Goal: Task Accomplishment & Management: Manage account settings

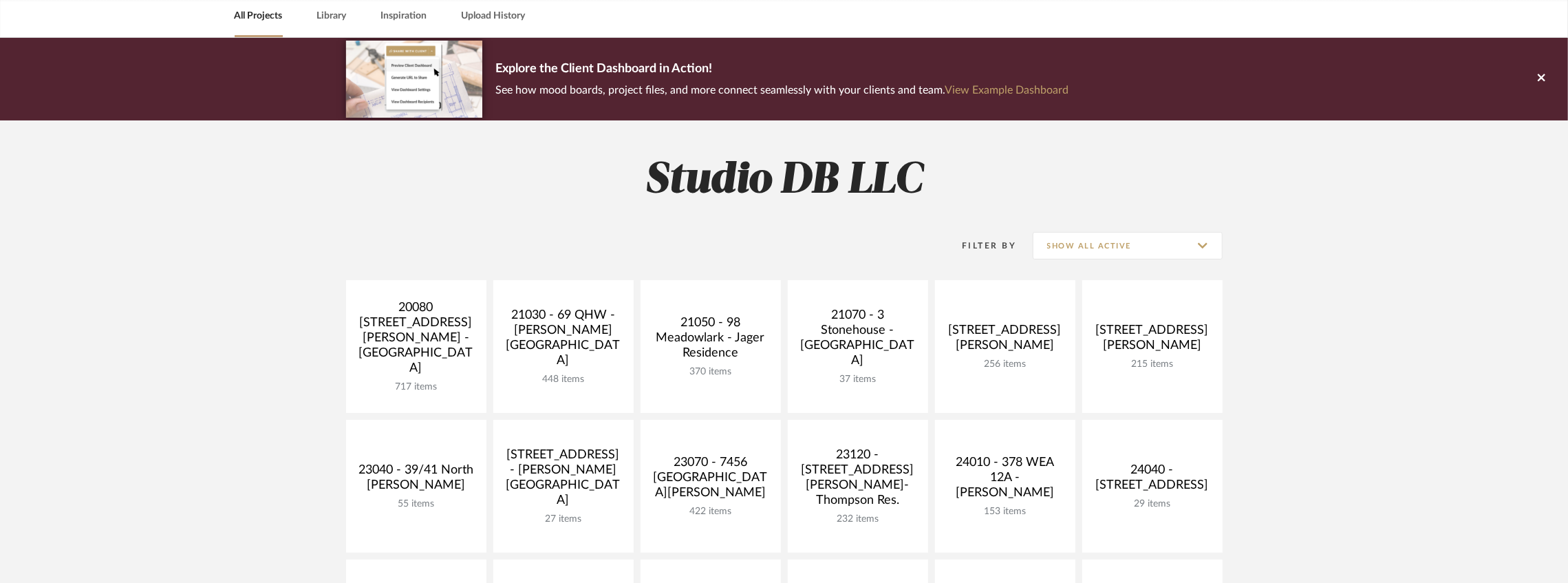
scroll to position [183, 0]
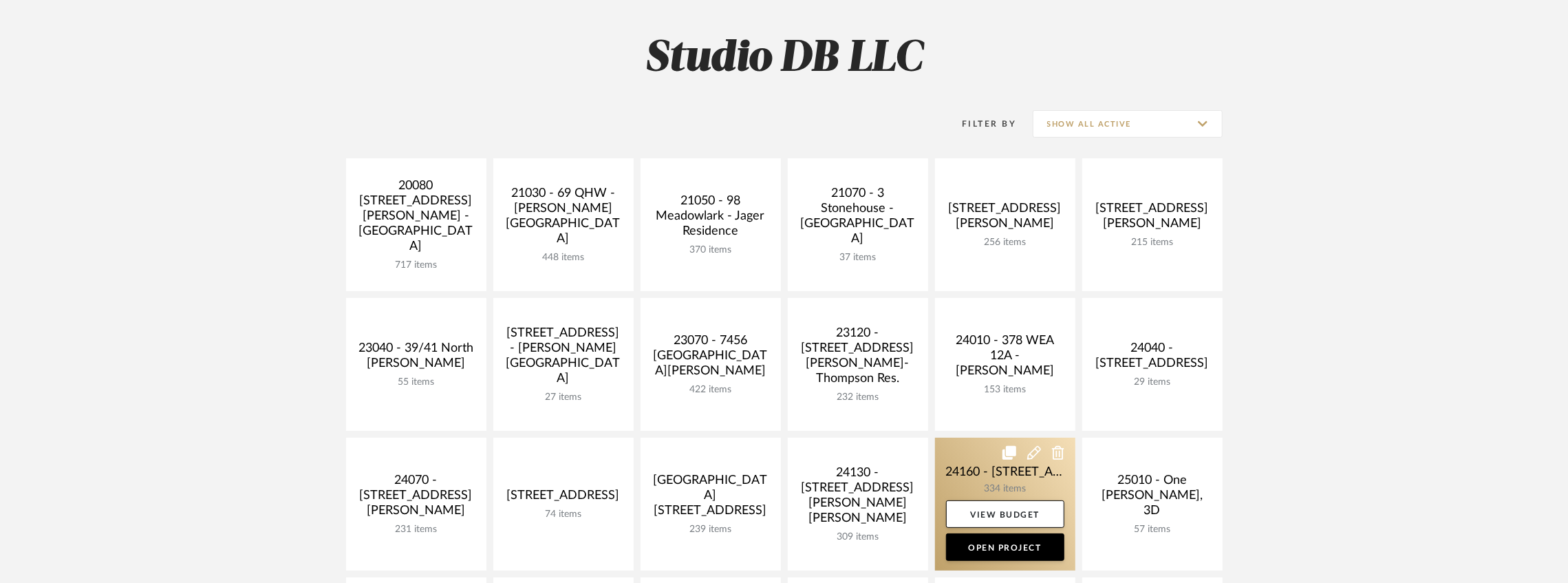
click at [963, 470] on link at bounding box center [1005, 504] width 140 height 132
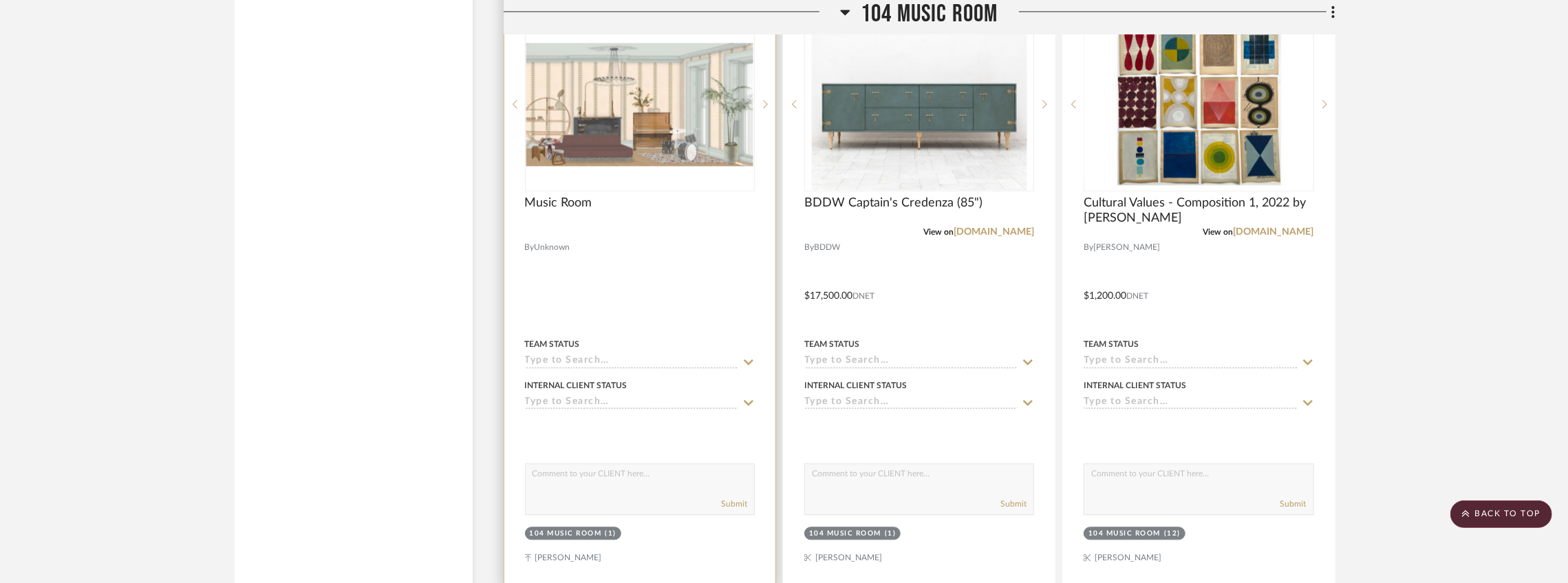
scroll to position [21383, 0]
click at [768, 110] on icon at bounding box center [765, 104] width 5 height 10
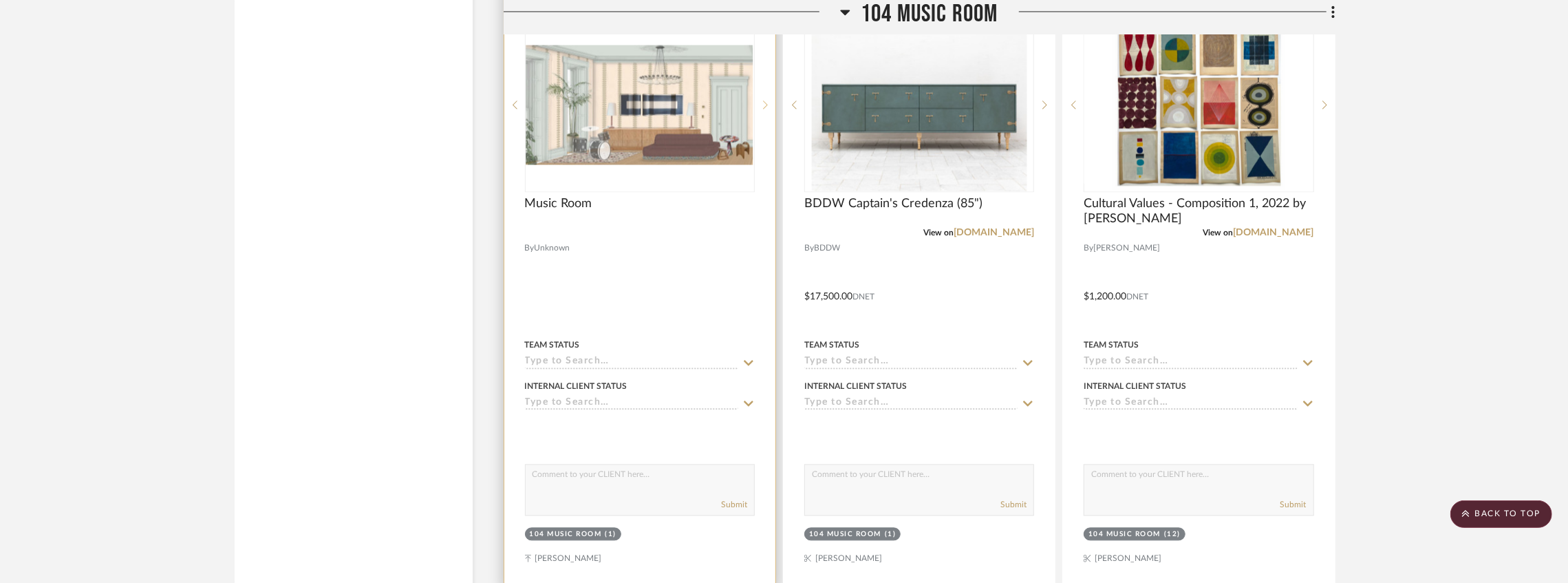
click at [768, 110] on icon at bounding box center [765, 104] width 5 height 10
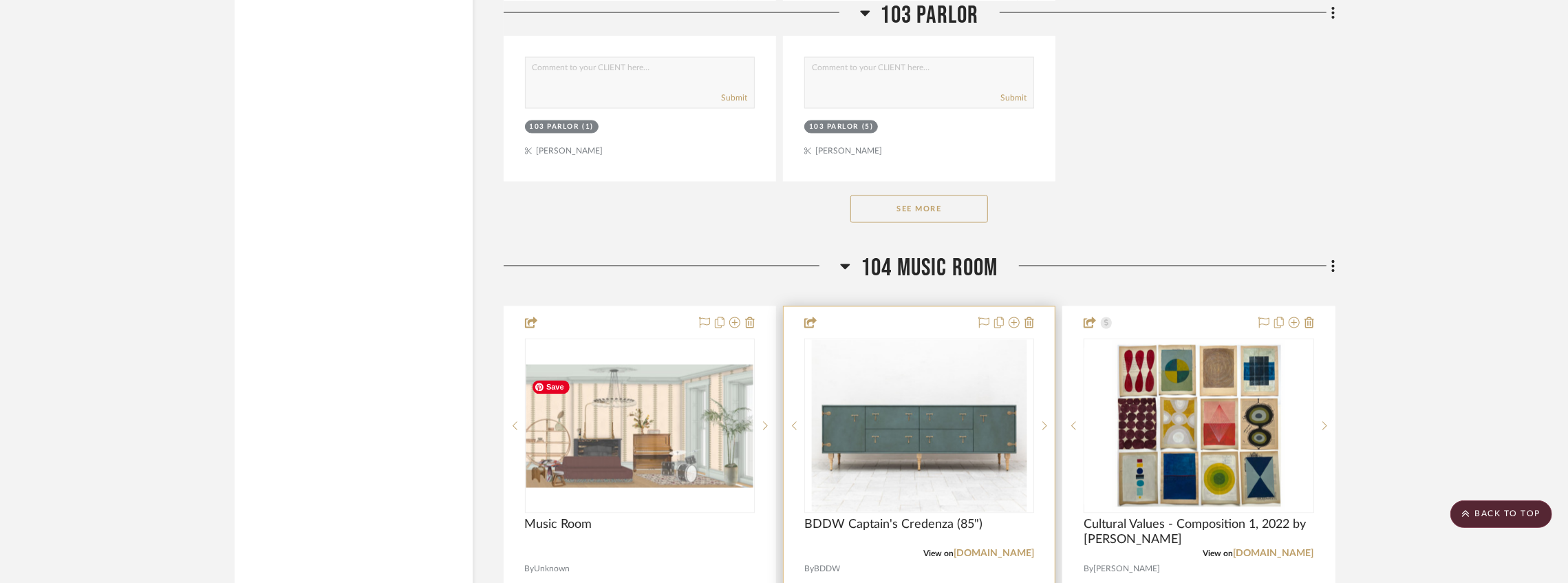
scroll to position [21245, 0]
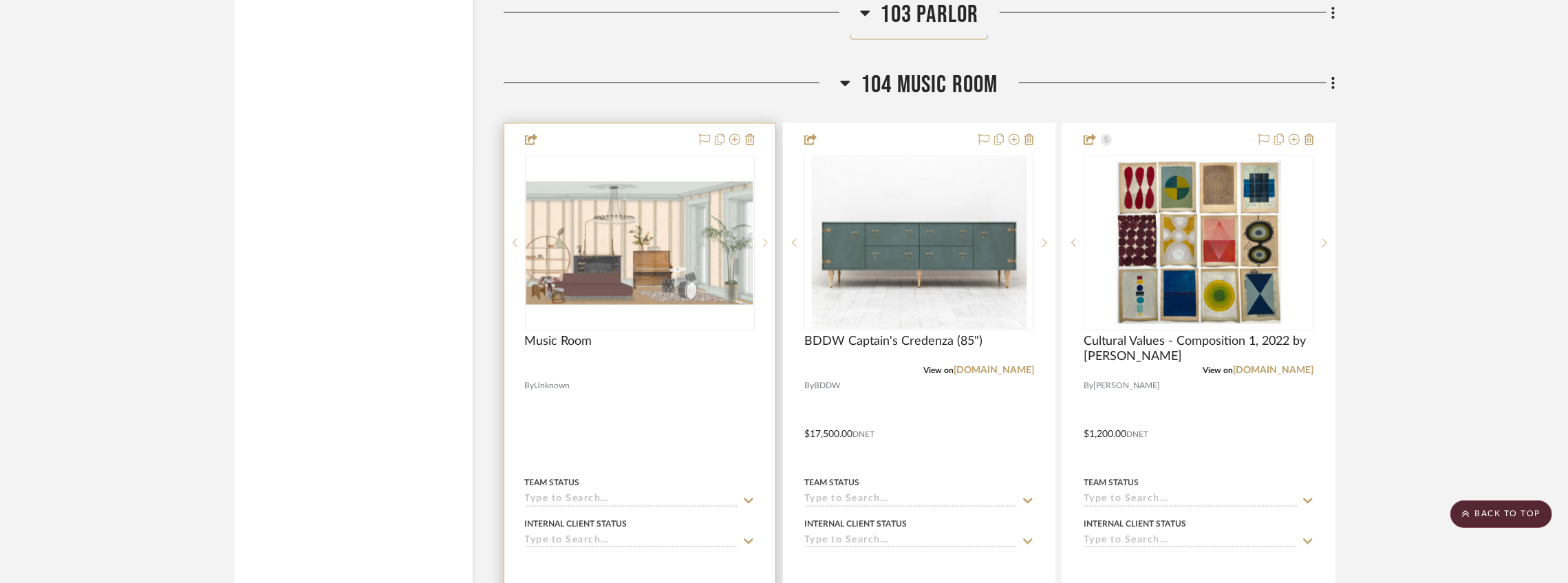
click at [763, 247] on icon at bounding box center [765, 242] width 5 height 10
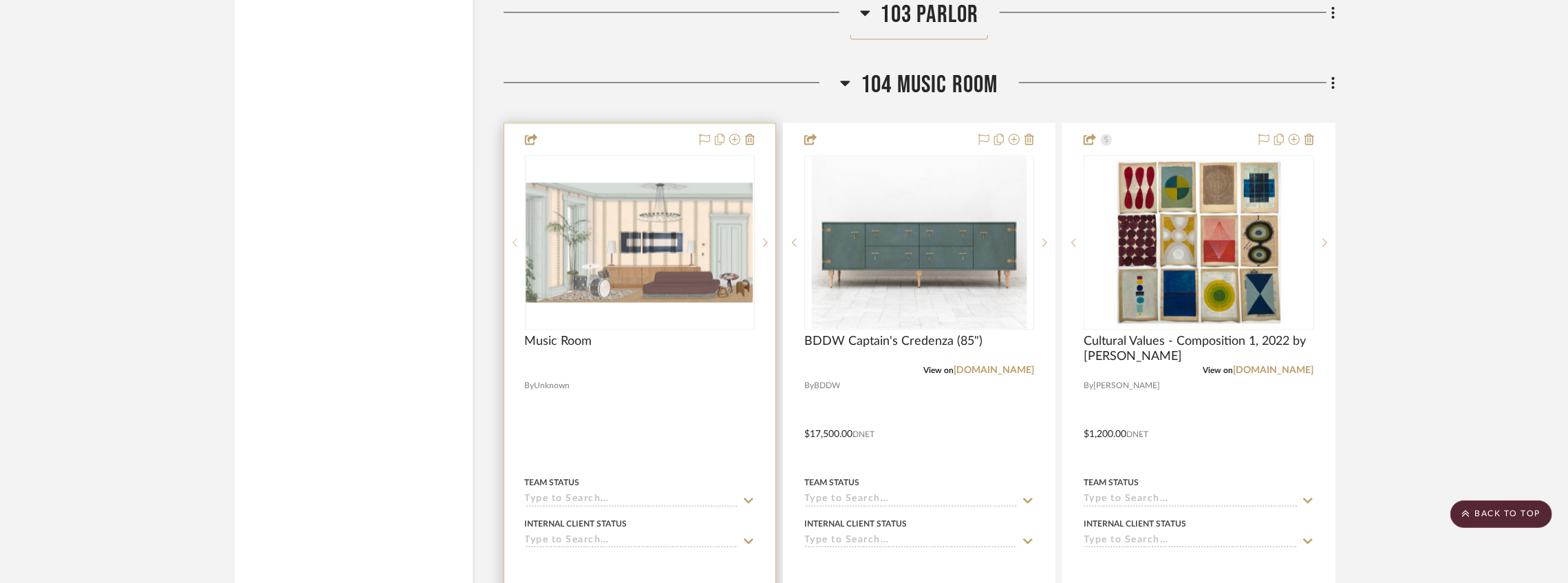
click at [519, 247] on sr-prev-btn at bounding box center [515, 242] width 21 height 10
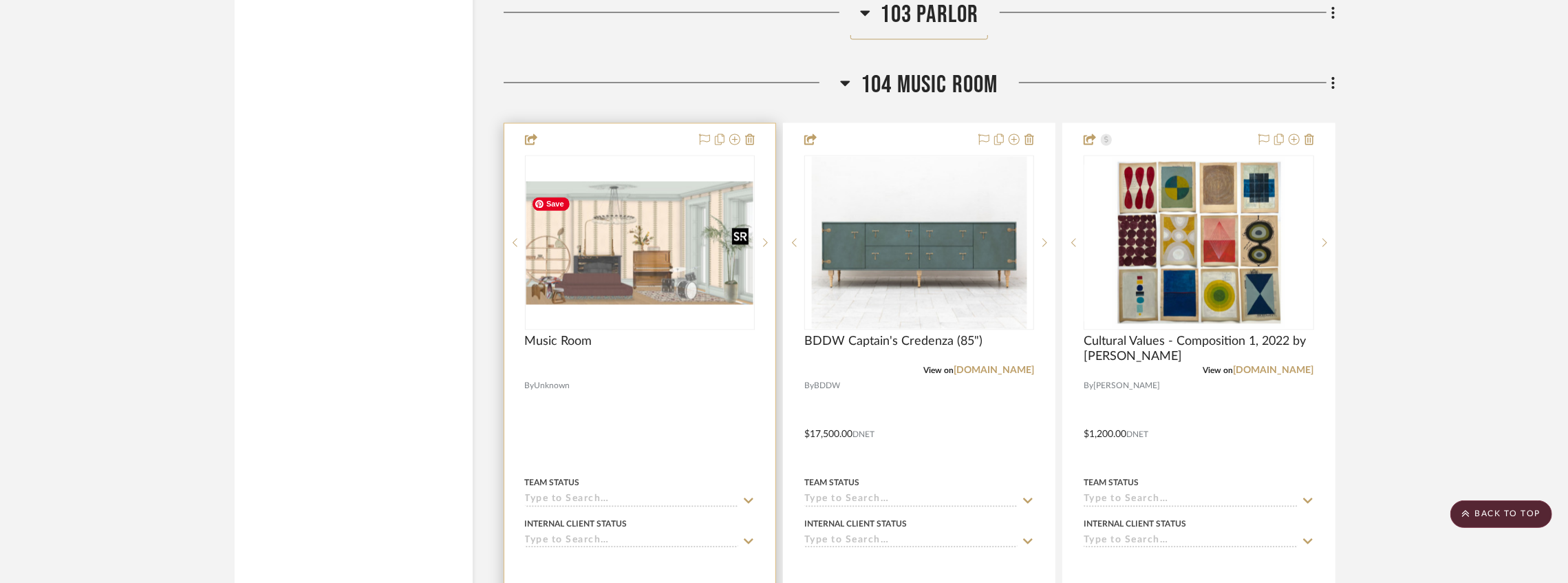
click at [668, 298] on img "0" at bounding box center [639, 243] width 227 height 123
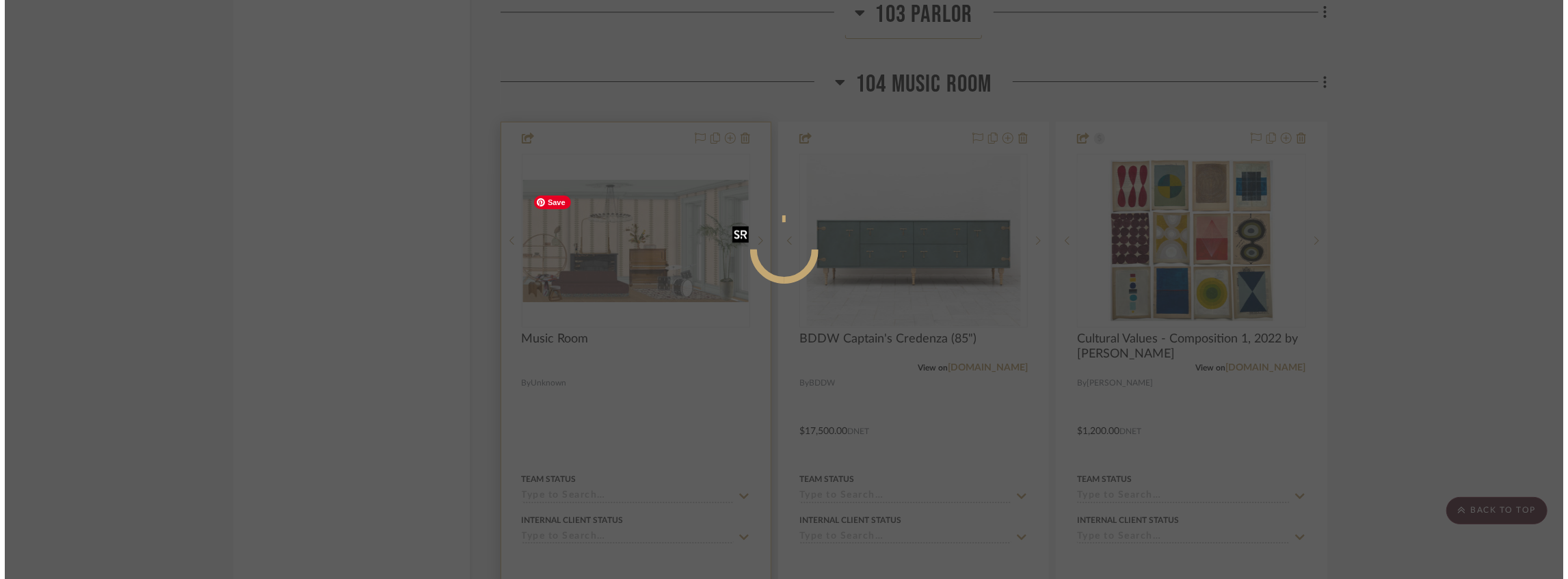
scroll to position [0, 0]
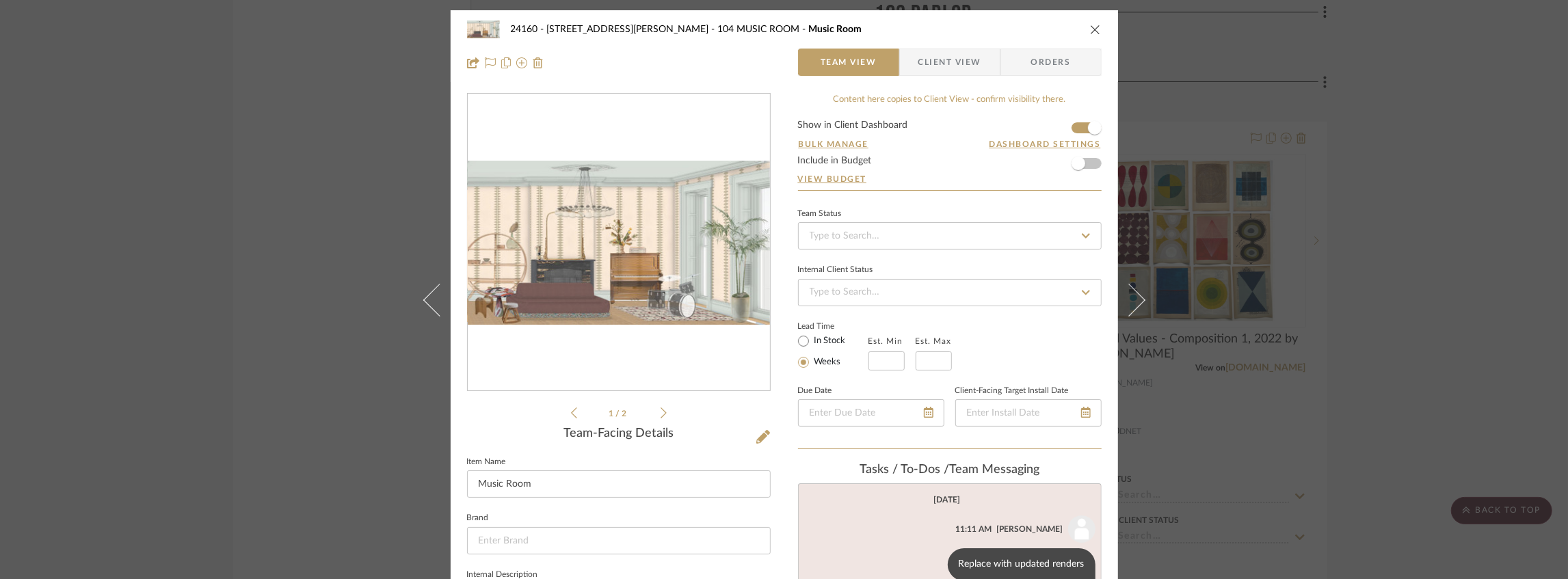
click at [759, 434] on icon at bounding box center [763, 437] width 14 height 14
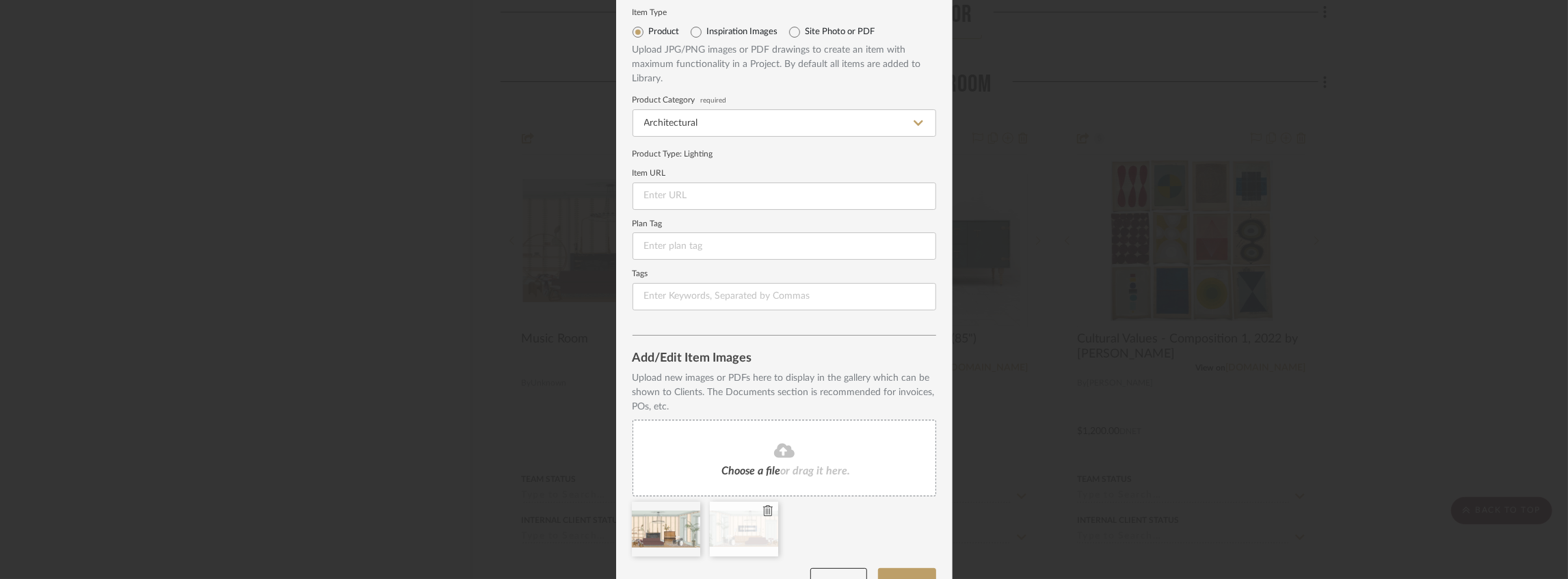
scroll to position [71, 0]
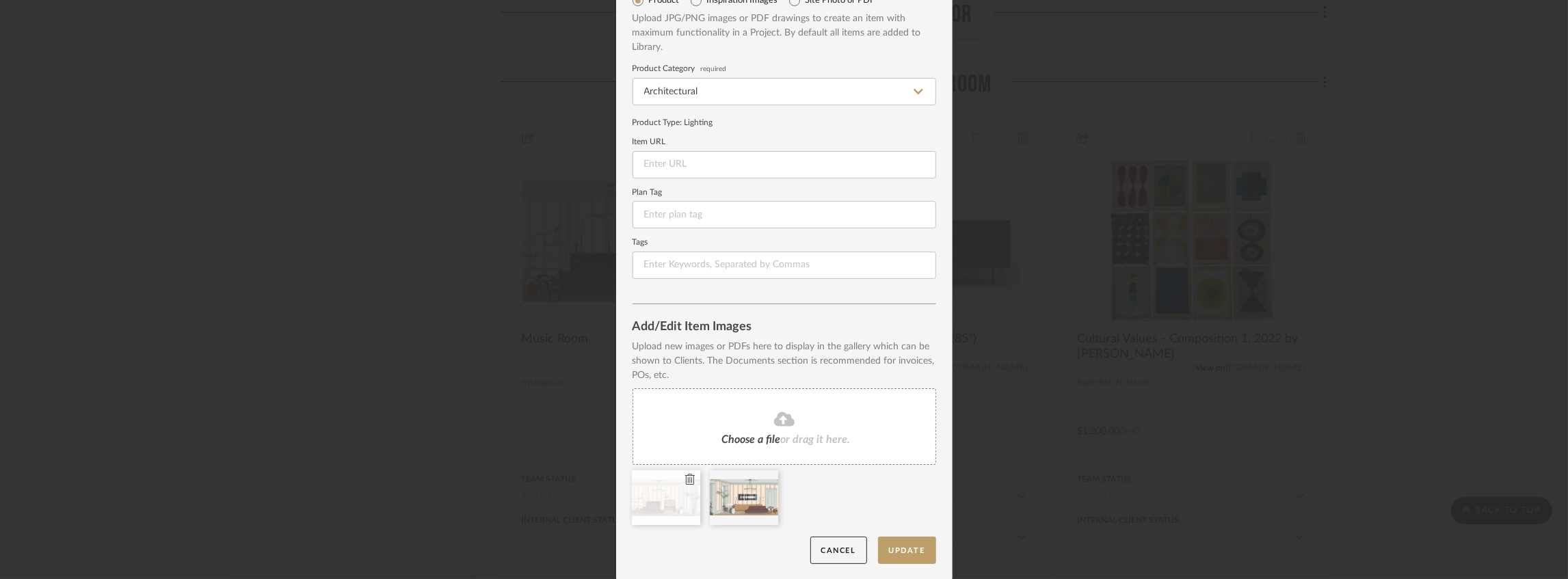
click at [685, 481] on icon at bounding box center [690, 478] width 10 height 11
click at [685, 478] on icon at bounding box center [690, 478] width 10 height 11
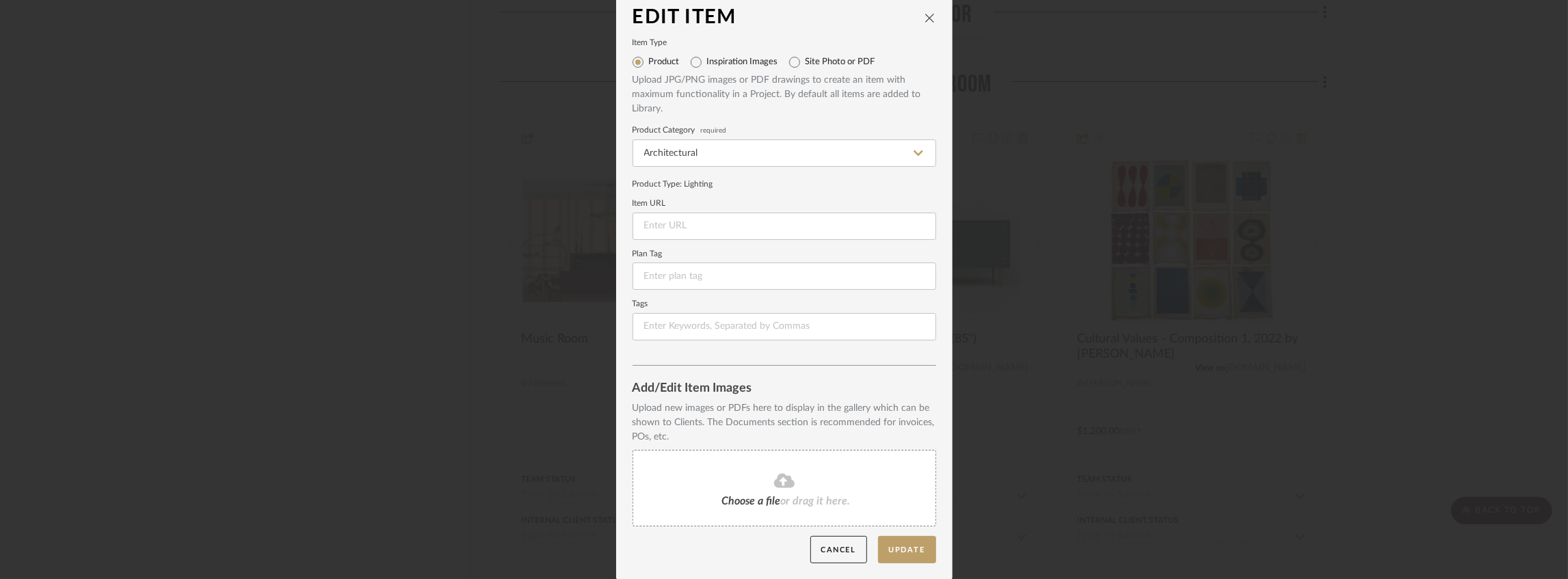
click at [727, 469] on div "Choose a file or drag it here." at bounding box center [784, 488] width 303 height 76
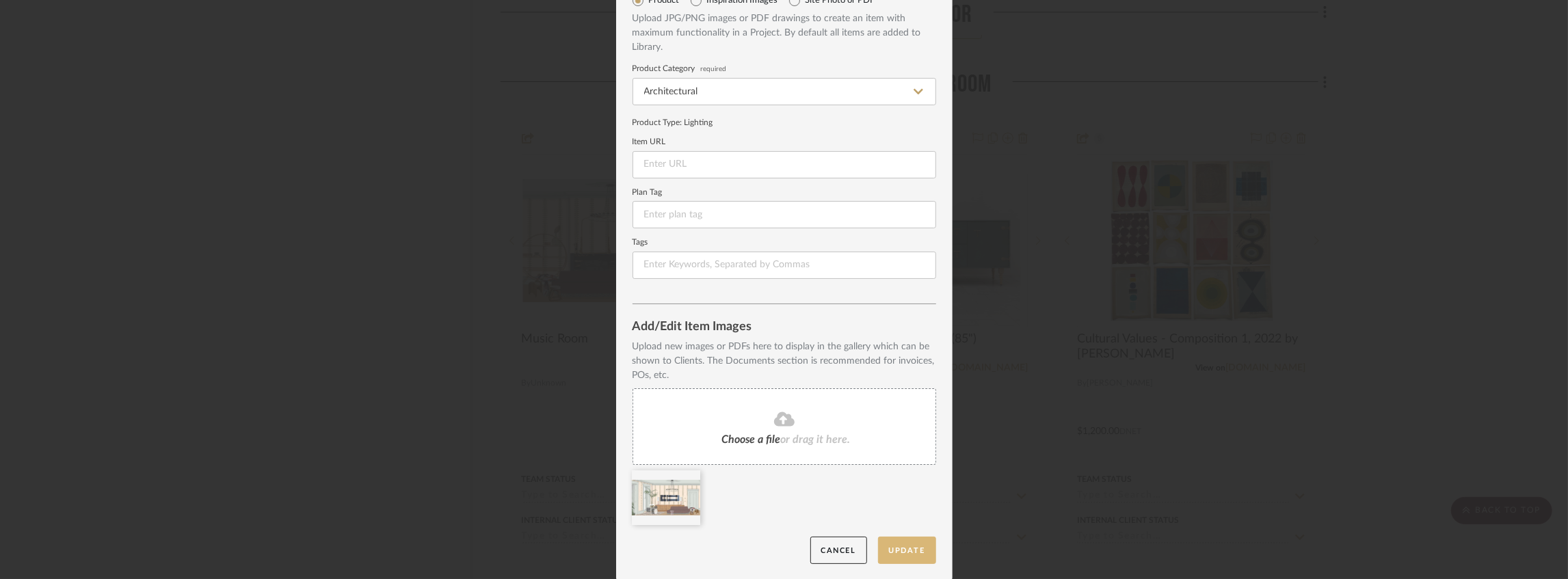
click at [892, 545] on button "Update" at bounding box center [907, 550] width 58 height 28
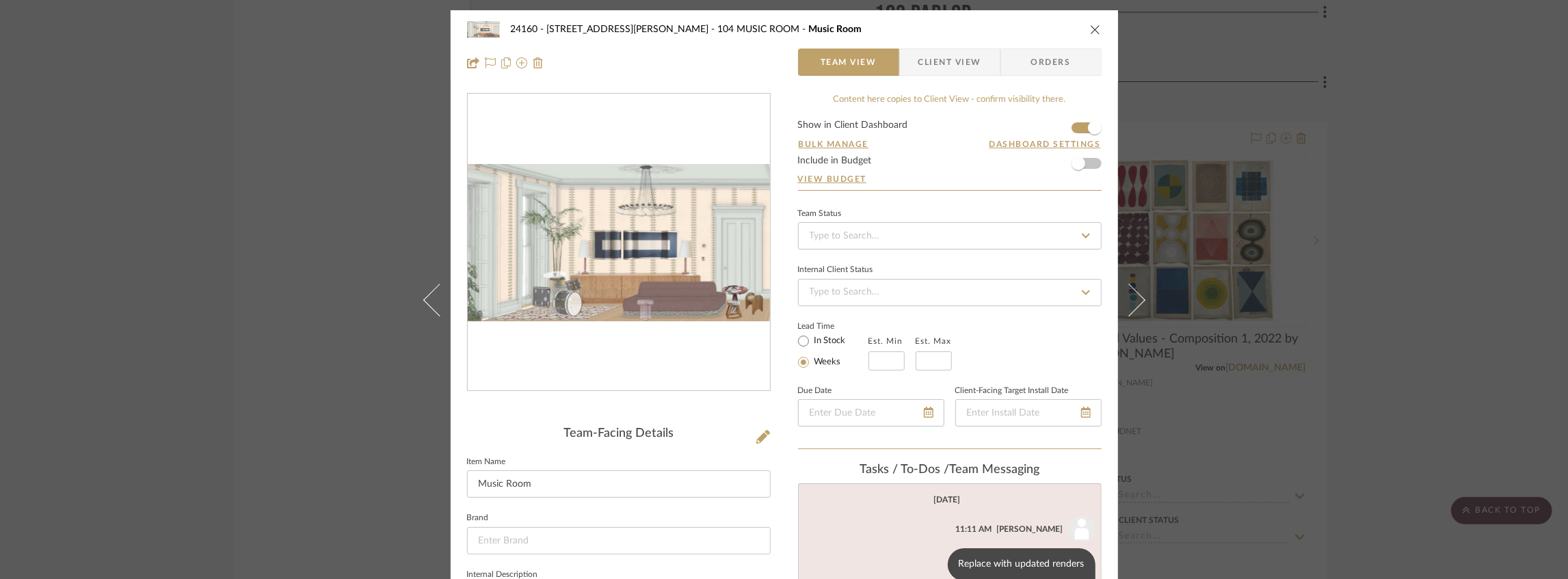
click at [1180, 48] on div "24160 - [STREET_ADDRESS] - [PERSON_NAME] 104 MUSIC ROOM Music Room Team View Cl…" at bounding box center [784, 290] width 1568 height 579
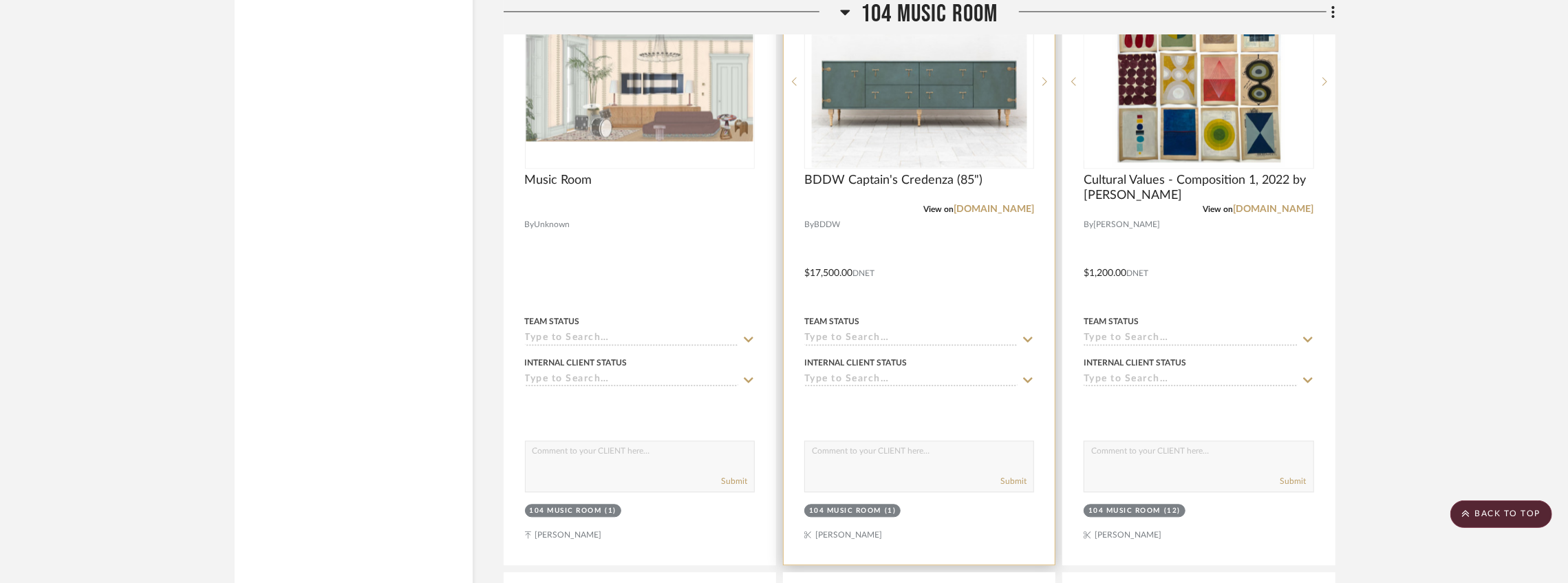
scroll to position [21337, 0]
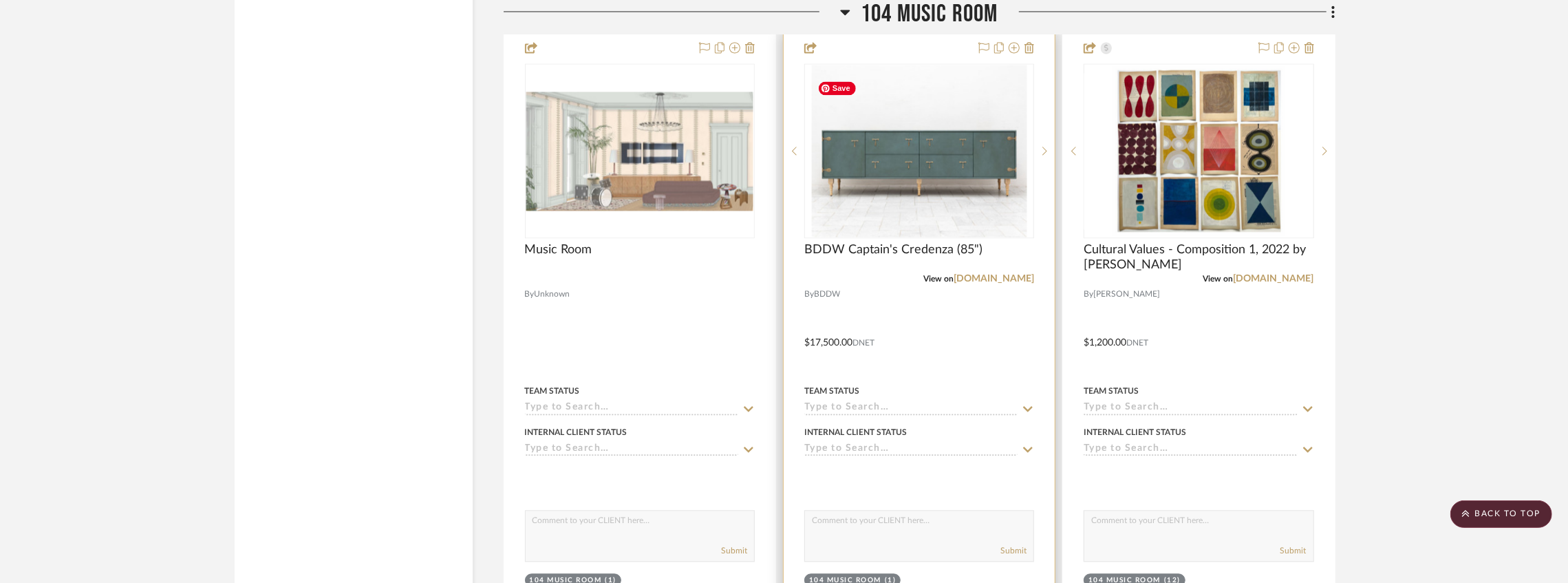
click at [914, 170] on img "0" at bounding box center [919, 151] width 215 height 172
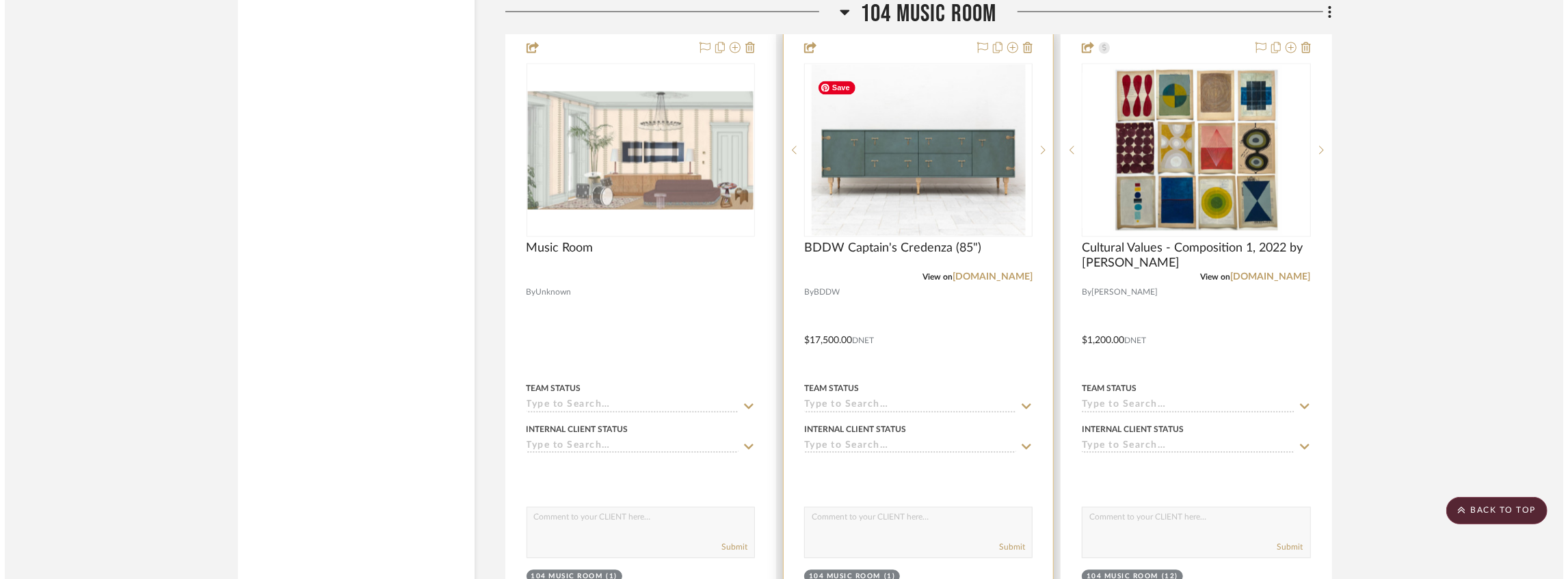
scroll to position [0, 0]
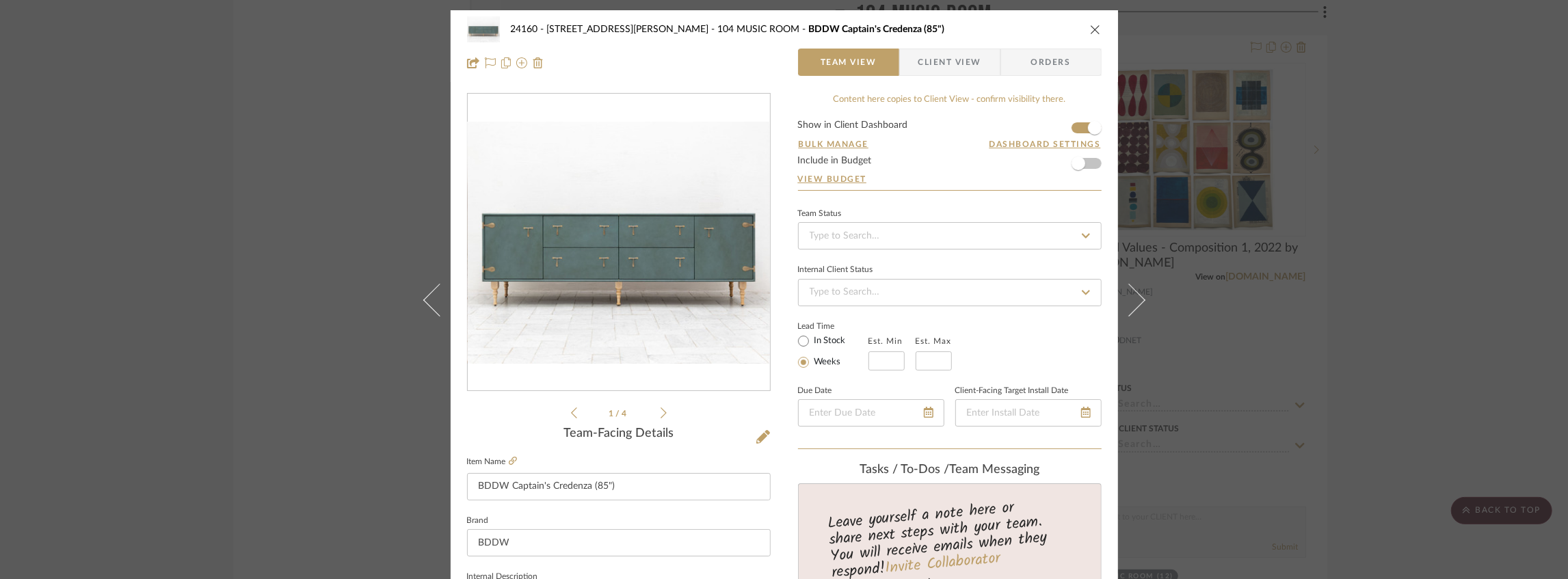
click at [1307, 285] on div "24160 - [STREET_ADDRESS] - [PERSON_NAME] 104 MUSIC ROOM BDDW Captain's Credenza…" at bounding box center [784, 290] width 1568 height 579
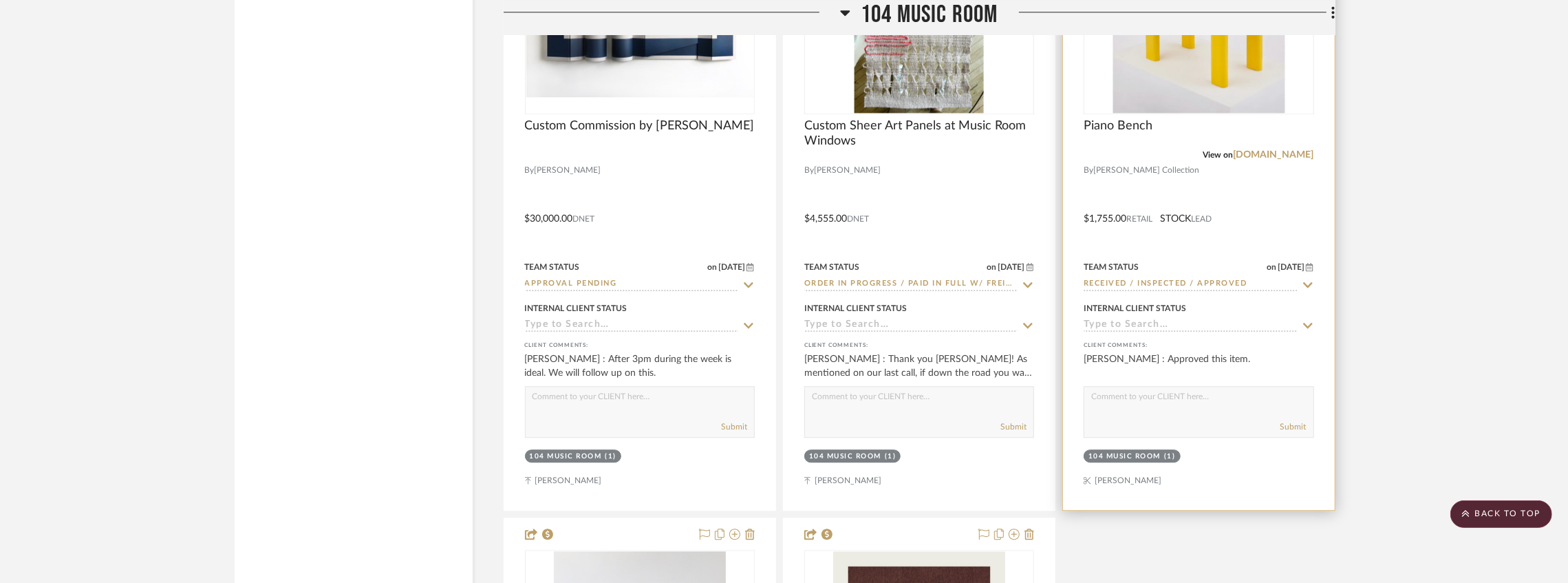
scroll to position [21933, 0]
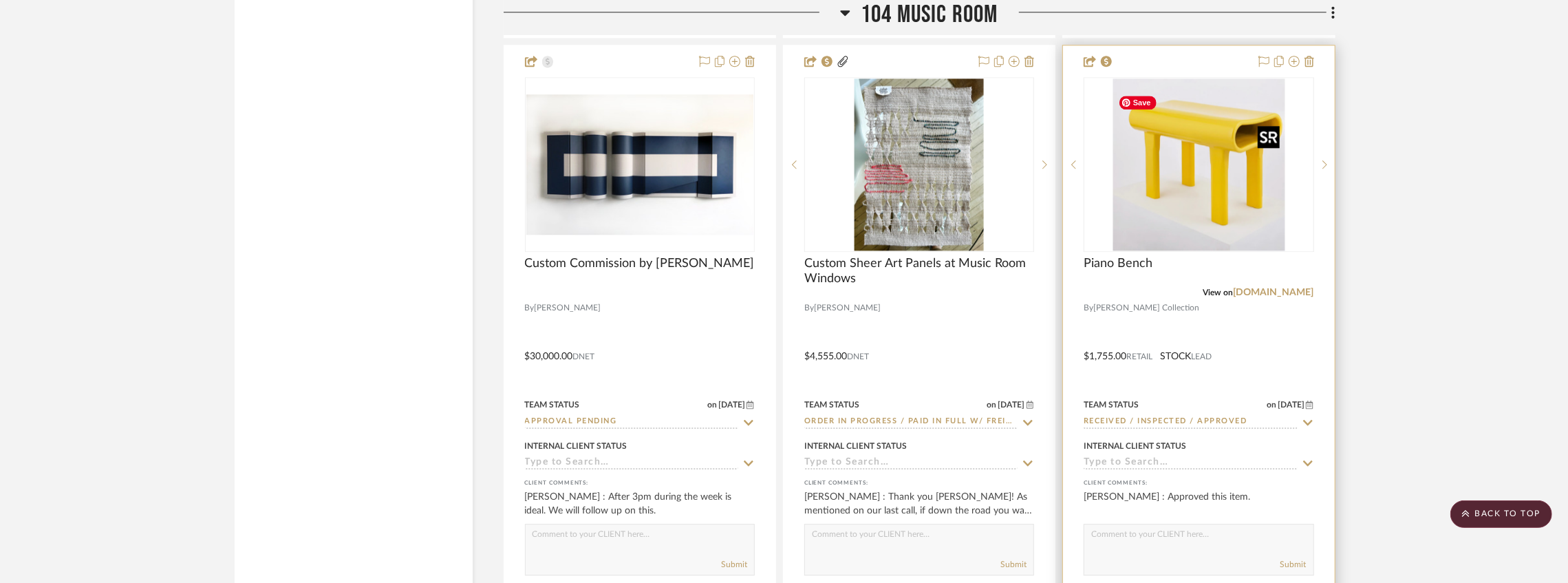
click at [1171, 169] on img "0" at bounding box center [1199, 164] width 172 height 172
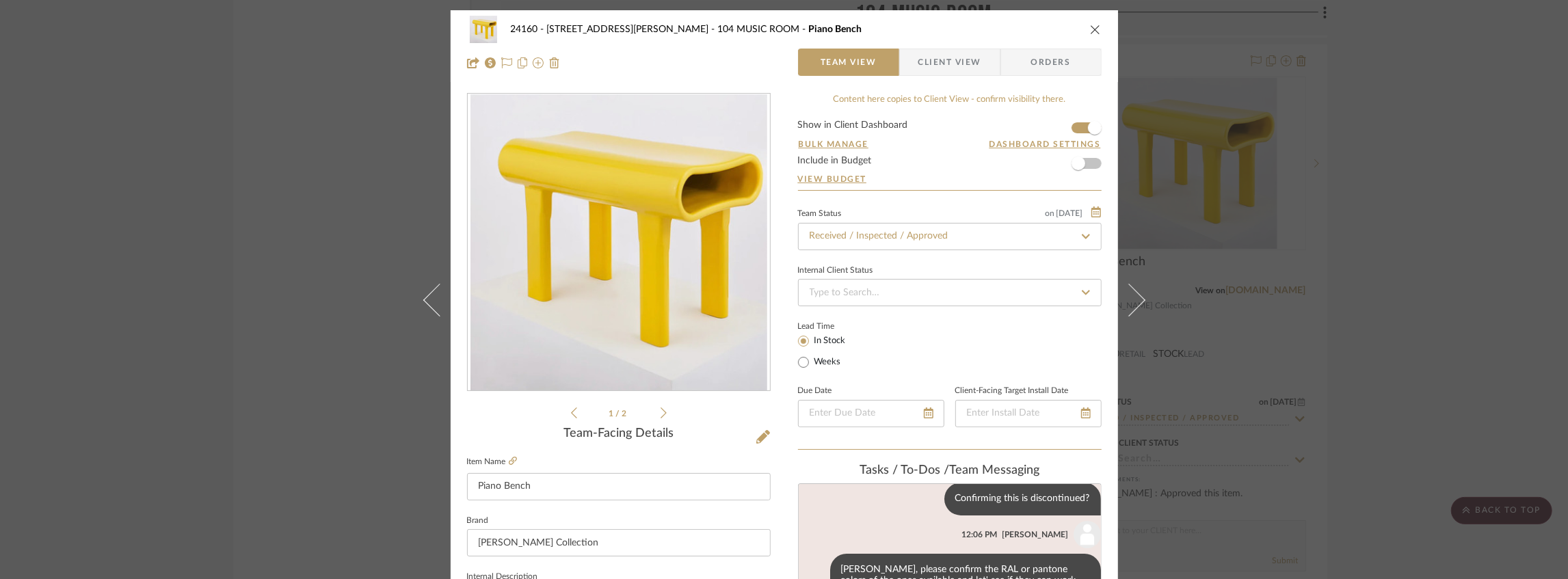
scroll to position [334, 0]
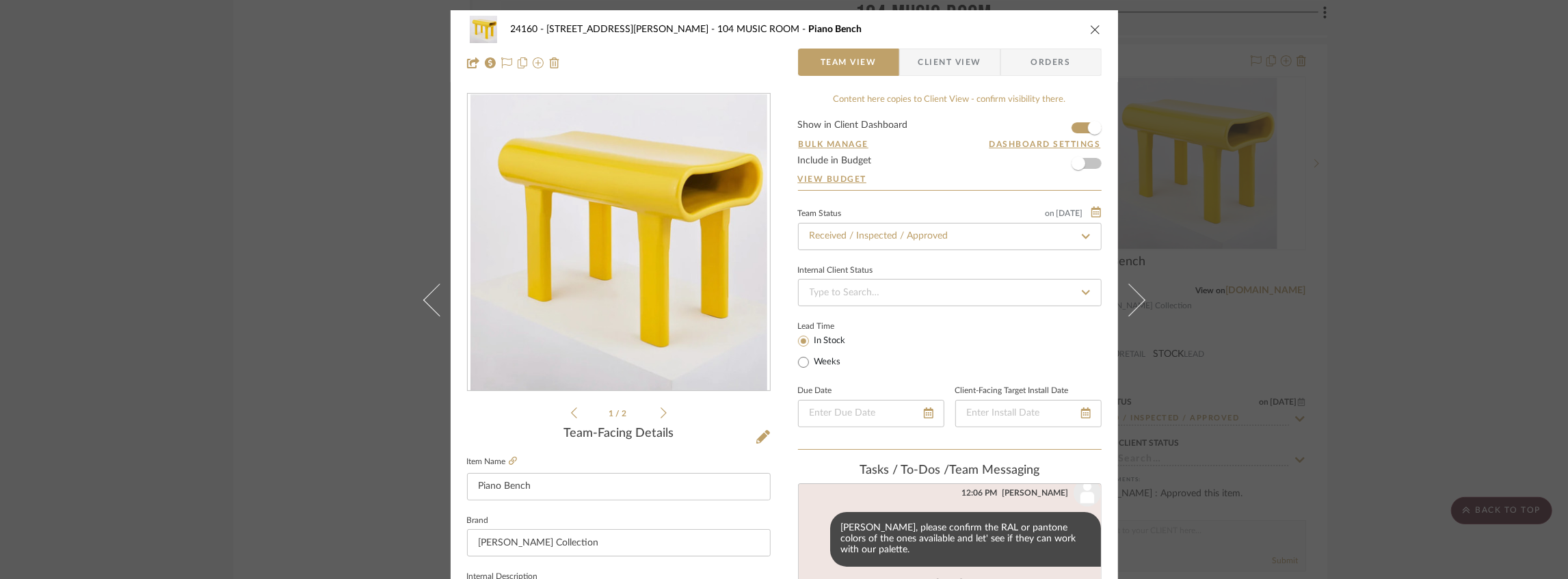
click at [661, 416] on icon at bounding box center [663, 413] width 6 height 12
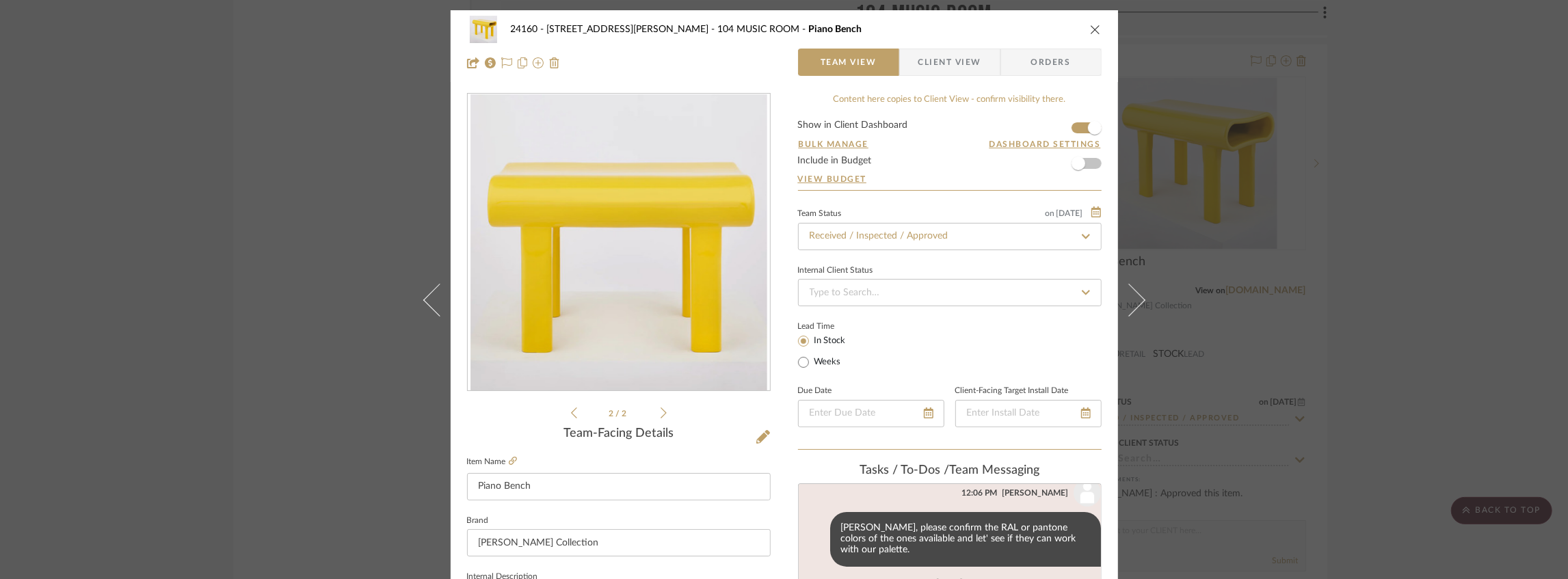
click at [316, 238] on div "24160 - [STREET_ADDRESS] - [PERSON_NAME] 104 MUSIC ROOM Piano Bench Team View C…" at bounding box center [784, 290] width 1568 height 579
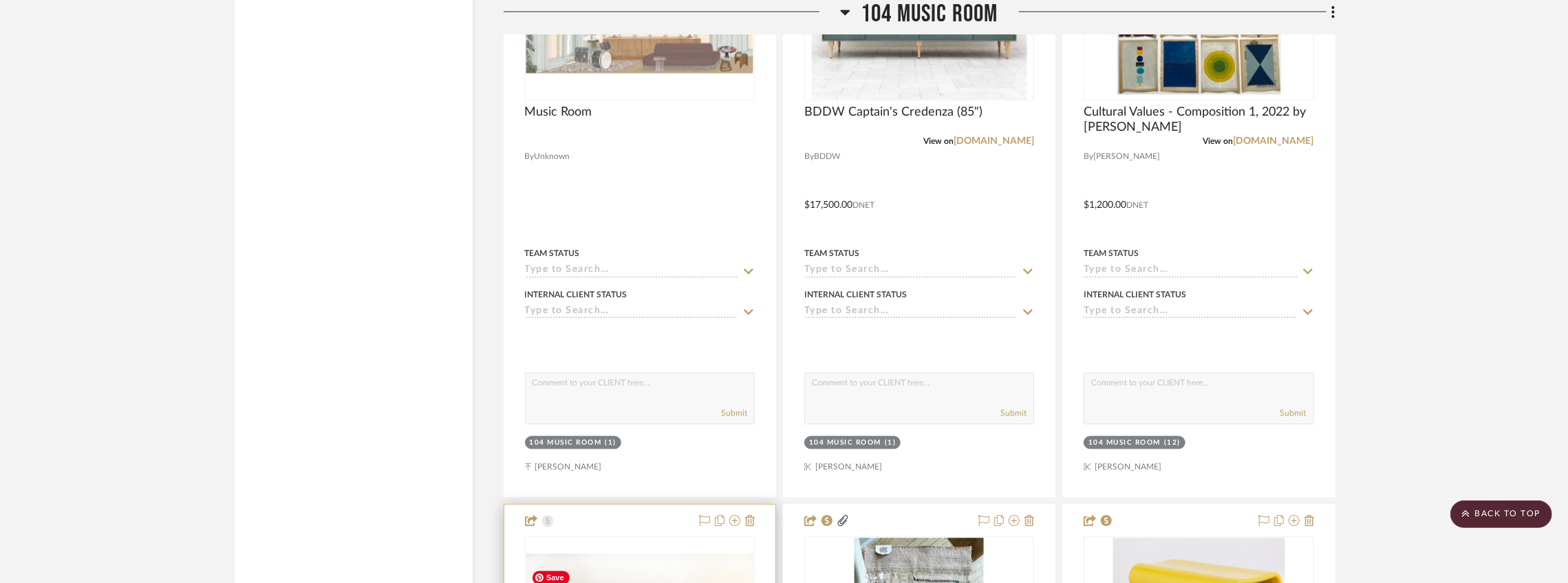
scroll to position [21200, 0]
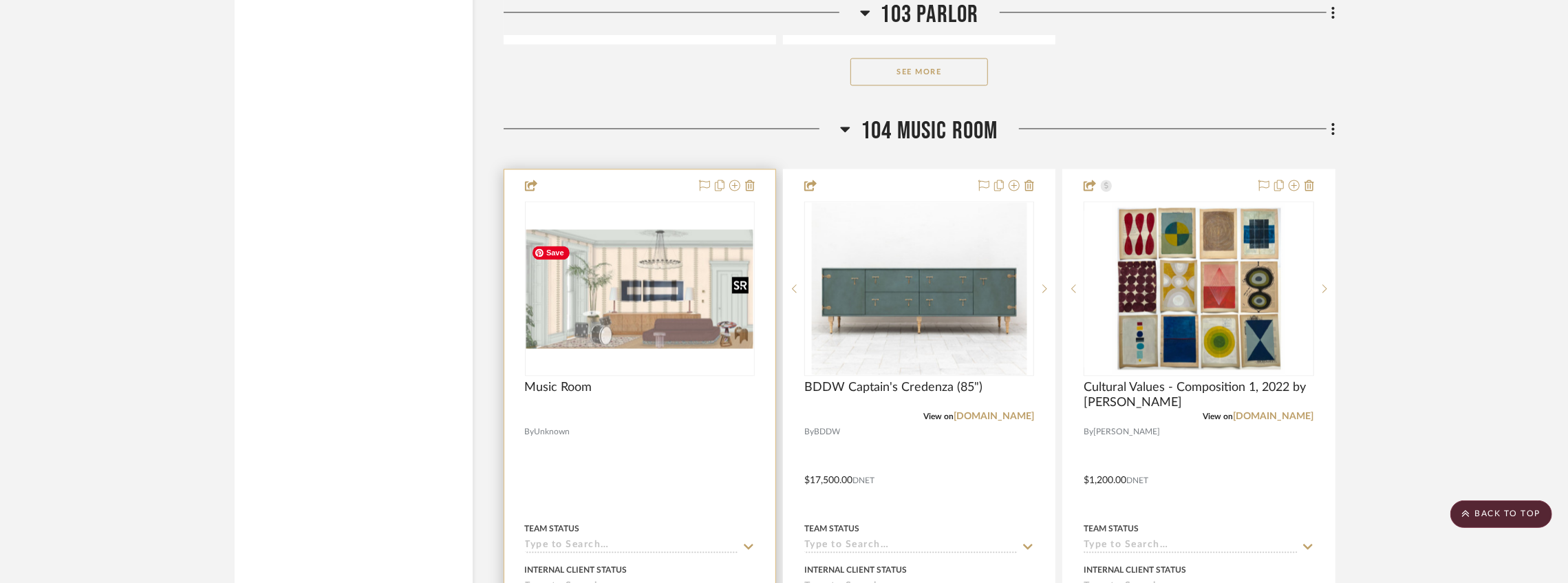
click at [624, 303] on img "0" at bounding box center [639, 288] width 227 height 119
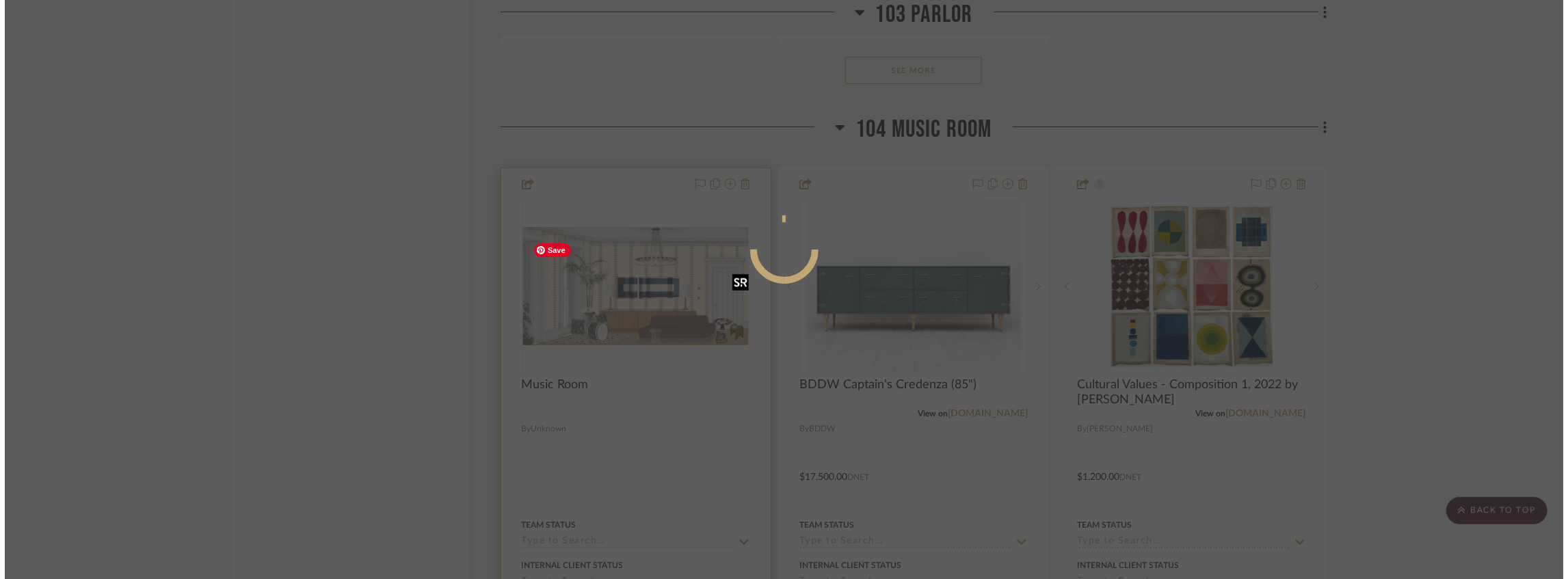
scroll to position [0, 0]
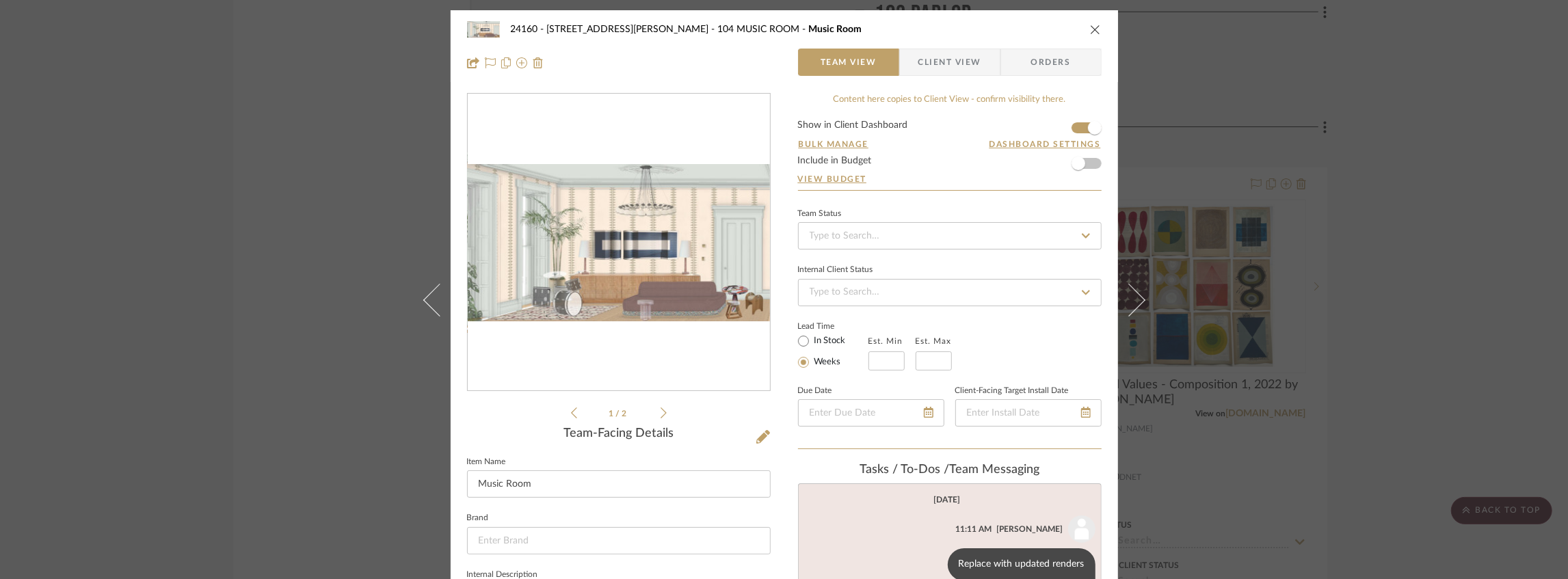
click at [649, 410] on li "1 / 2" at bounding box center [619, 413] width 83 height 17
click at [660, 410] on icon at bounding box center [663, 413] width 6 height 12
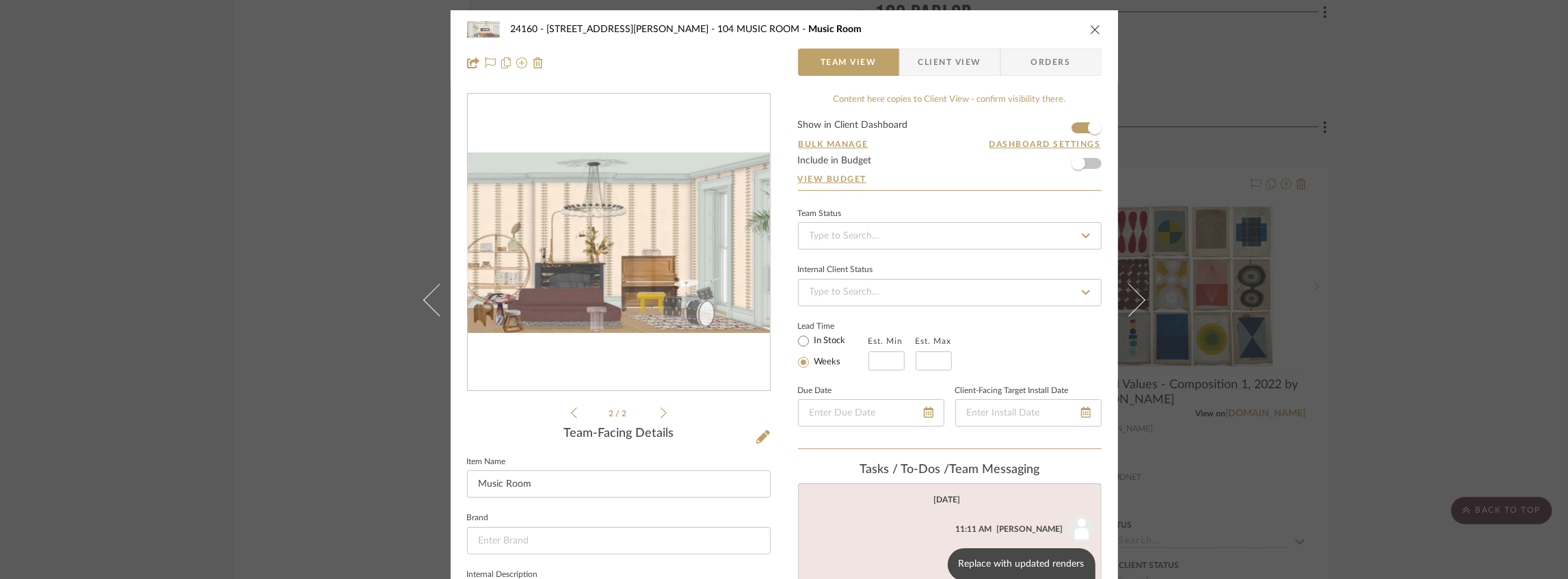
click at [1091, 27] on icon "close" at bounding box center [1095, 29] width 11 height 11
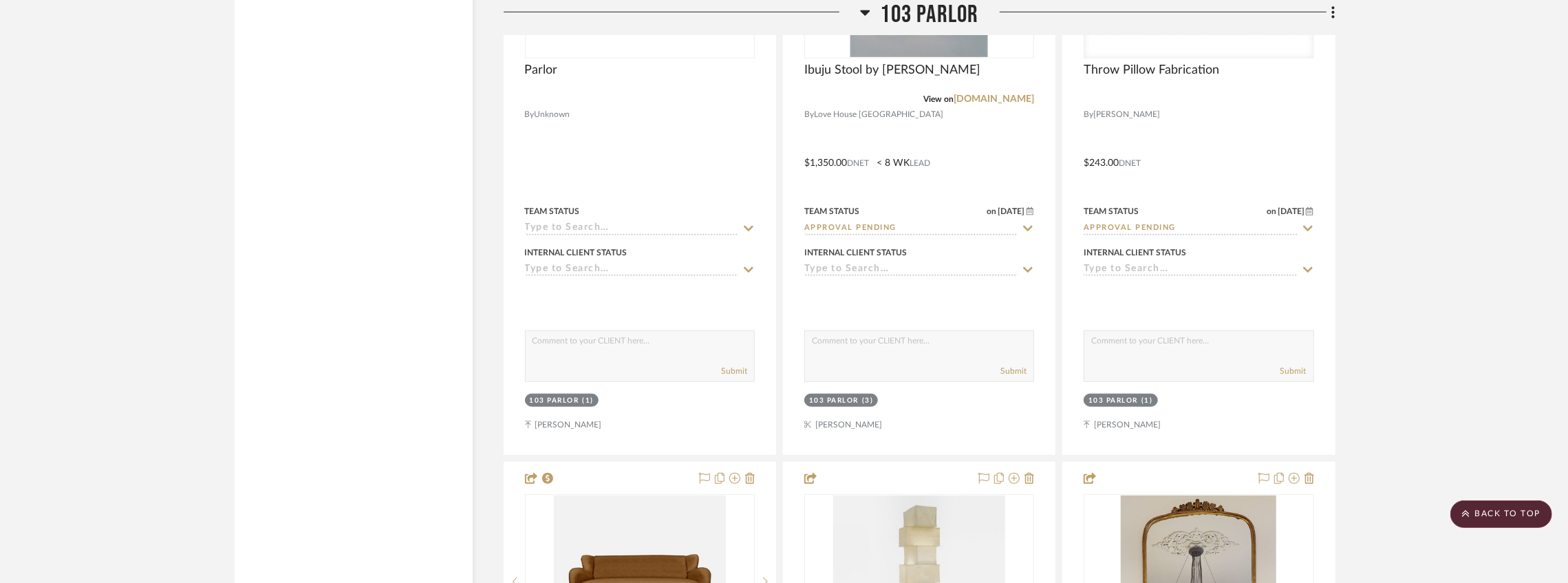
scroll to position [19320, 0]
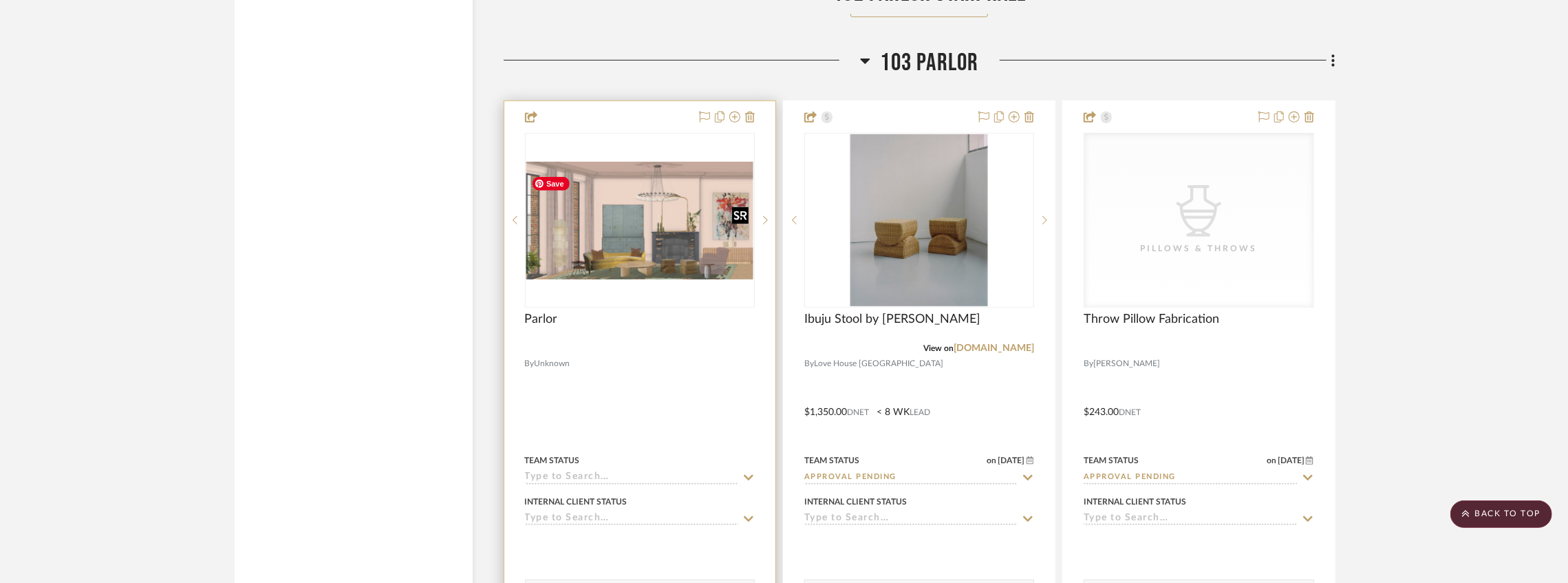
click at [685, 261] on img "0" at bounding box center [639, 220] width 227 height 118
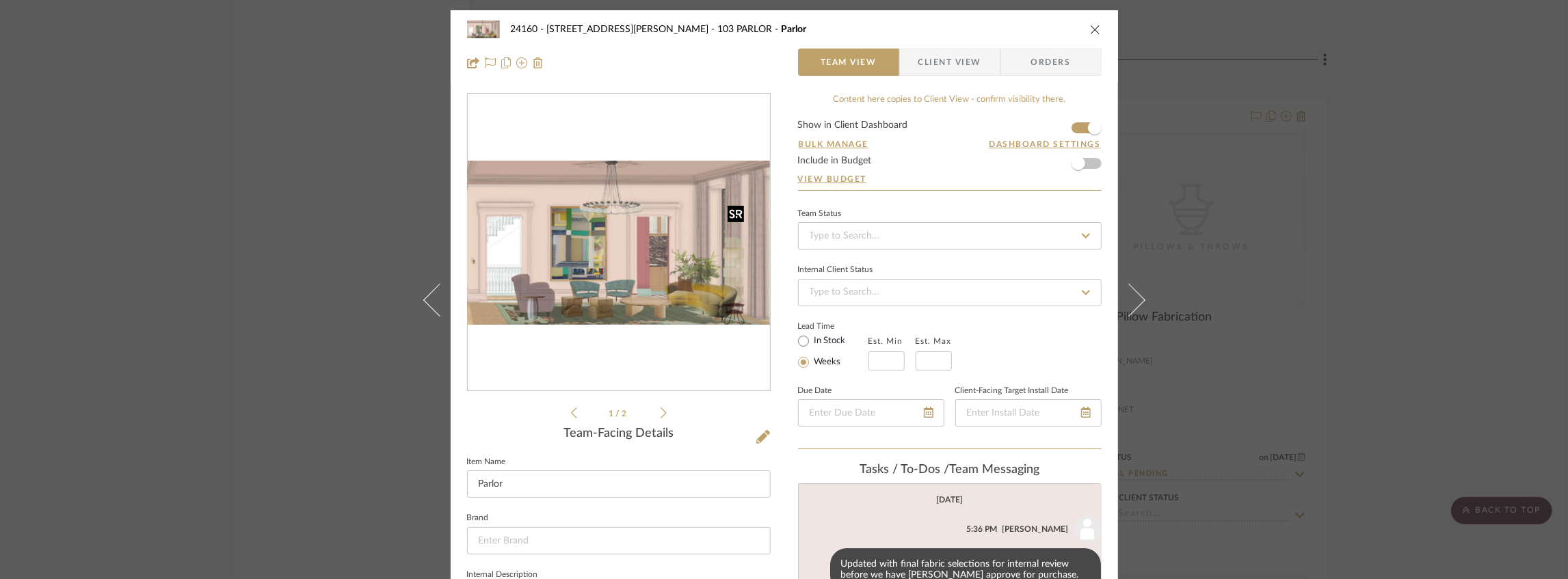
scroll to position [20, 0]
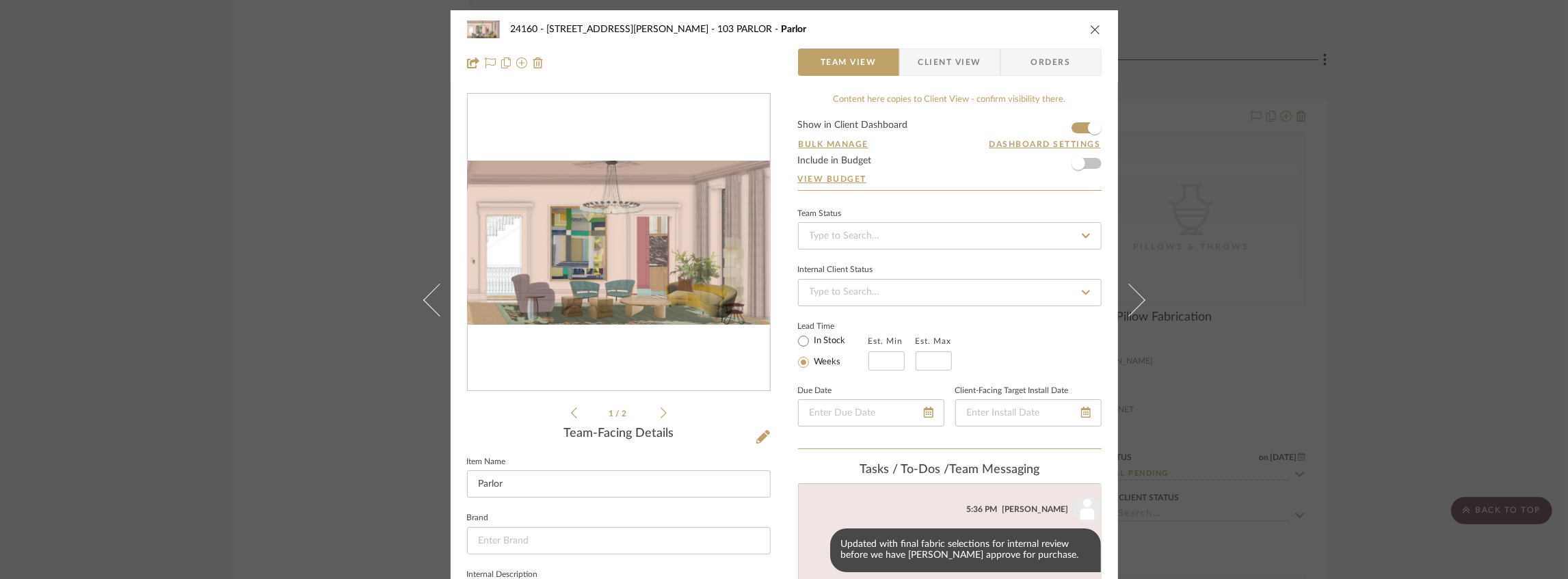
click at [660, 414] on icon at bounding box center [663, 413] width 6 height 12
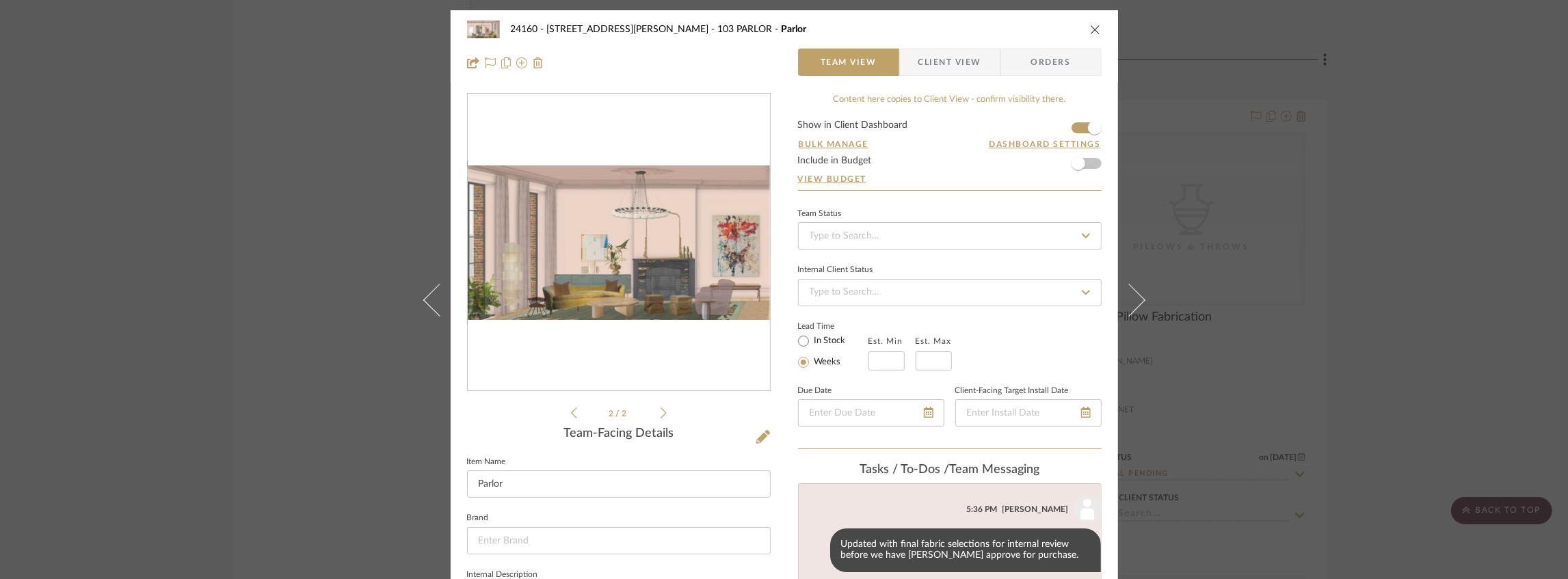
click at [323, 377] on div "24160 - [STREET_ADDRESS] - [PERSON_NAME] 103 PARLOR Parlor Team View Client Vie…" at bounding box center [784, 290] width 1568 height 579
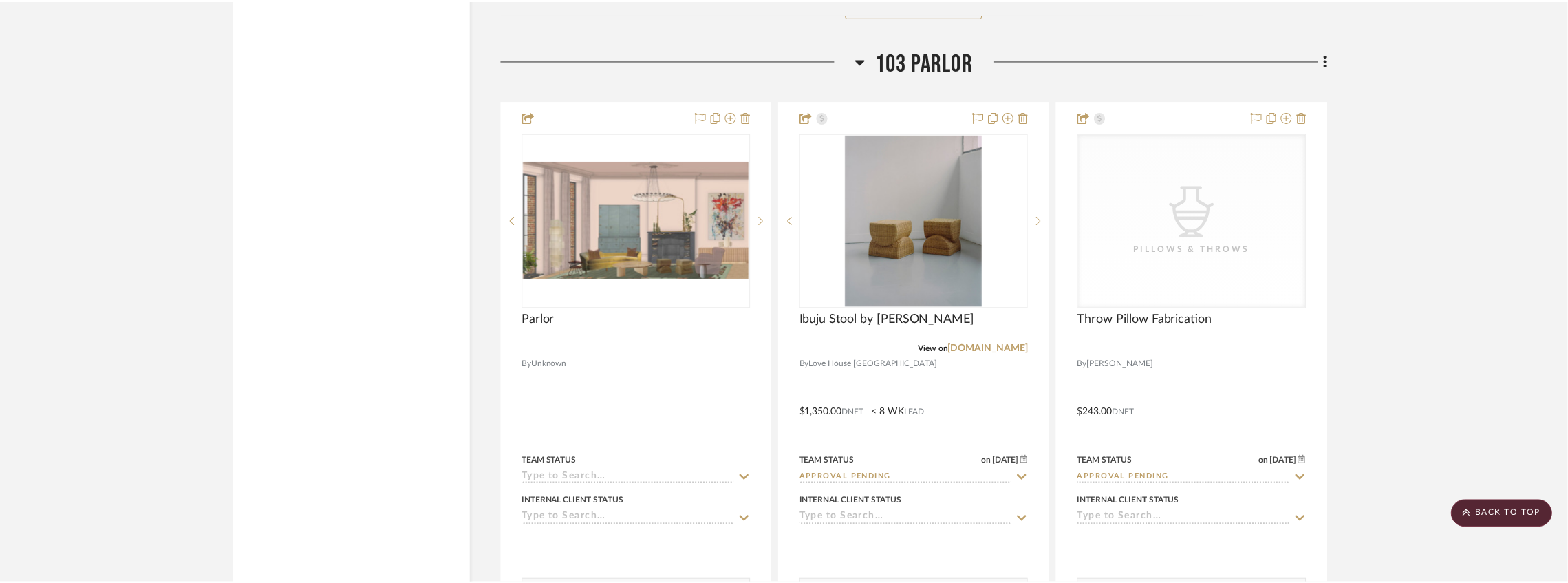
scroll to position [19320, 0]
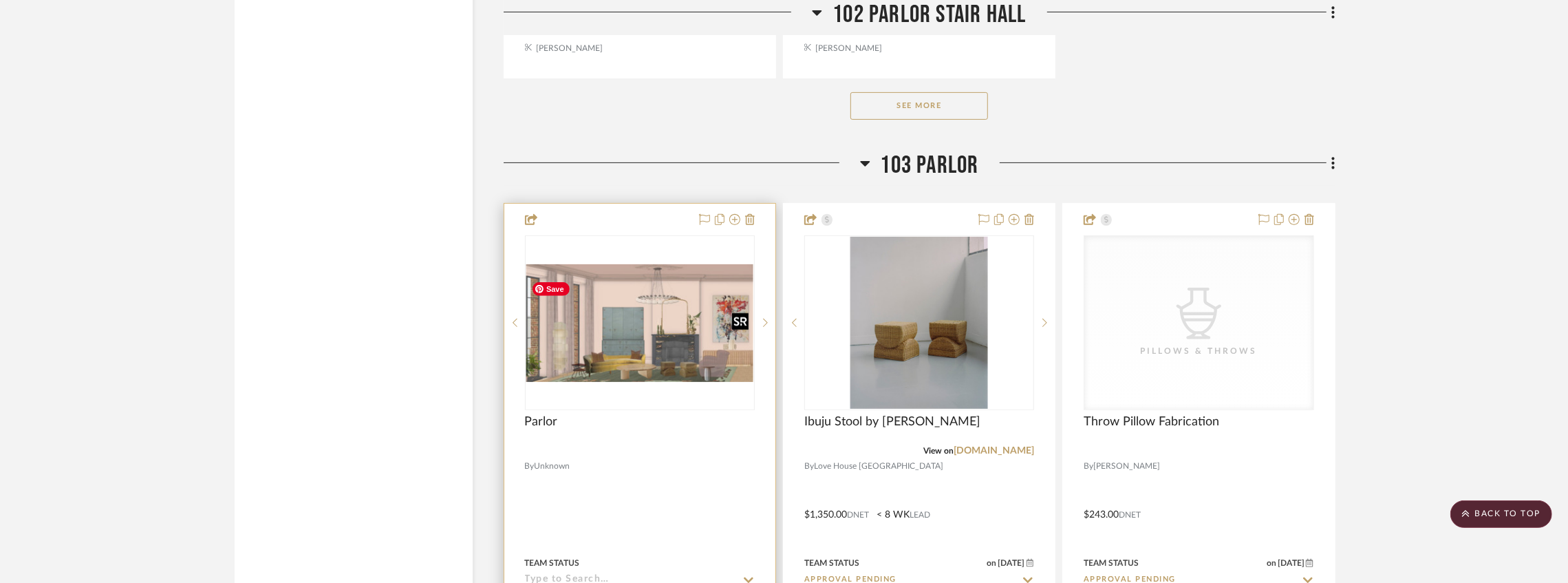
scroll to position [19221, 0]
click at [662, 346] on img "0" at bounding box center [639, 323] width 227 height 118
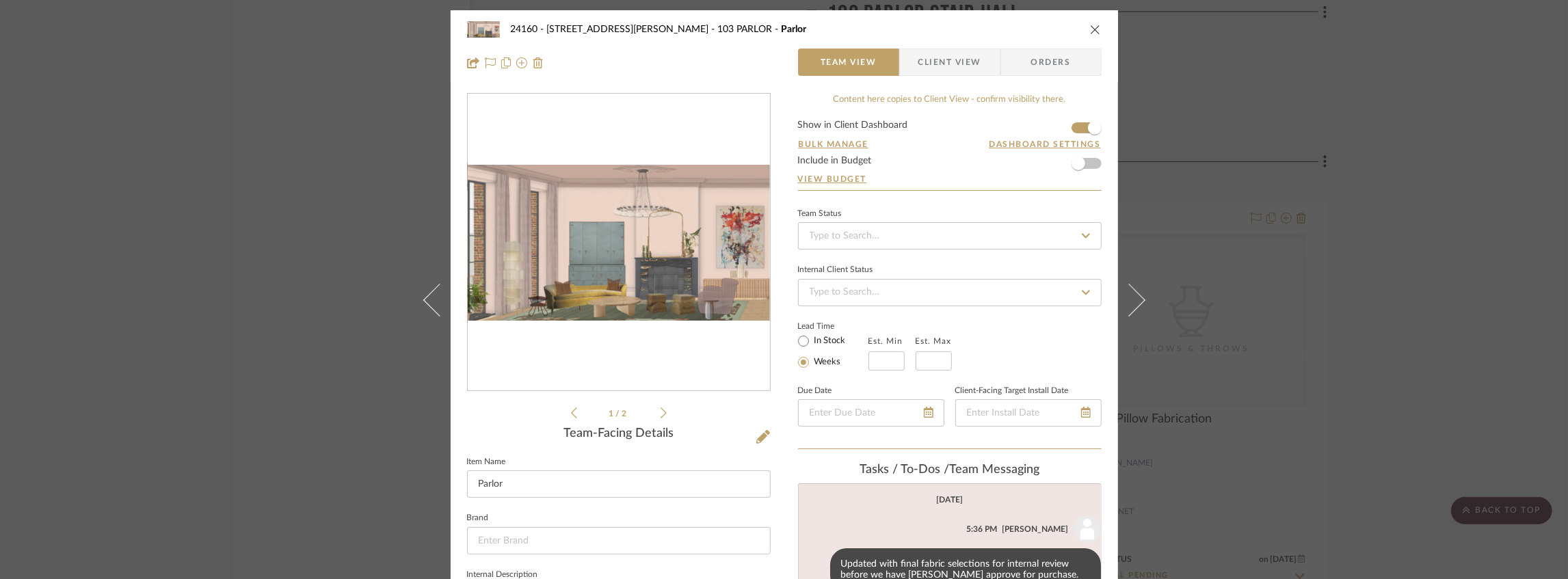
scroll to position [20, 0]
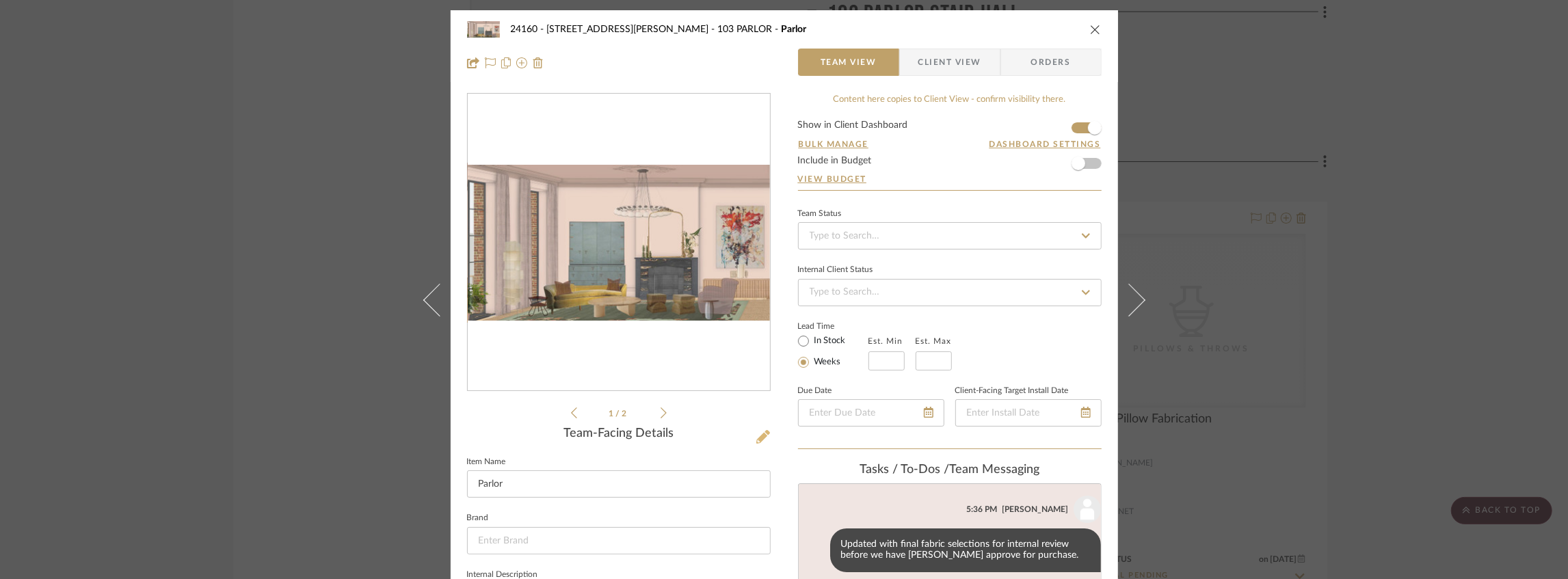
click at [756, 433] on icon at bounding box center [763, 437] width 14 height 14
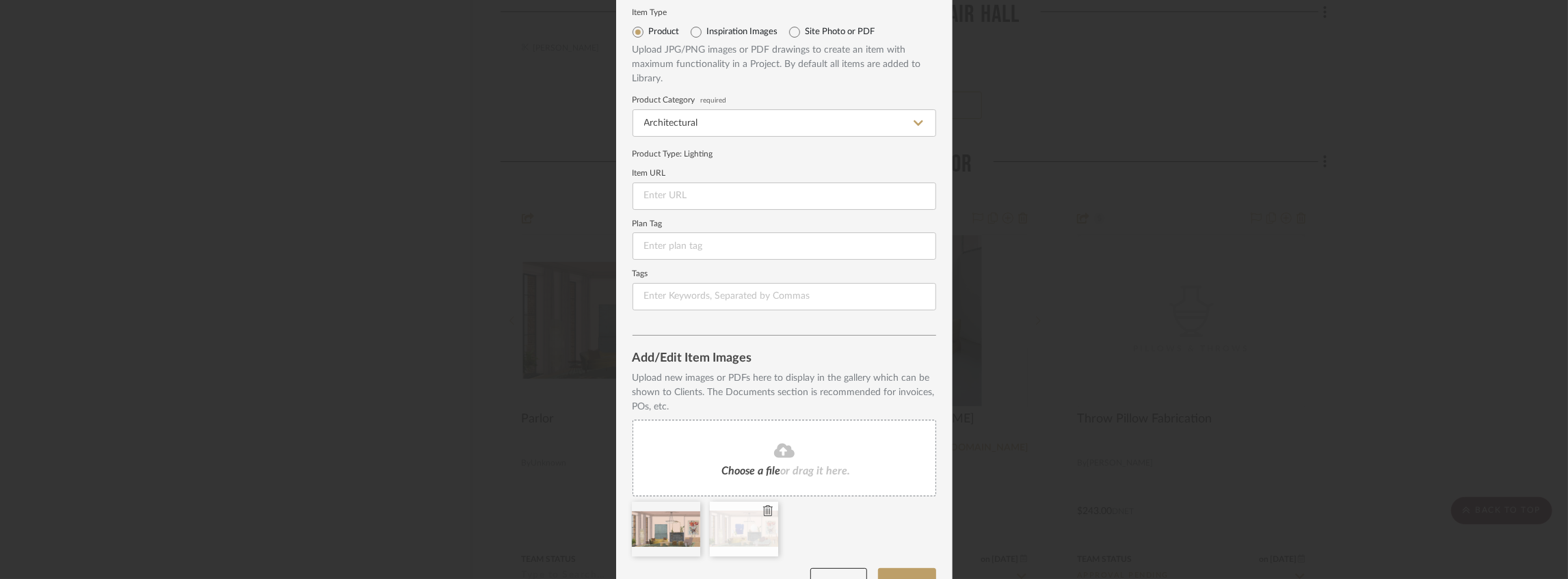
scroll to position [71, 0]
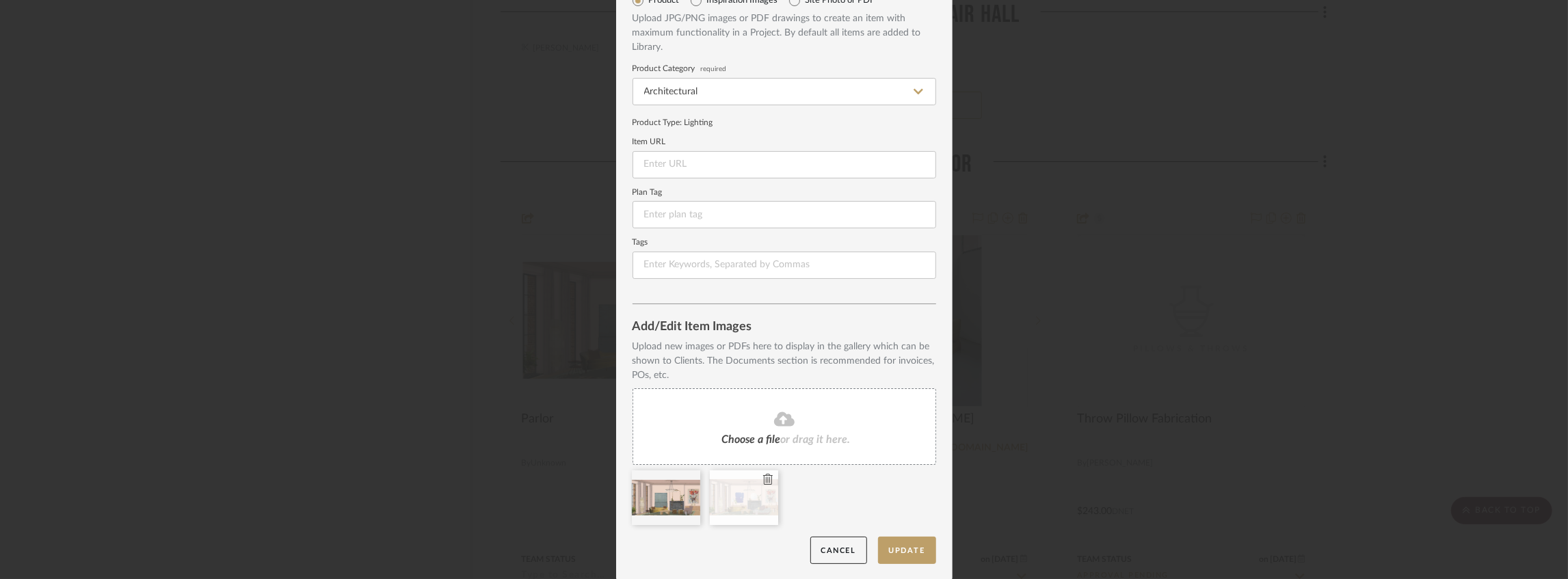
click at [763, 484] on fa-icon at bounding box center [768, 480] width 10 height 17
click at [685, 480] on icon at bounding box center [690, 478] width 10 height 11
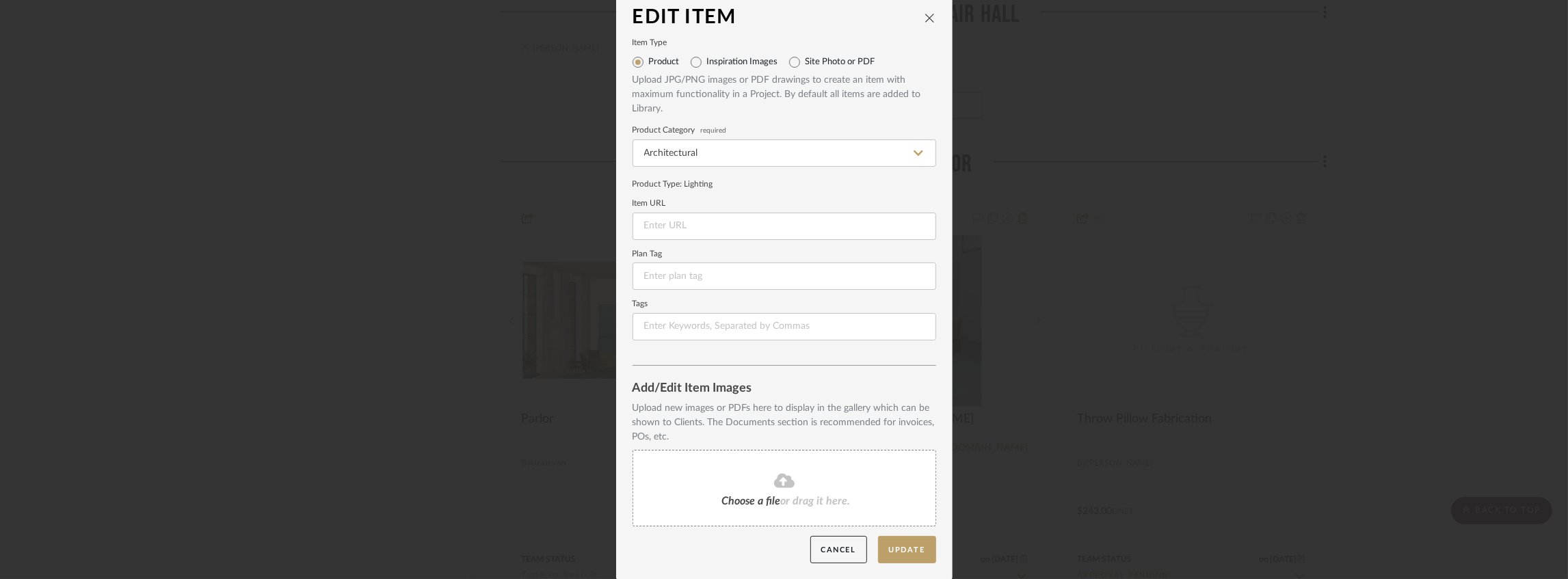
click at [715, 476] on div "Choose a file or drag it here." at bounding box center [784, 488] width 303 height 76
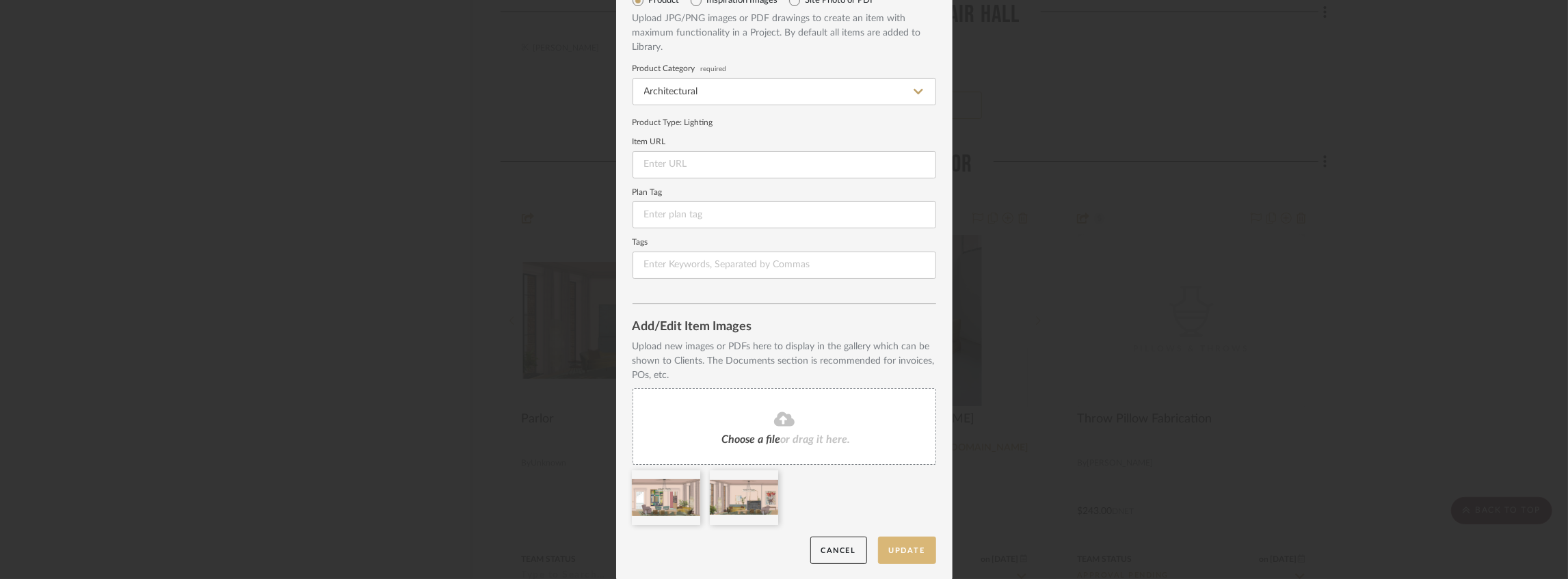
click at [899, 551] on button "Update" at bounding box center [907, 550] width 58 height 28
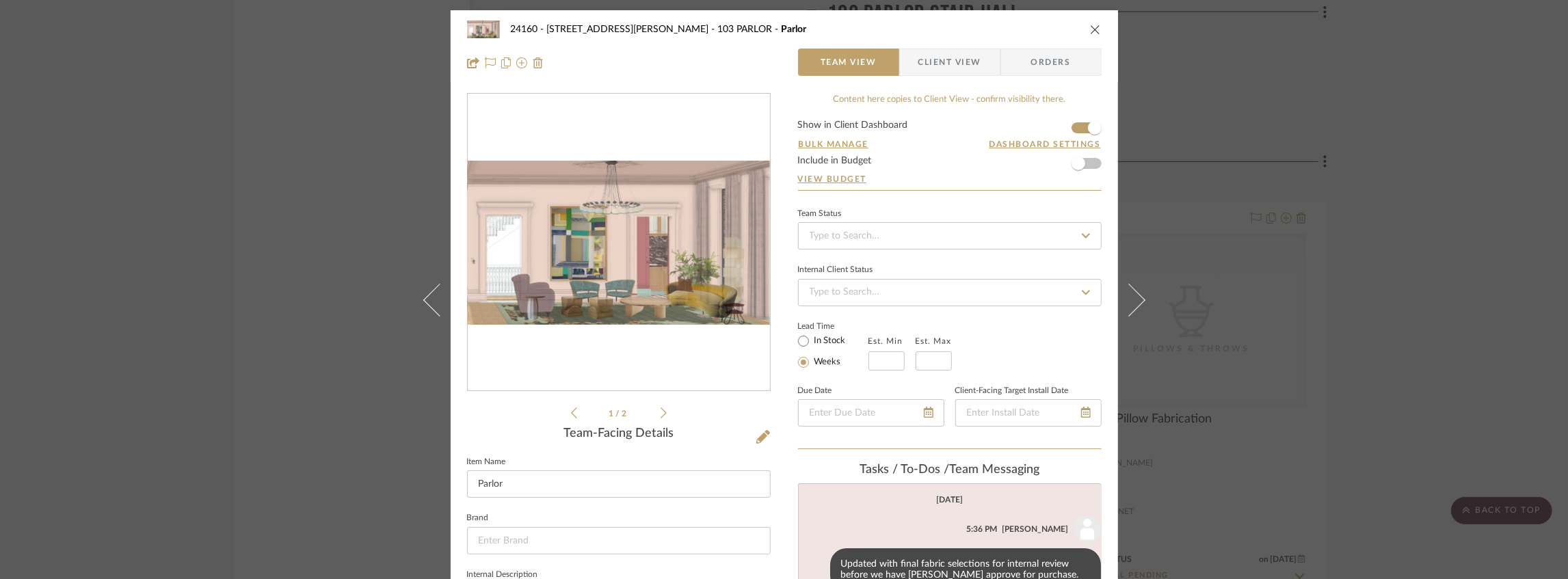
scroll to position [20, 0]
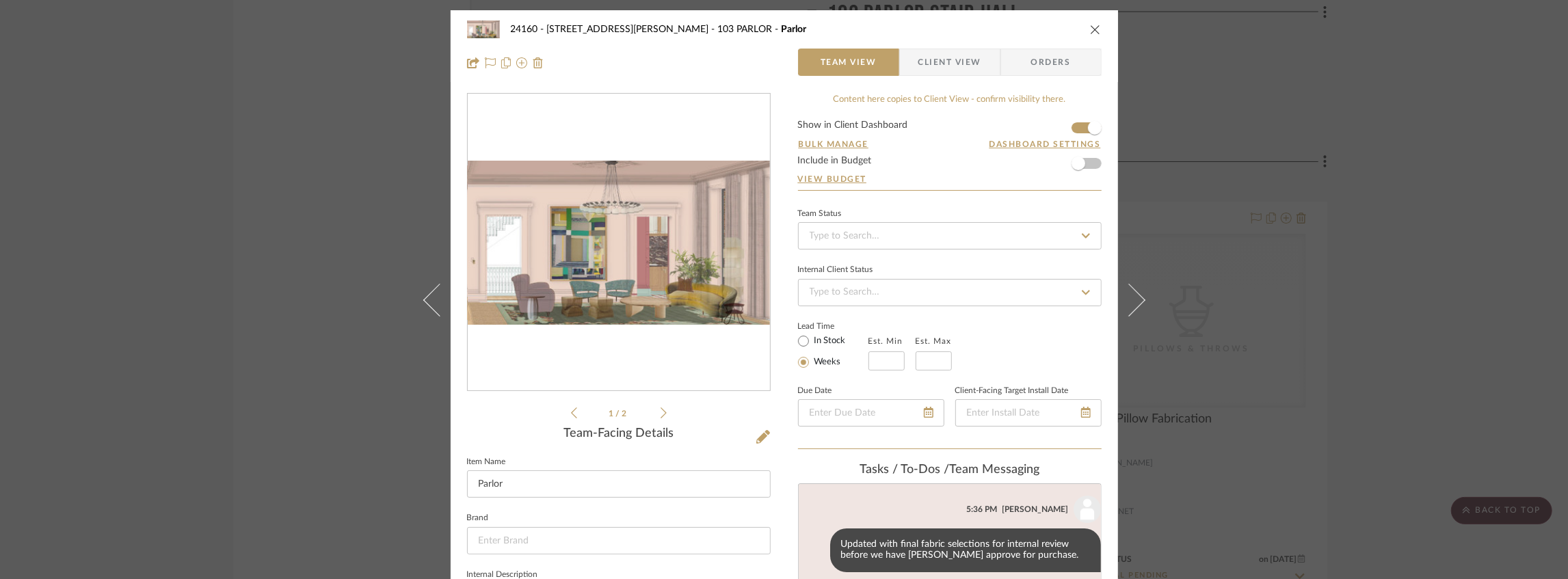
click at [1091, 26] on icon "close" at bounding box center [1095, 29] width 11 height 11
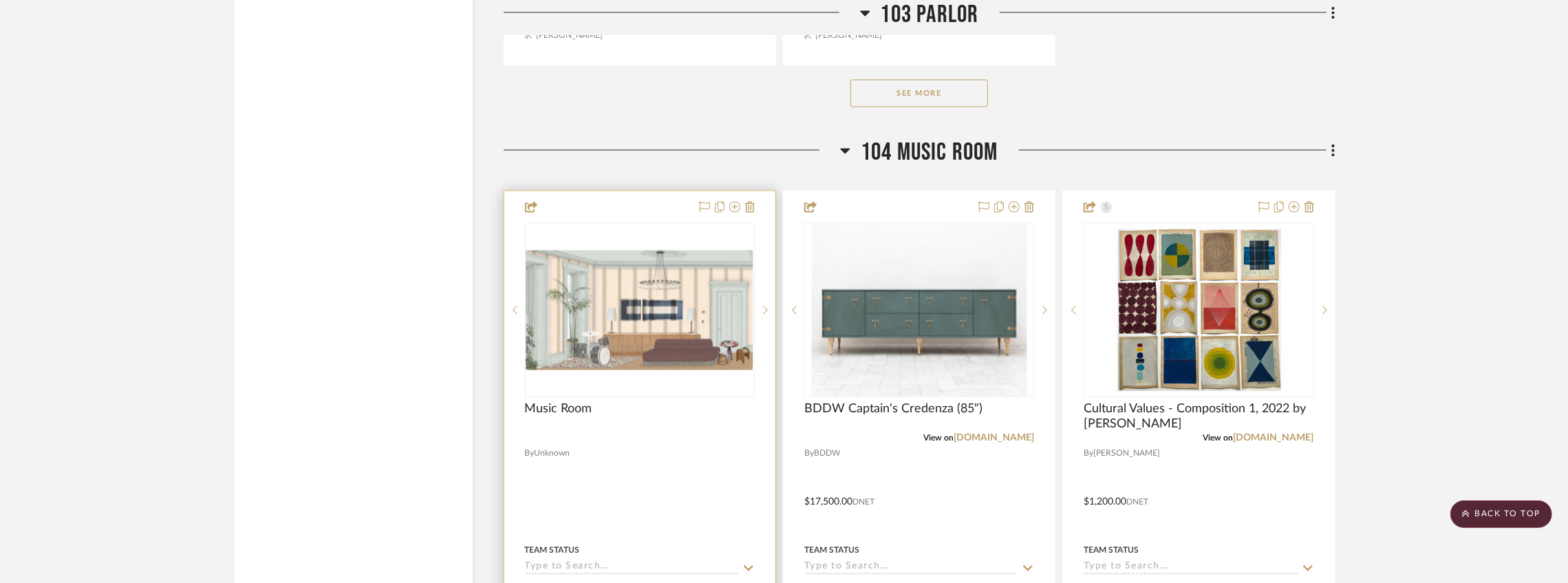
scroll to position [21239, 0]
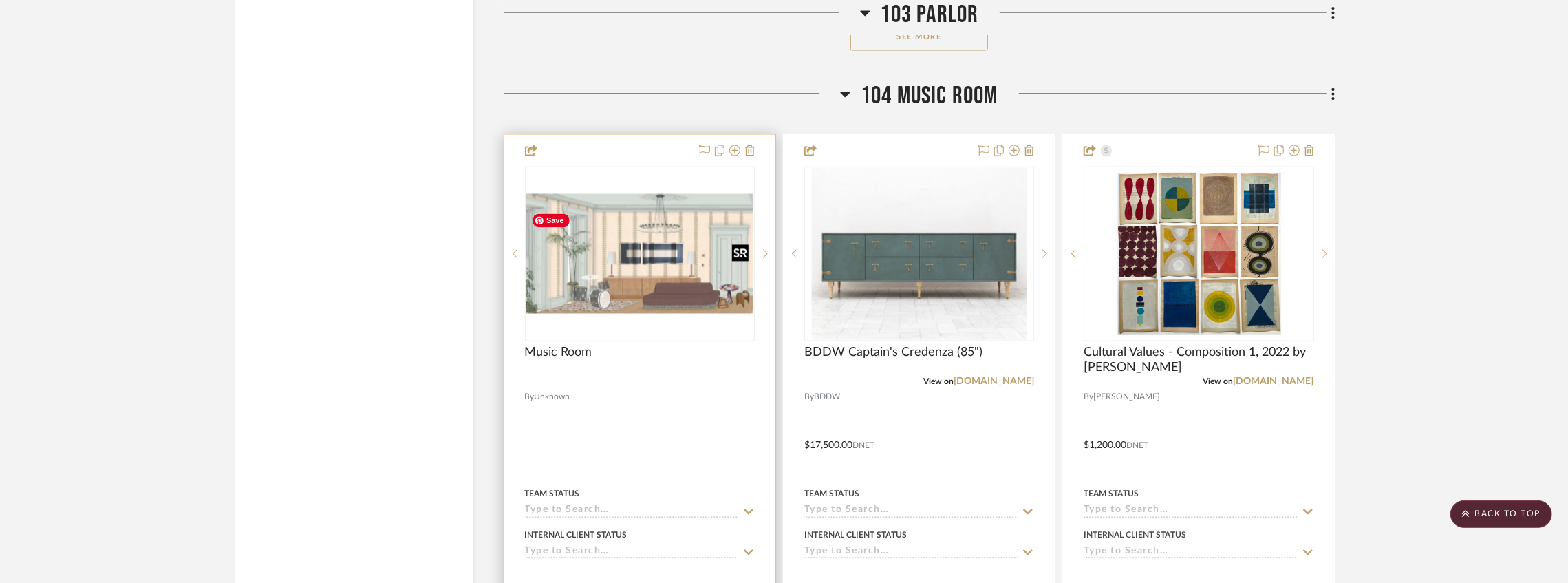
click at [662, 278] on img "1" at bounding box center [639, 253] width 227 height 119
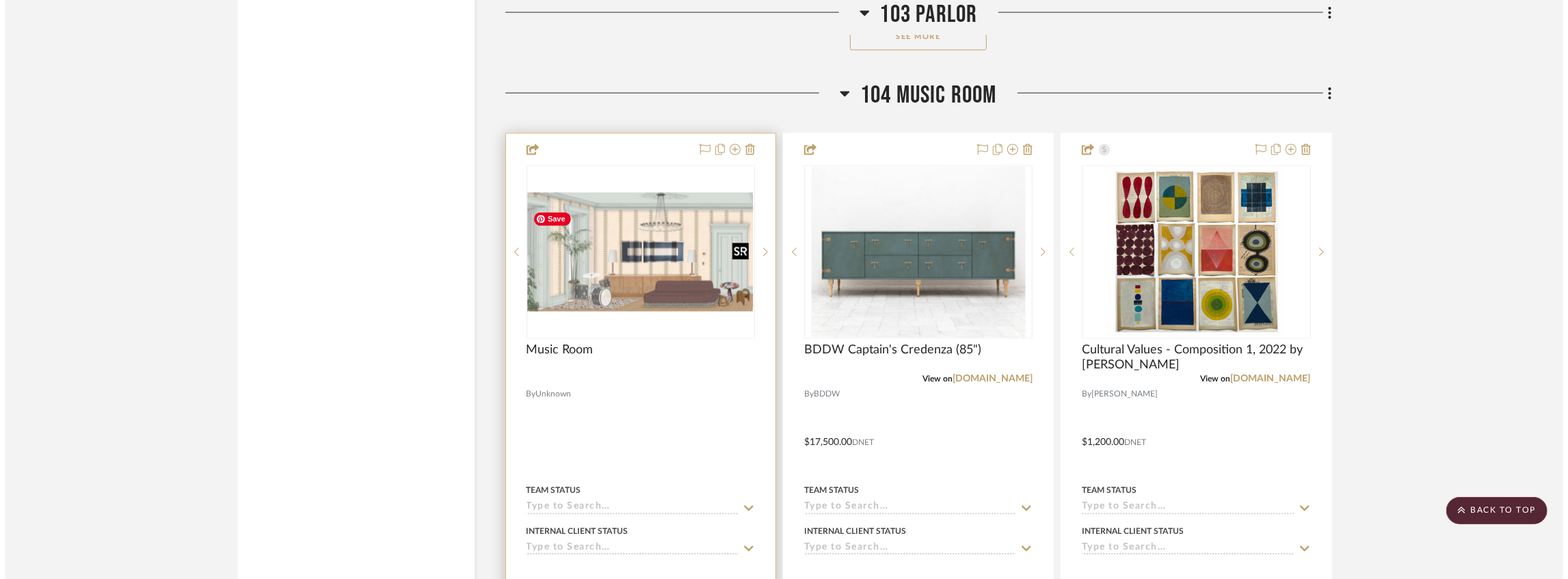
scroll to position [0, 0]
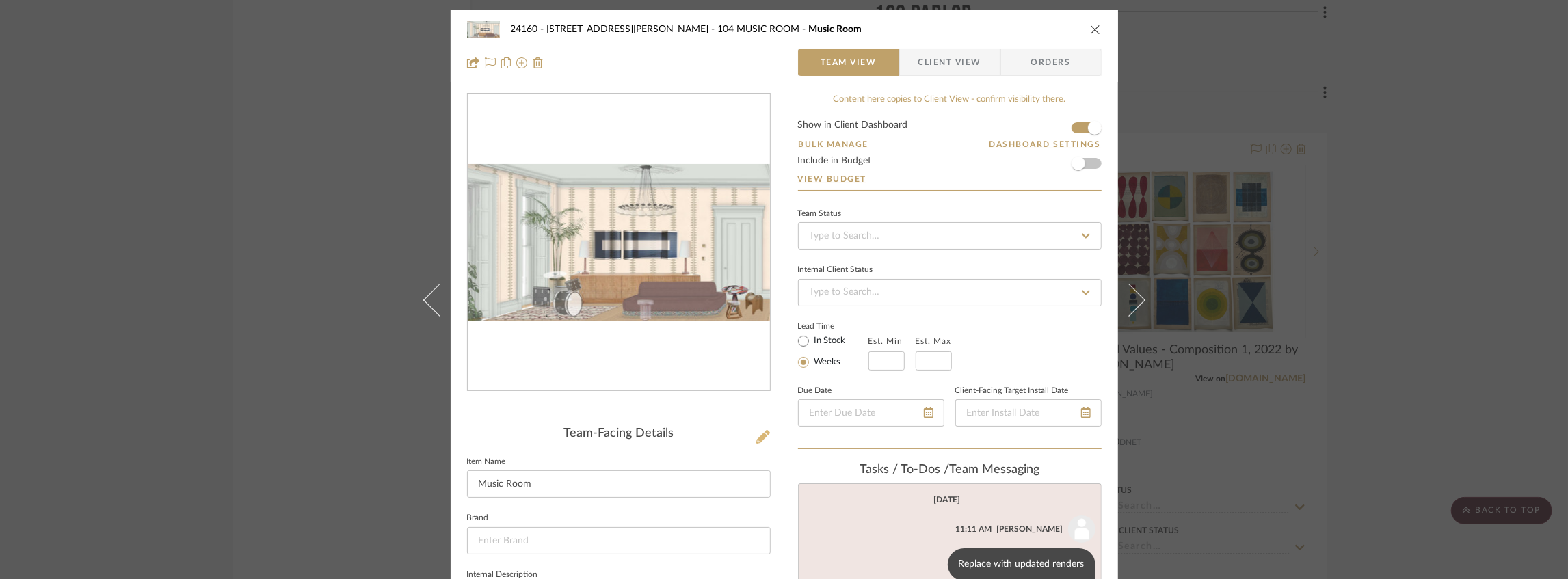
click at [757, 441] on icon at bounding box center [763, 437] width 14 height 14
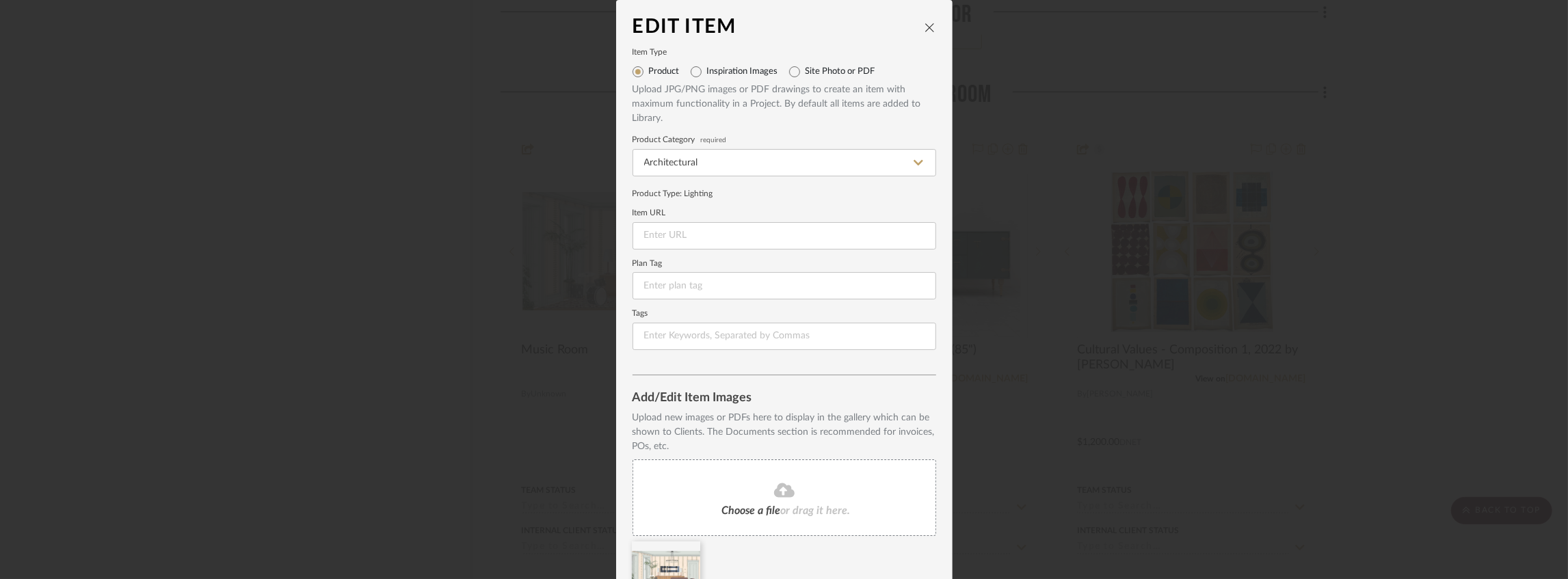
click at [746, 491] on fa-icon at bounding box center [784, 491] width 125 height 18
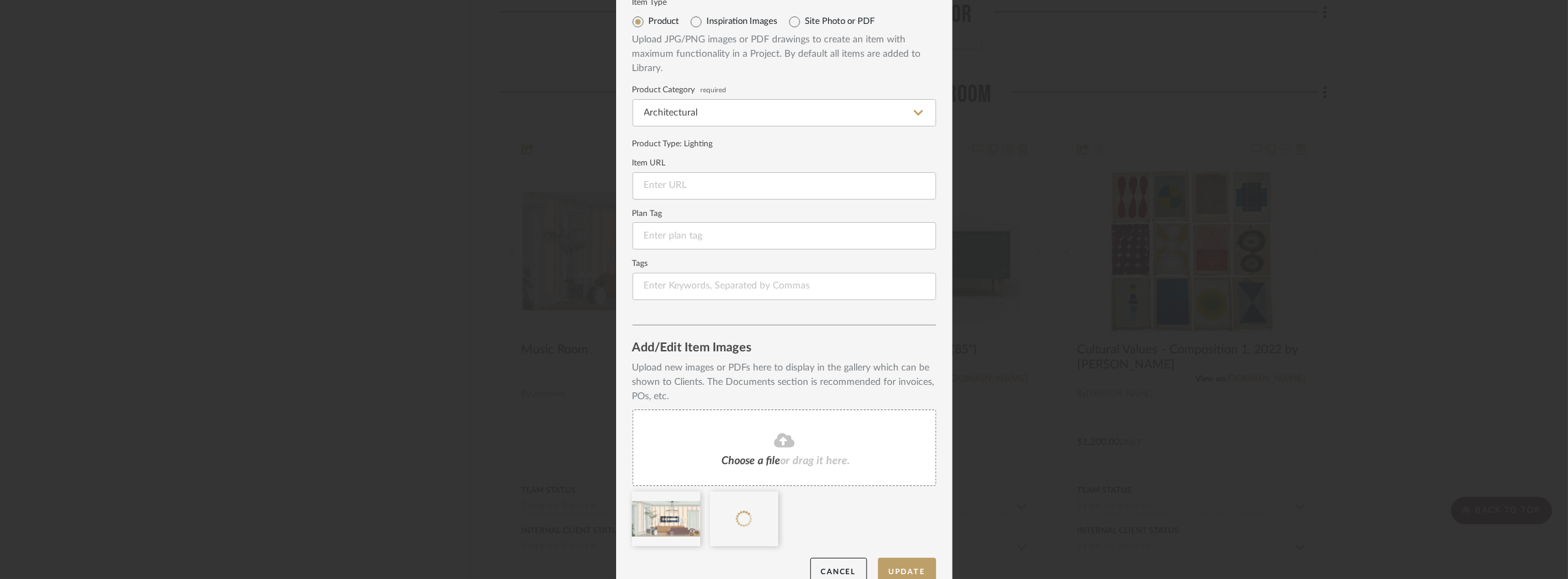
scroll to position [71, 0]
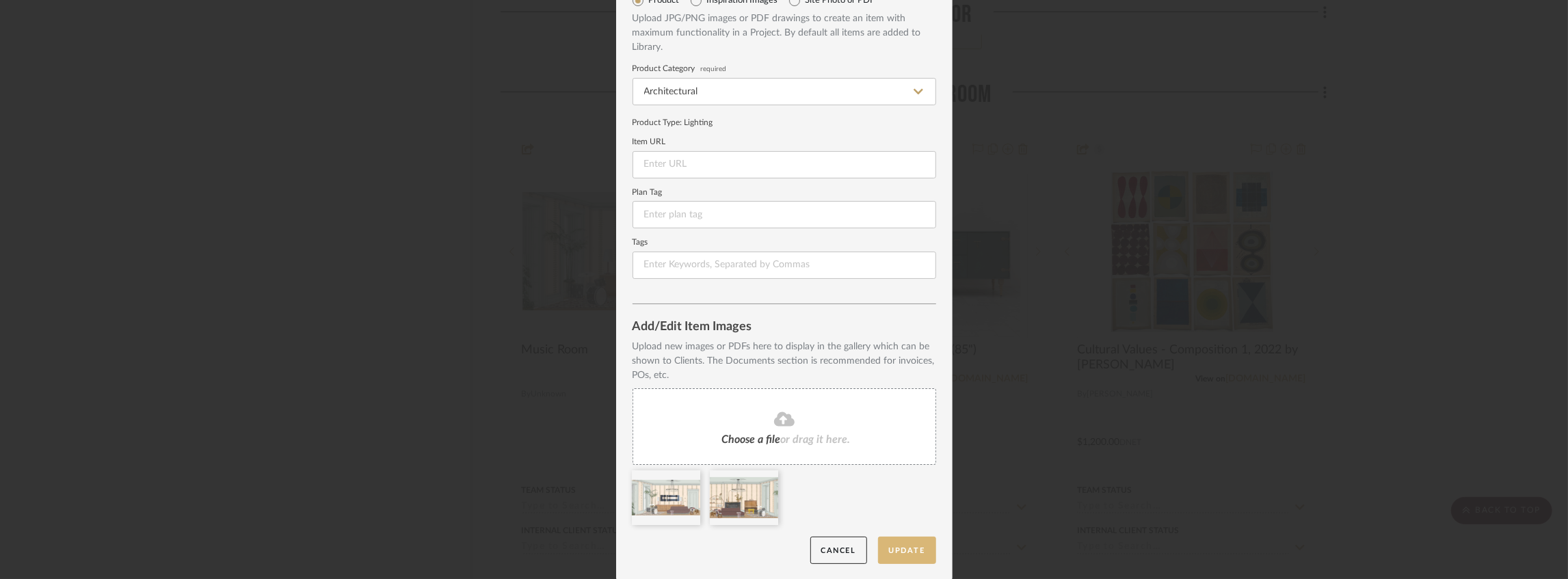
click at [897, 546] on button "Update" at bounding box center [907, 550] width 58 height 28
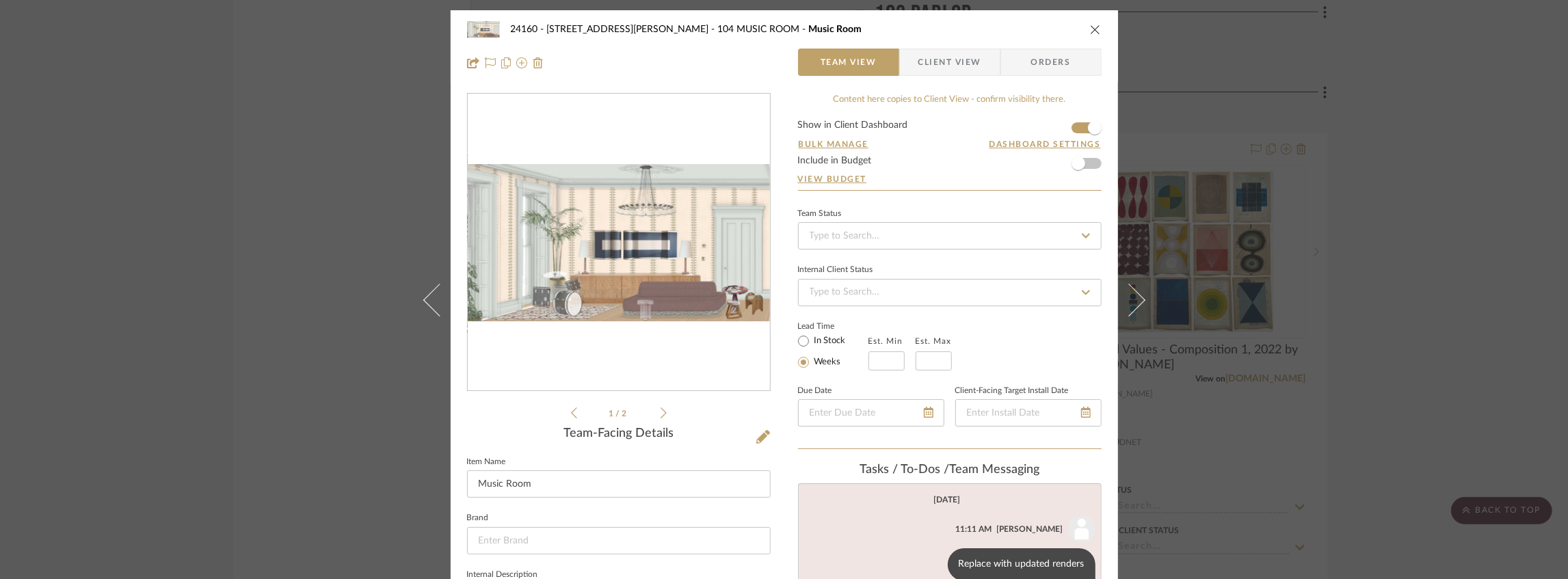
click at [1094, 28] on icon "close" at bounding box center [1095, 29] width 11 height 11
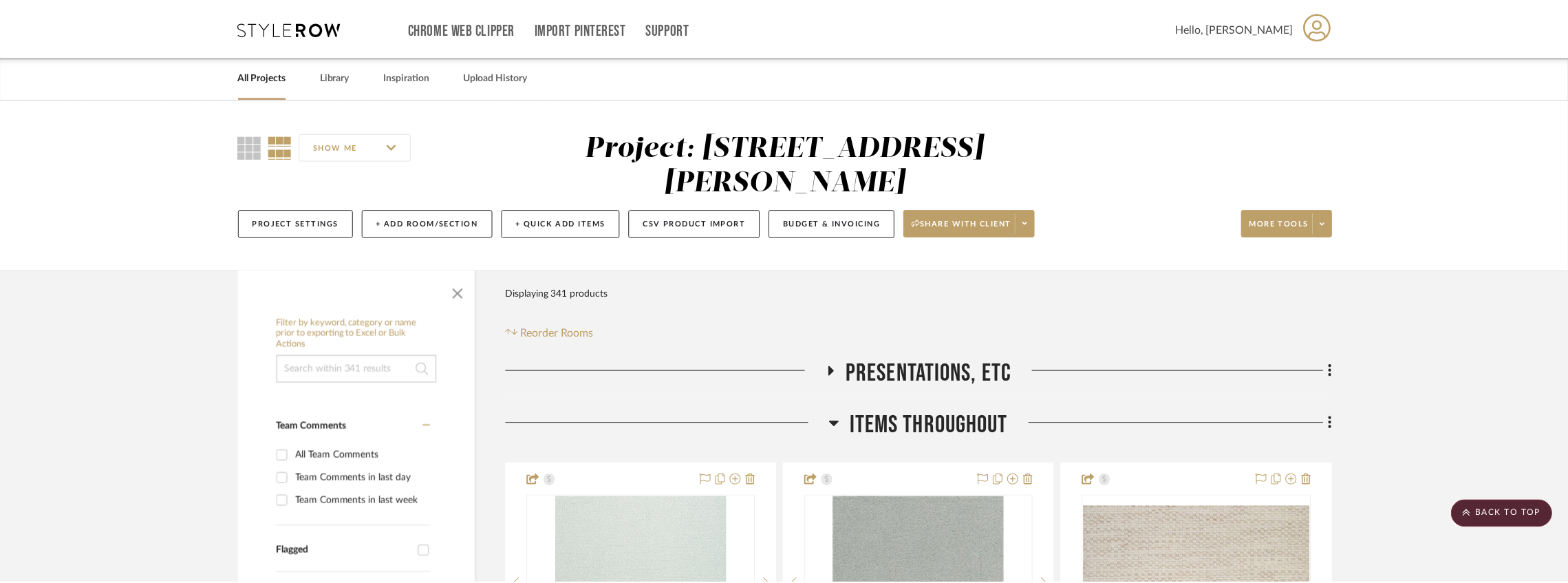
scroll to position [21239, 0]
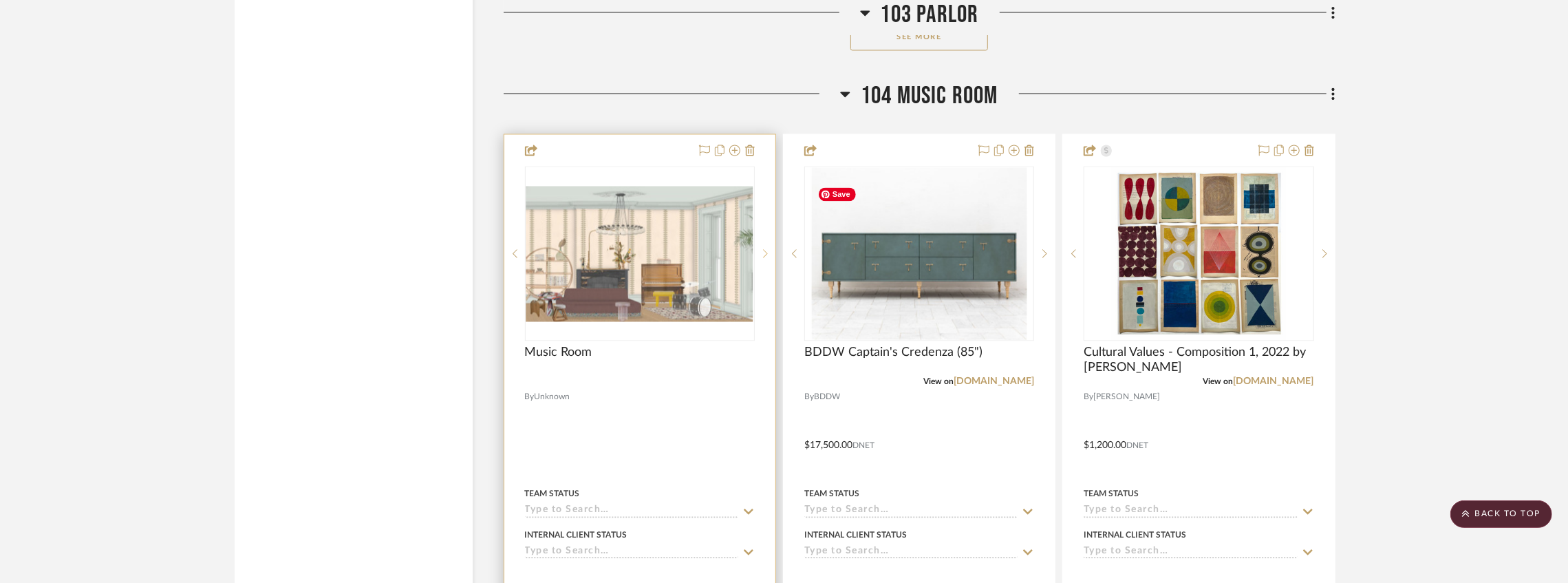
click at [768, 258] on icon at bounding box center [765, 253] width 5 height 10
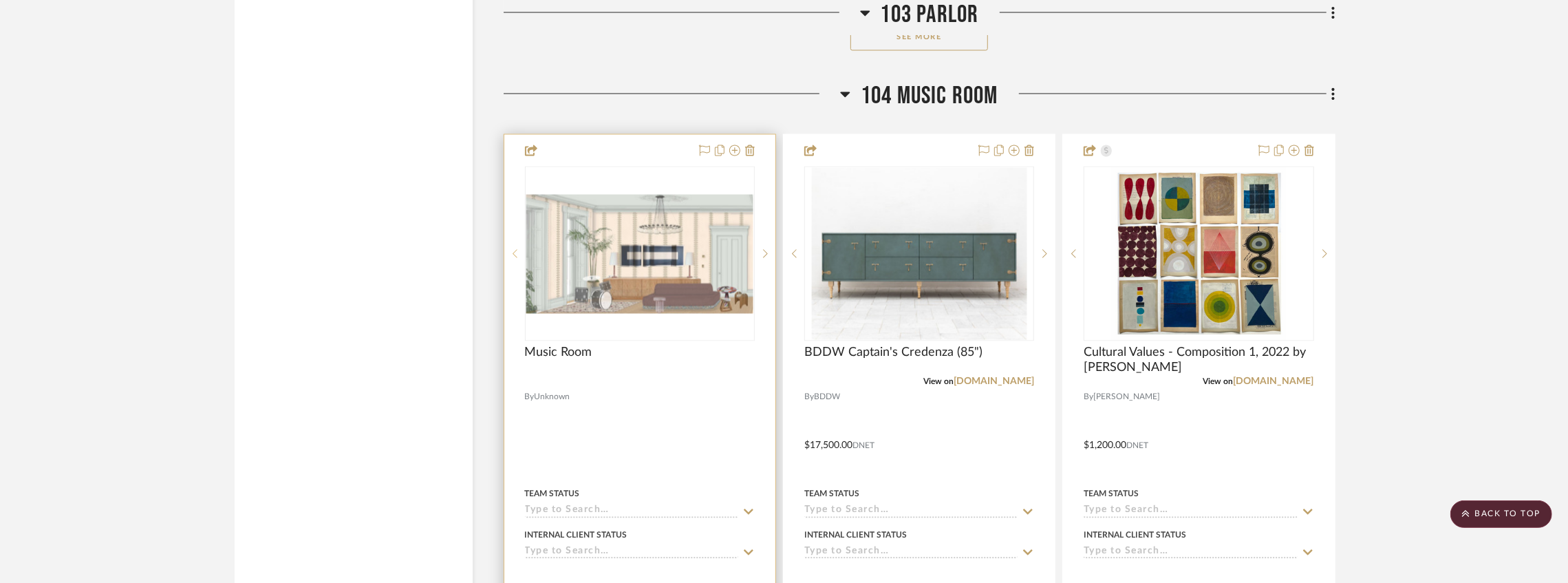
click at [515, 258] on icon at bounding box center [515, 253] width 5 height 10
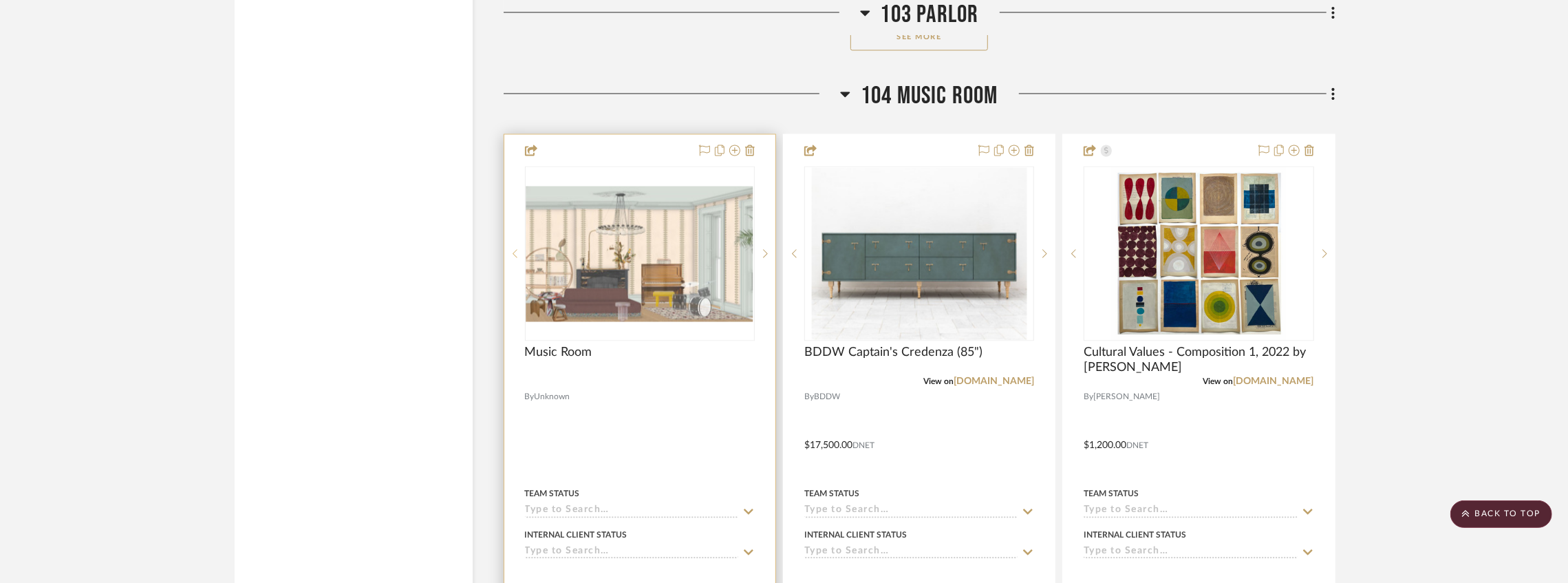
click at [515, 258] on icon at bounding box center [515, 253] width 5 height 10
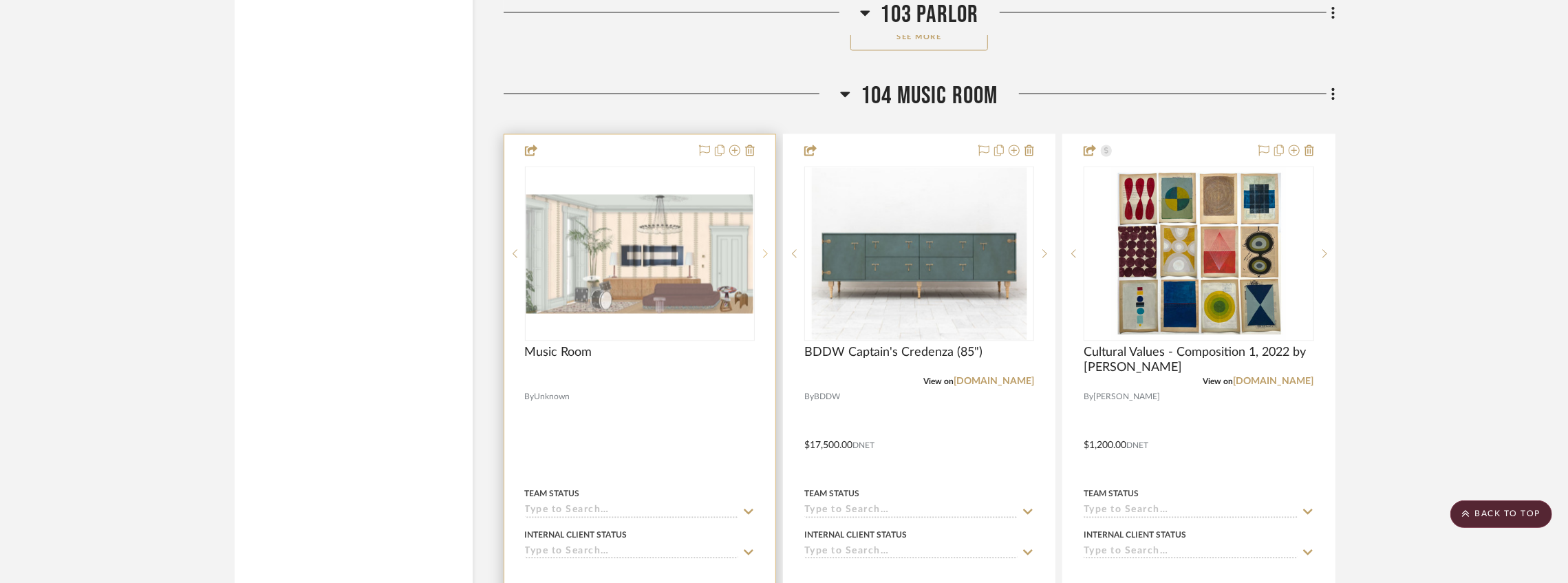
click at [766, 258] on icon at bounding box center [765, 253] width 5 height 10
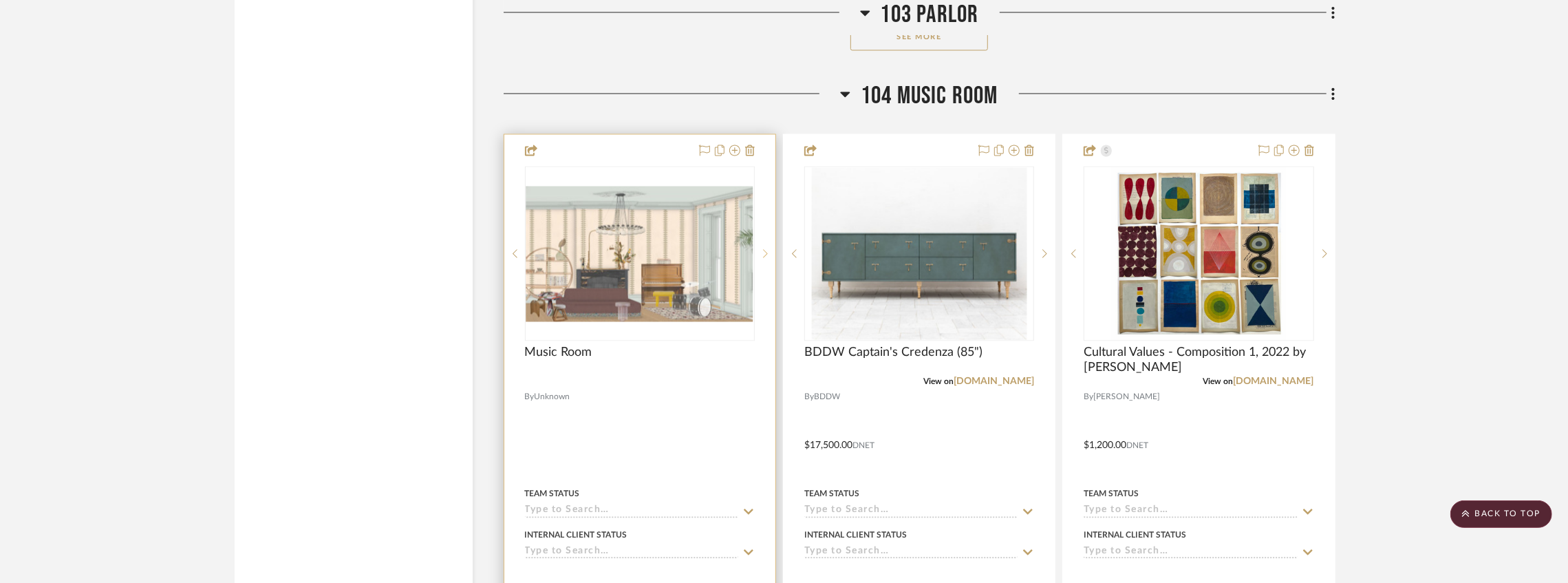
click at [764, 258] on icon at bounding box center [765, 253] width 5 height 10
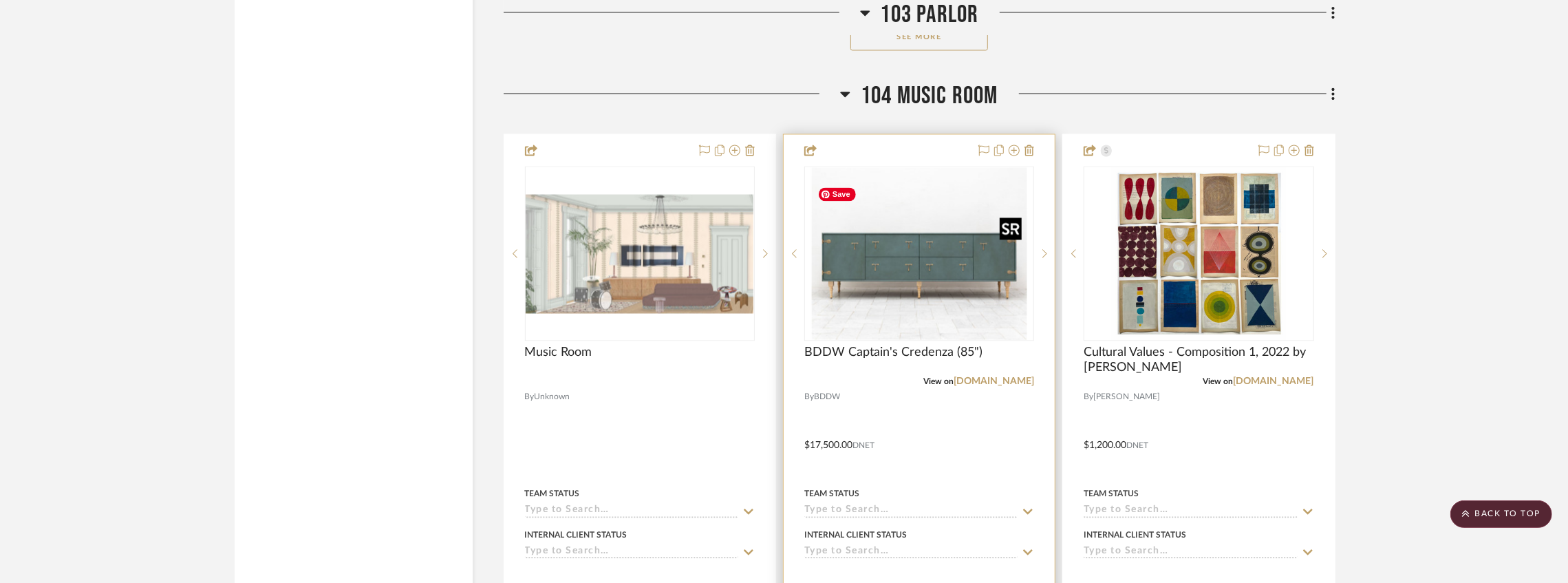
click at [875, 258] on img "0" at bounding box center [919, 253] width 215 height 172
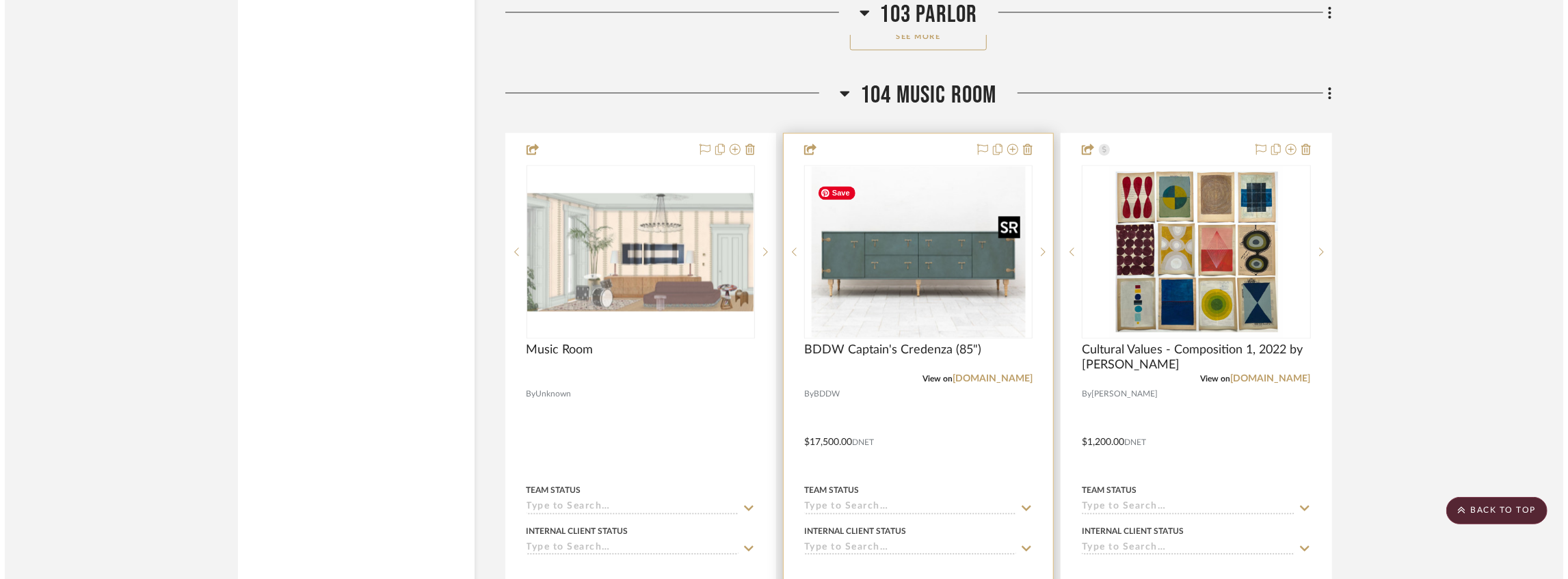
scroll to position [0, 0]
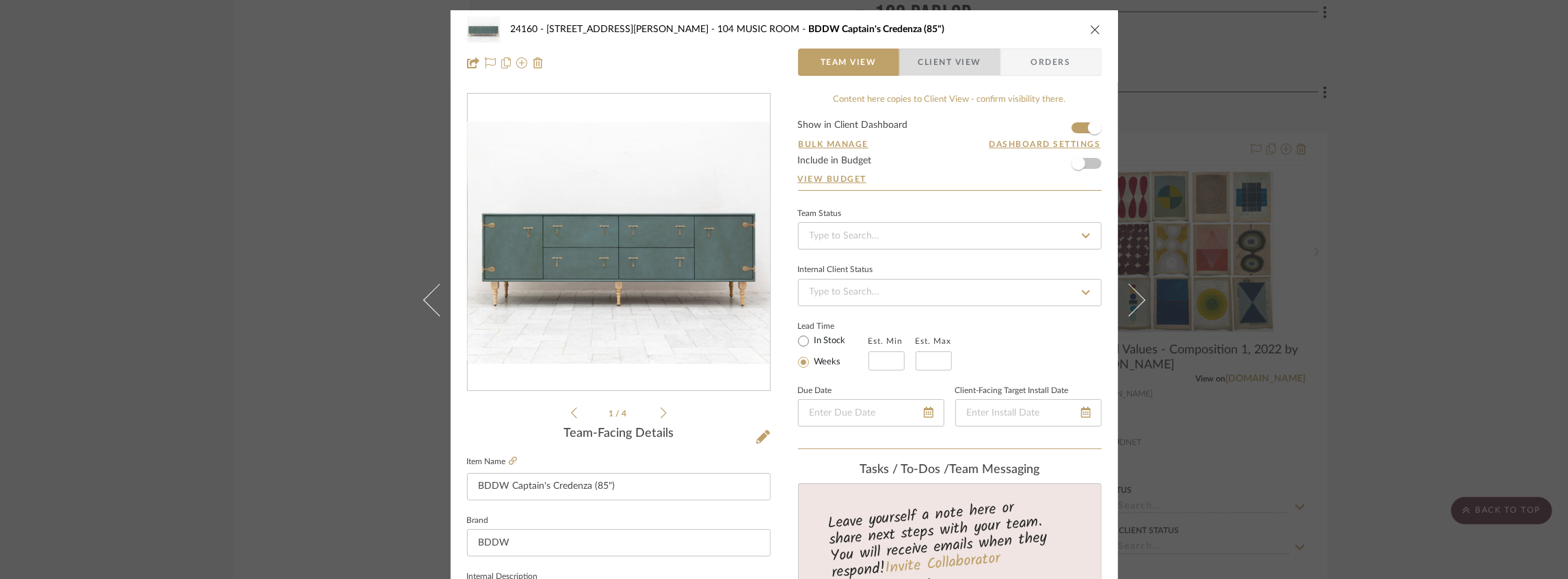
click at [926, 68] on span "Client View" at bounding box center [949, 62] width 63 height 27
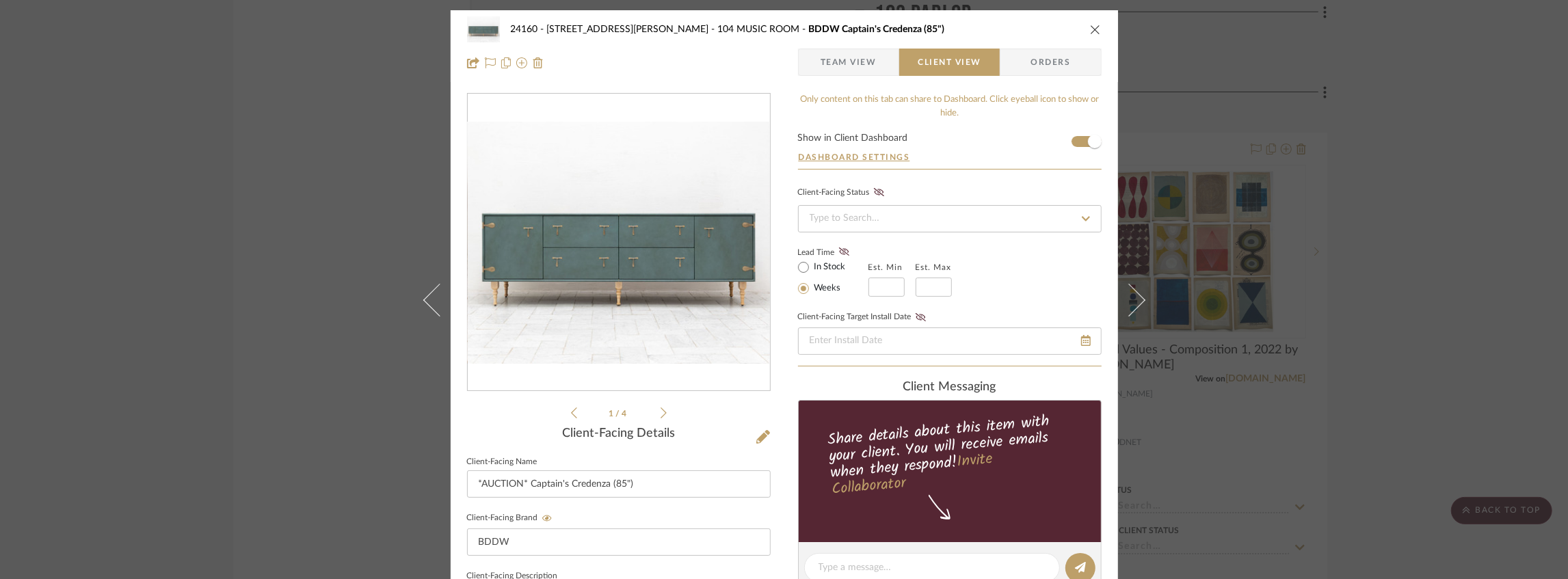
click at [834, 60] on span "Team View" at bounding box center [849, 62] width 56 height 27
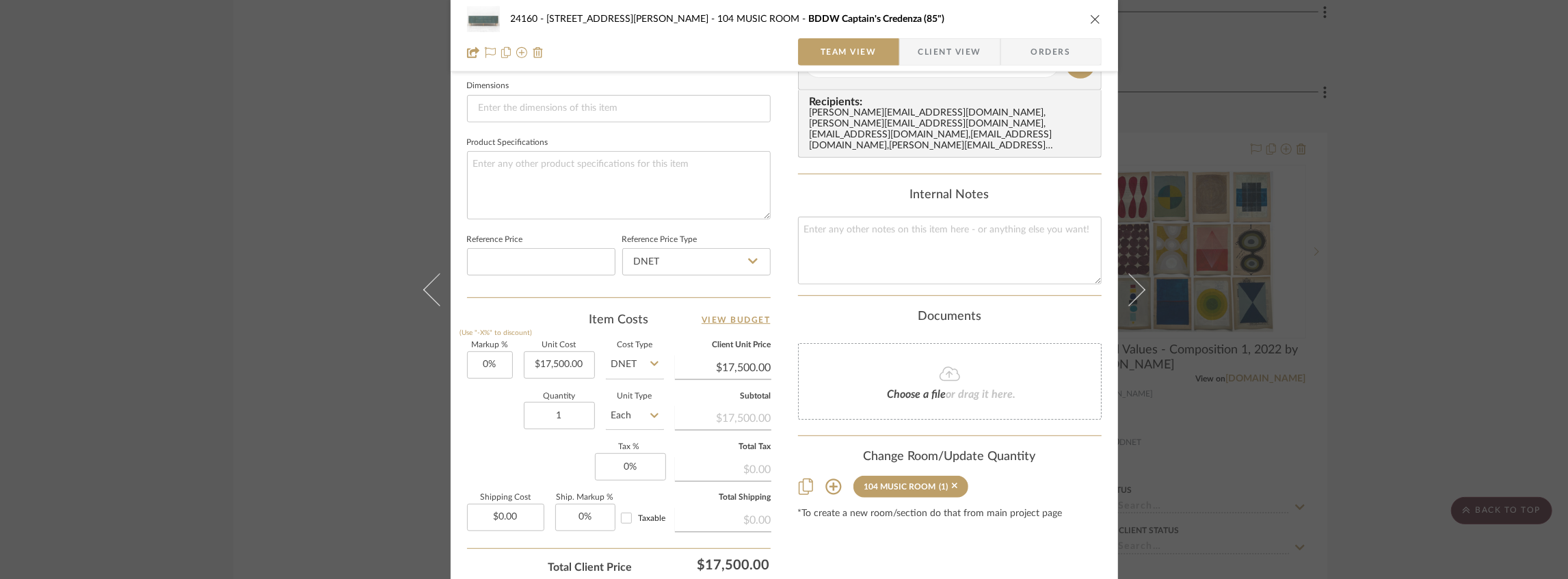
scroll to position [645, 0]
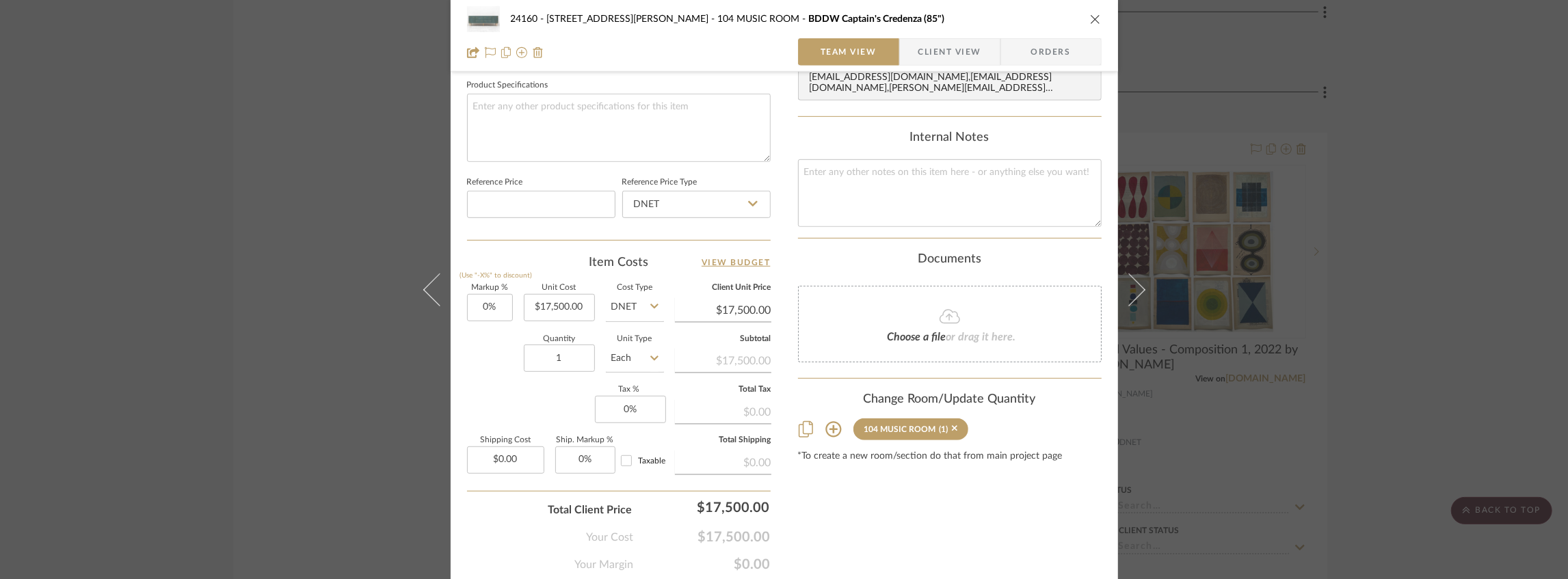
click at [879, 424] on div "104 MUSIC ROOM" at bounding box center [899, 429] width 72 height 10
click at [825, 421] on icon at bounding box center [834, 429] width 17 height 17
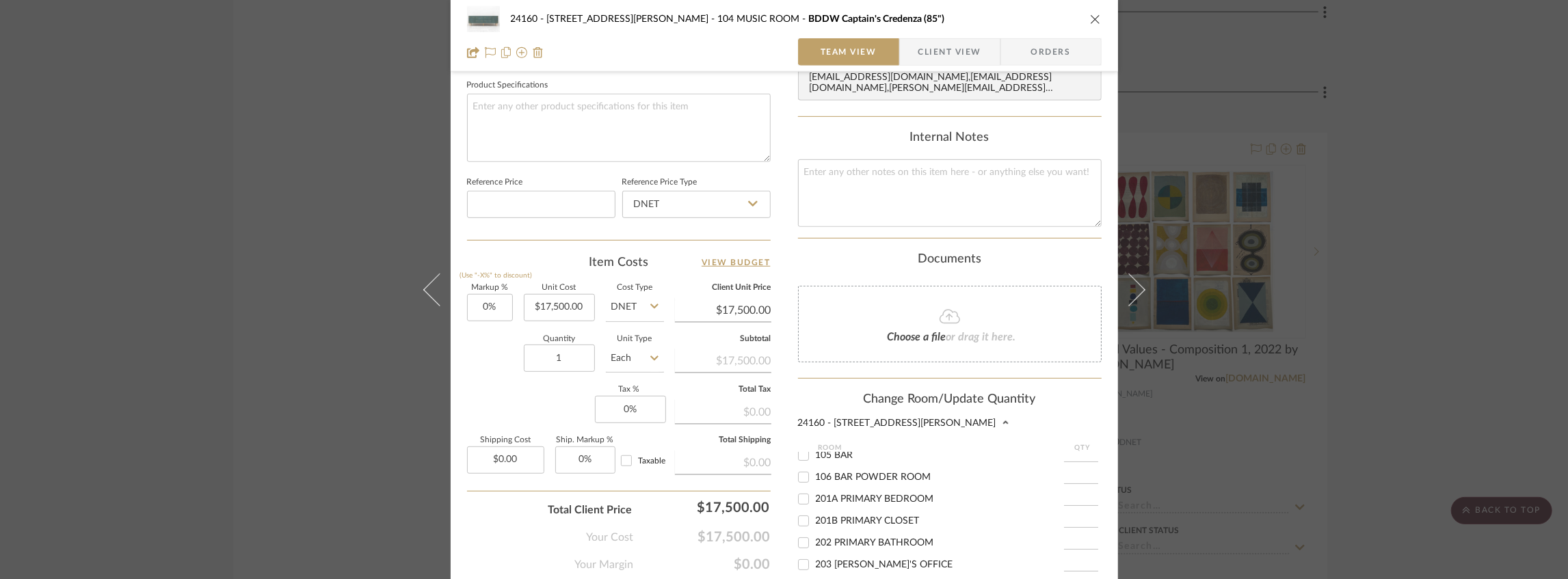
scroll to position [290, 0]
click at [800, 447] on input "103 PARLOR" at bounding box center [803, 457] width 22 height 22
checkbox input "true"
type input "1"
click at [796, 468] on input "104 MUSIC ROOM" at bounding box center [803, 478] width 22 height 22
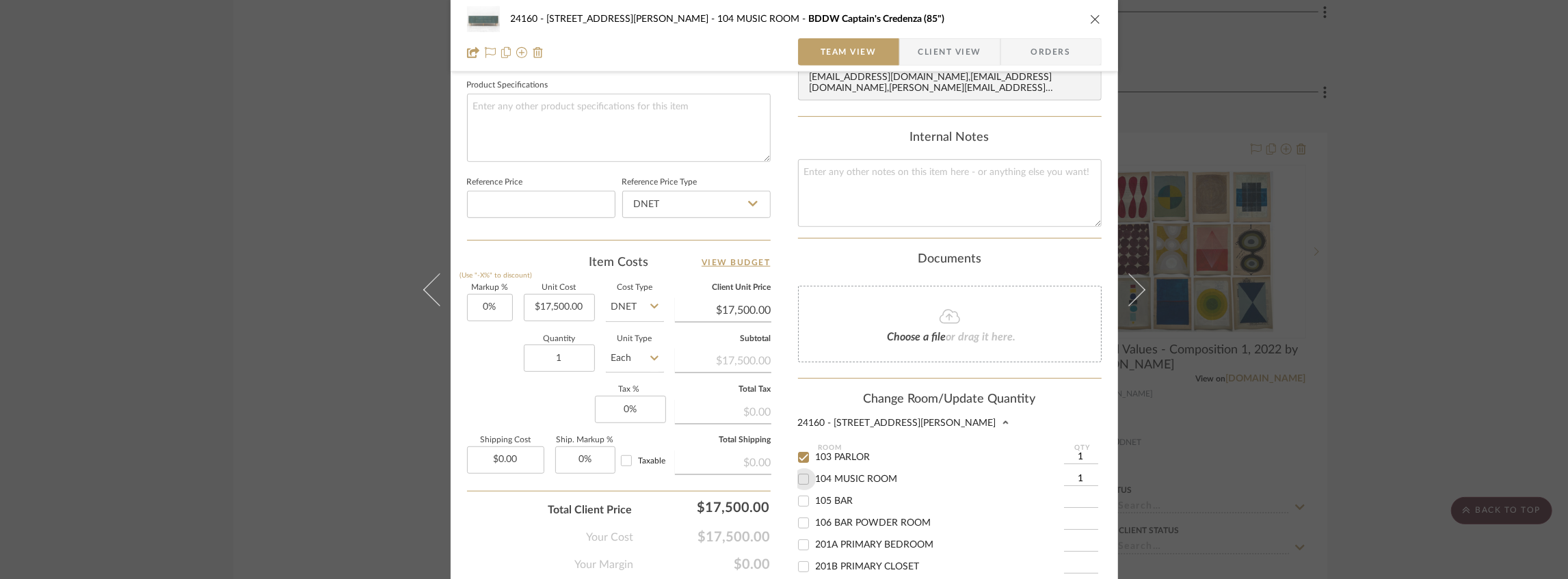
checkbox input "false"
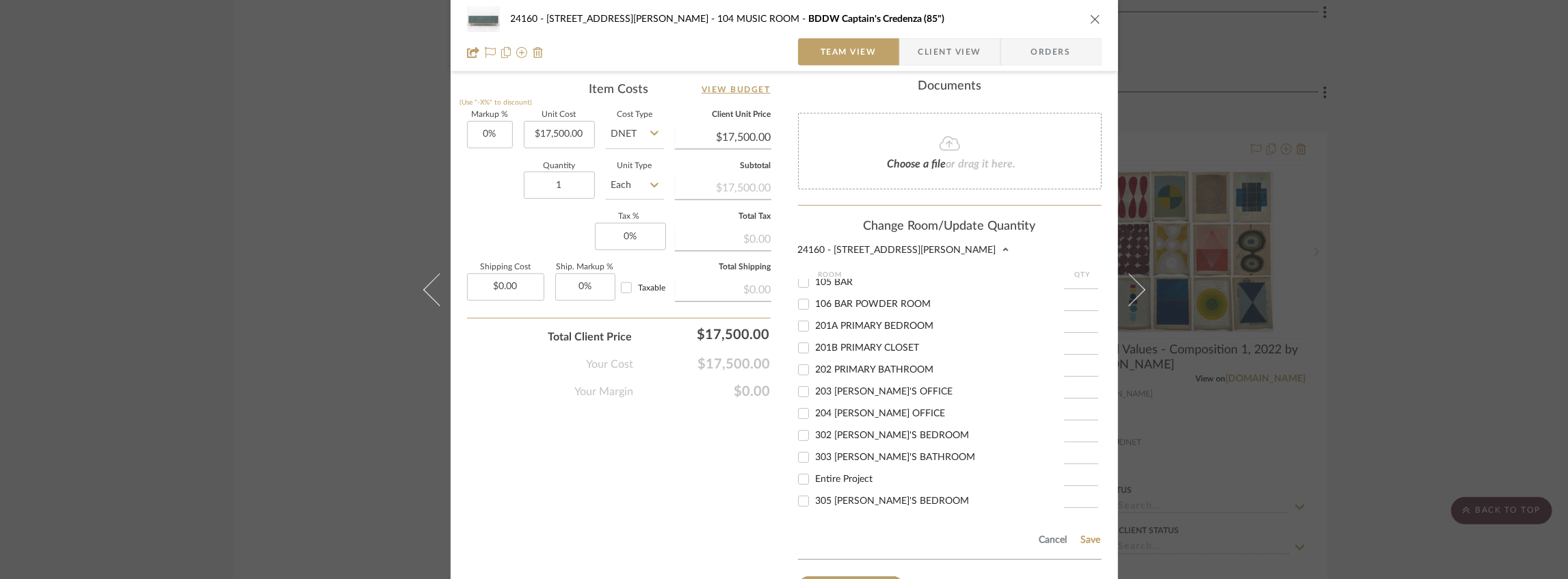
scroll to position [899, 0]
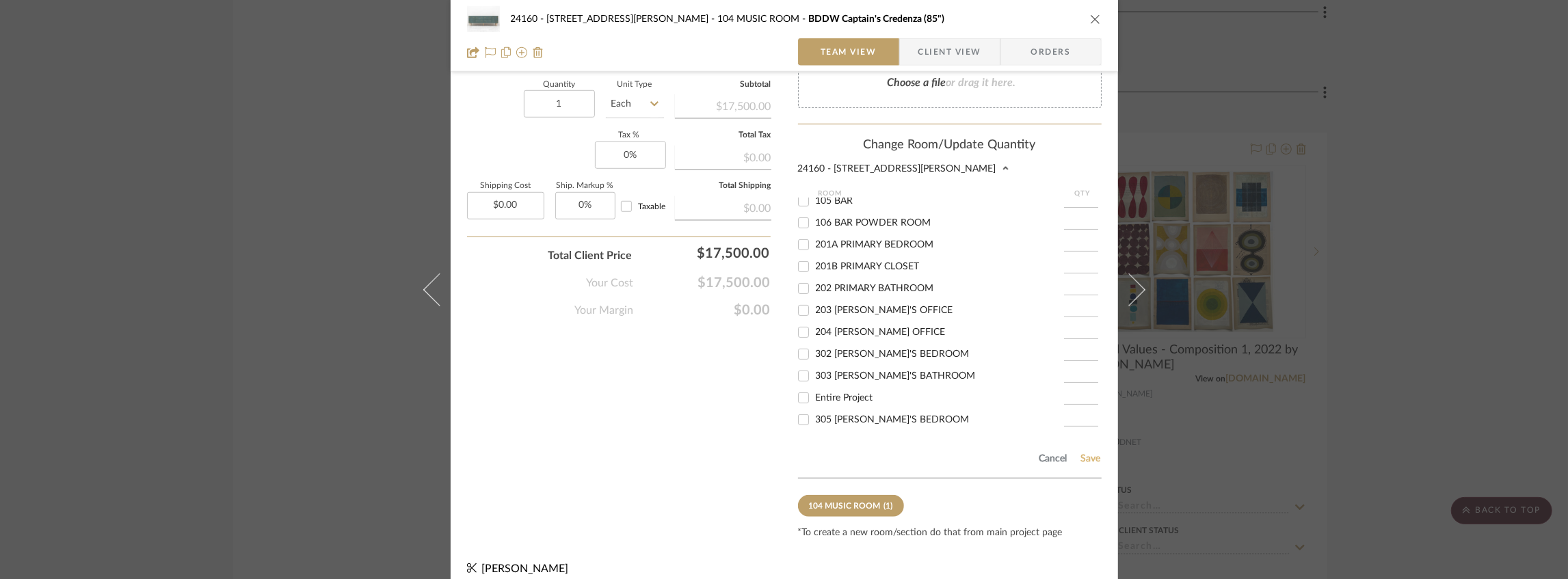
click at [1082, 453] on button "Save" at bounding box center [1091, 458] width 21 height 11
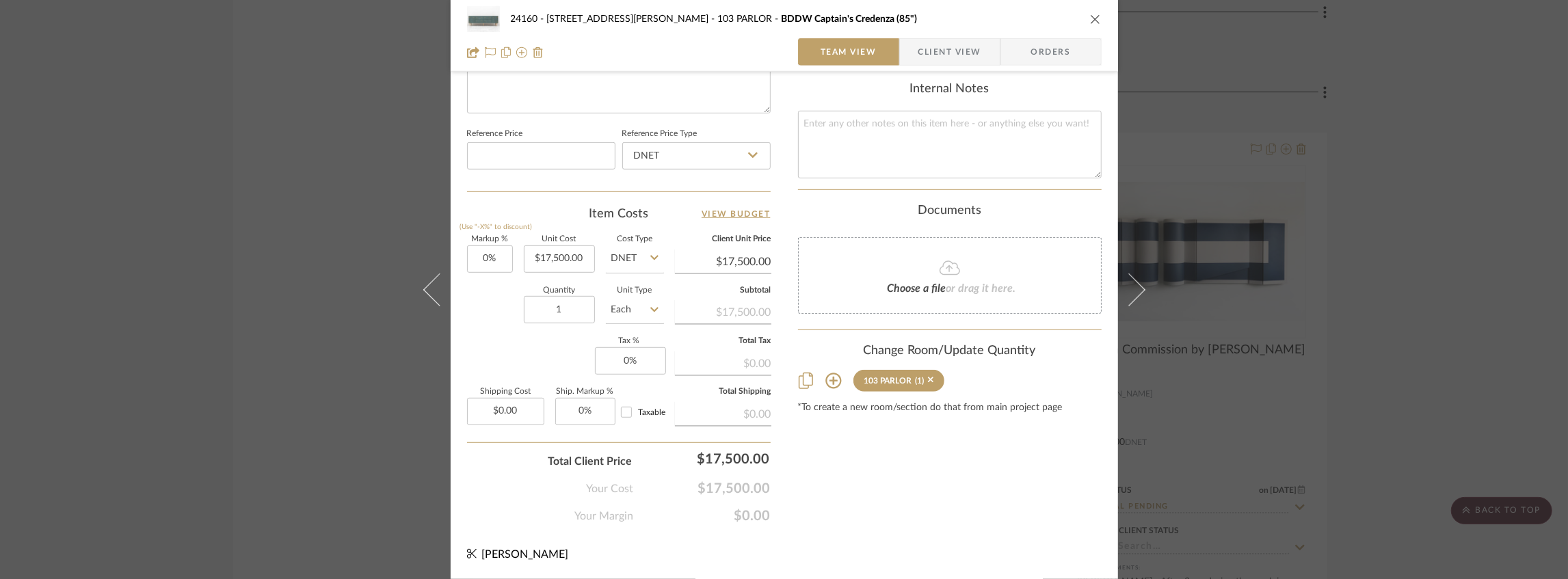
scroll to position [690, 0]
click at [1090, 20] on icon "close" at bounding box center [1095, 19] width 11 height 11
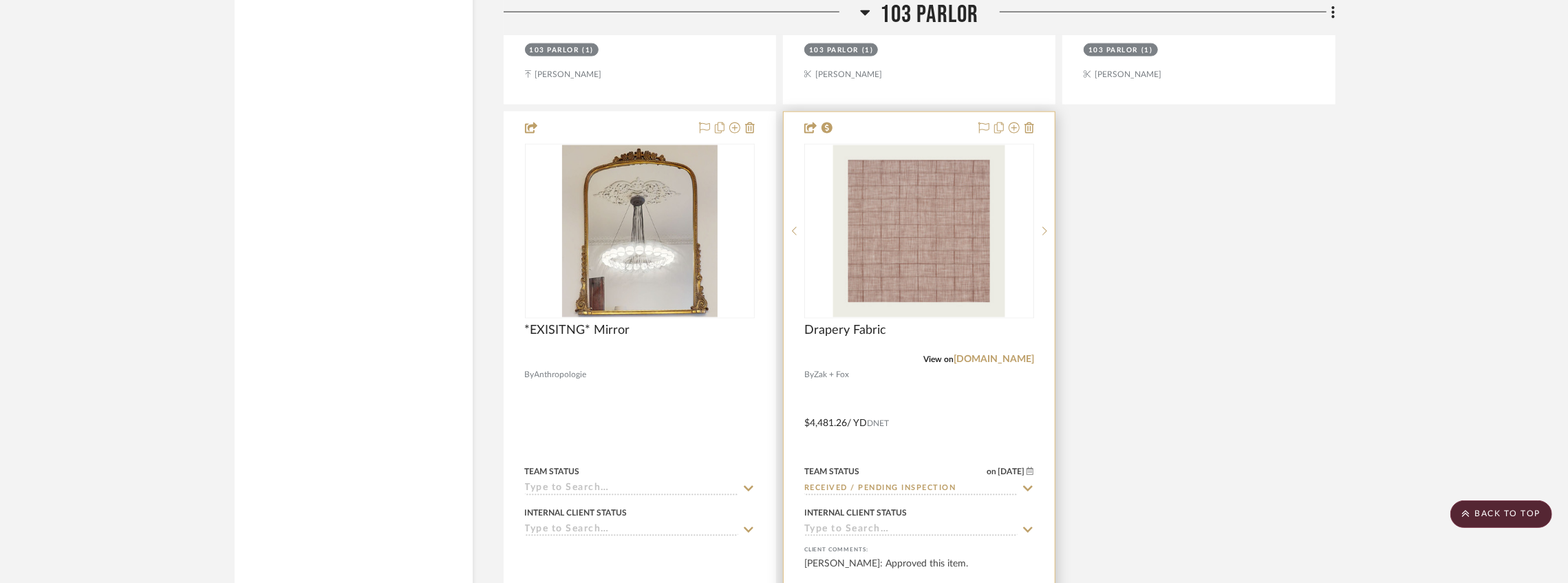
scroll to position [20783, 0]
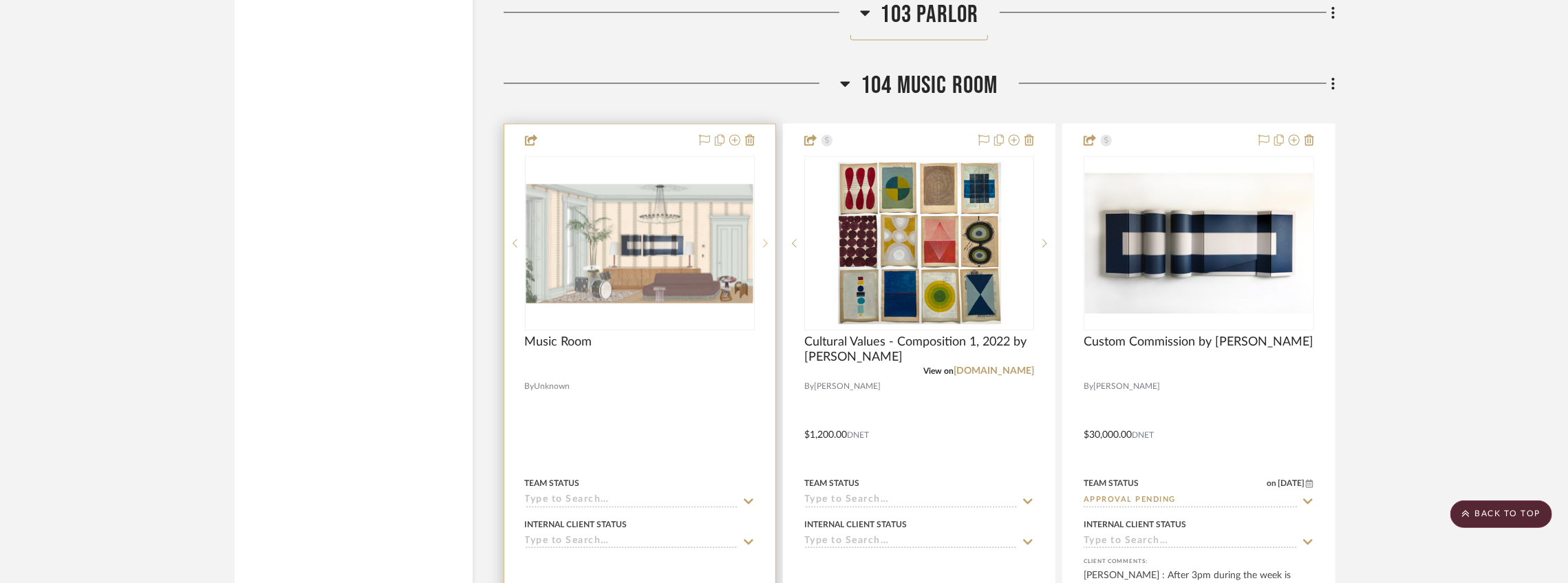
scroll to position [21215, 0]
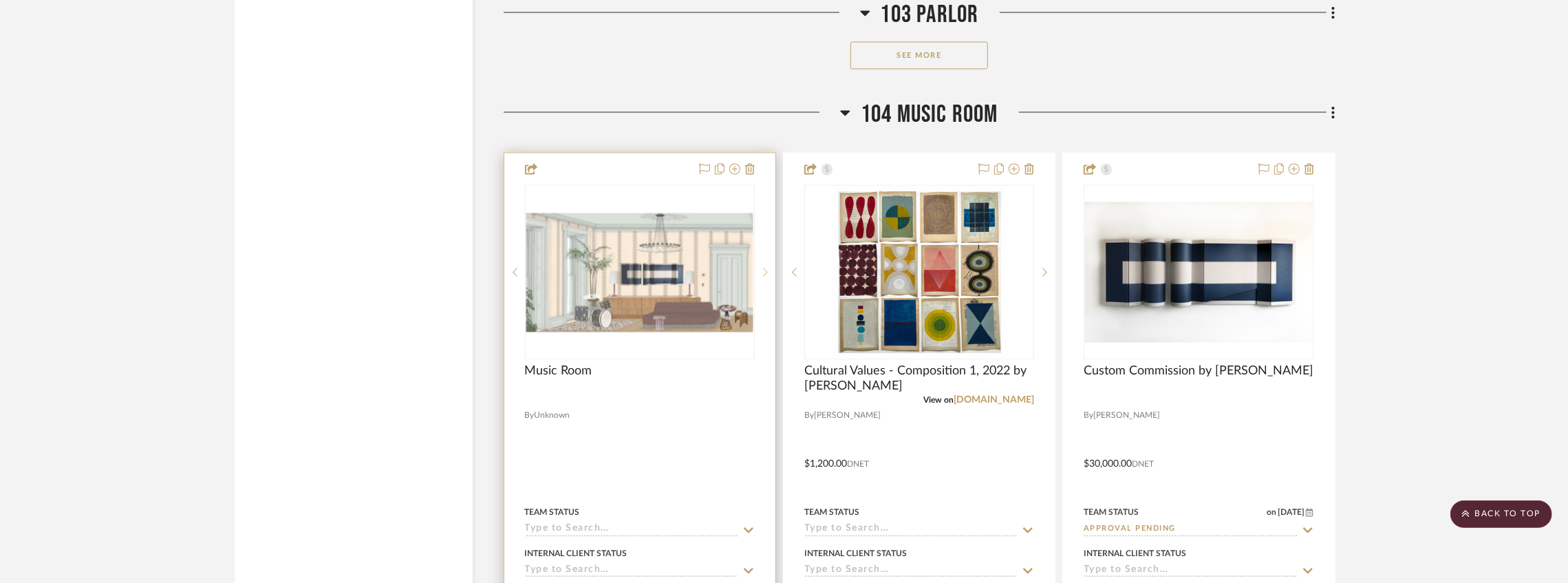
click at [762, 276] on sr-next-btn at bounding box center [765, 272] width 21 height 10
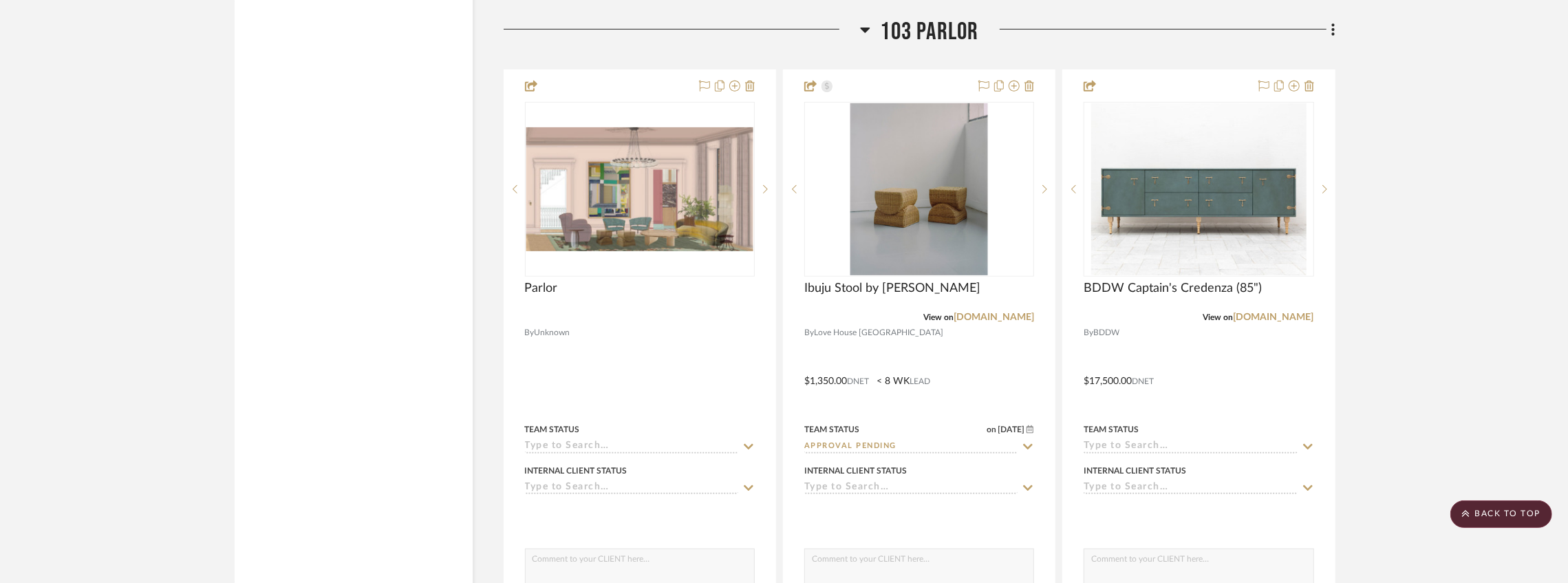
scroll to position [19288, 0]
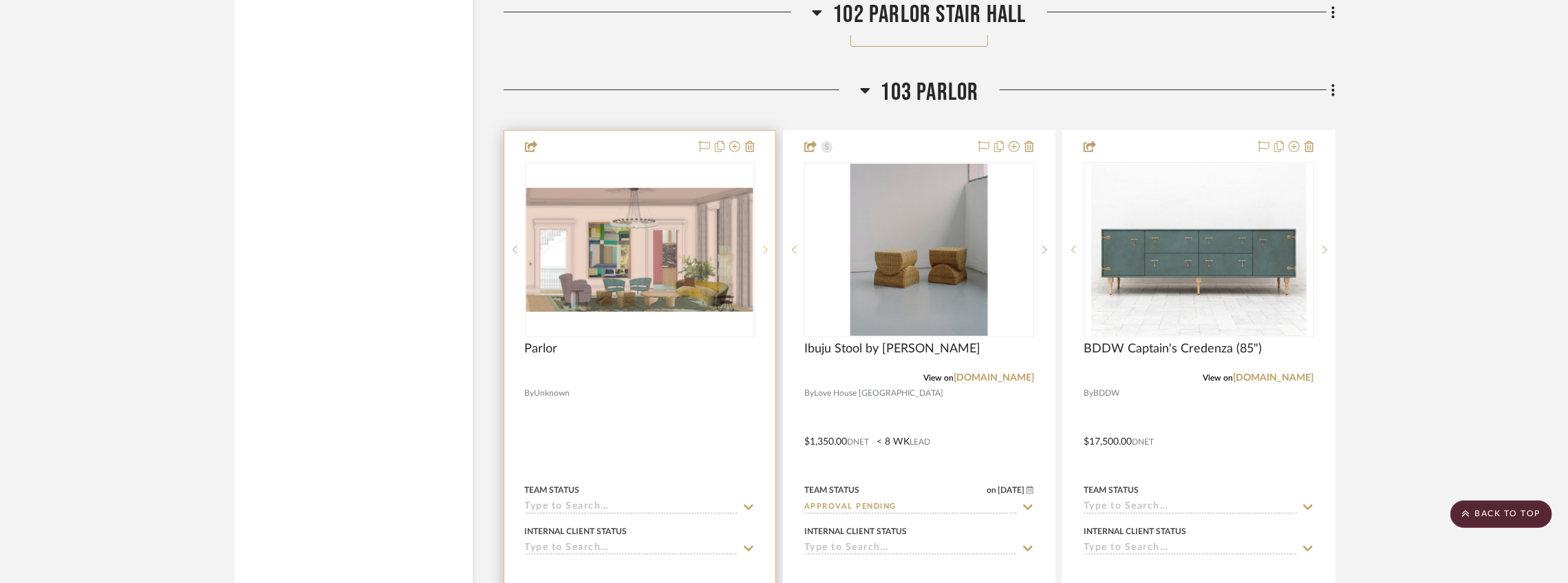
click at [763, 254] on icon at bounding box center [765, 250] width 5 height 10
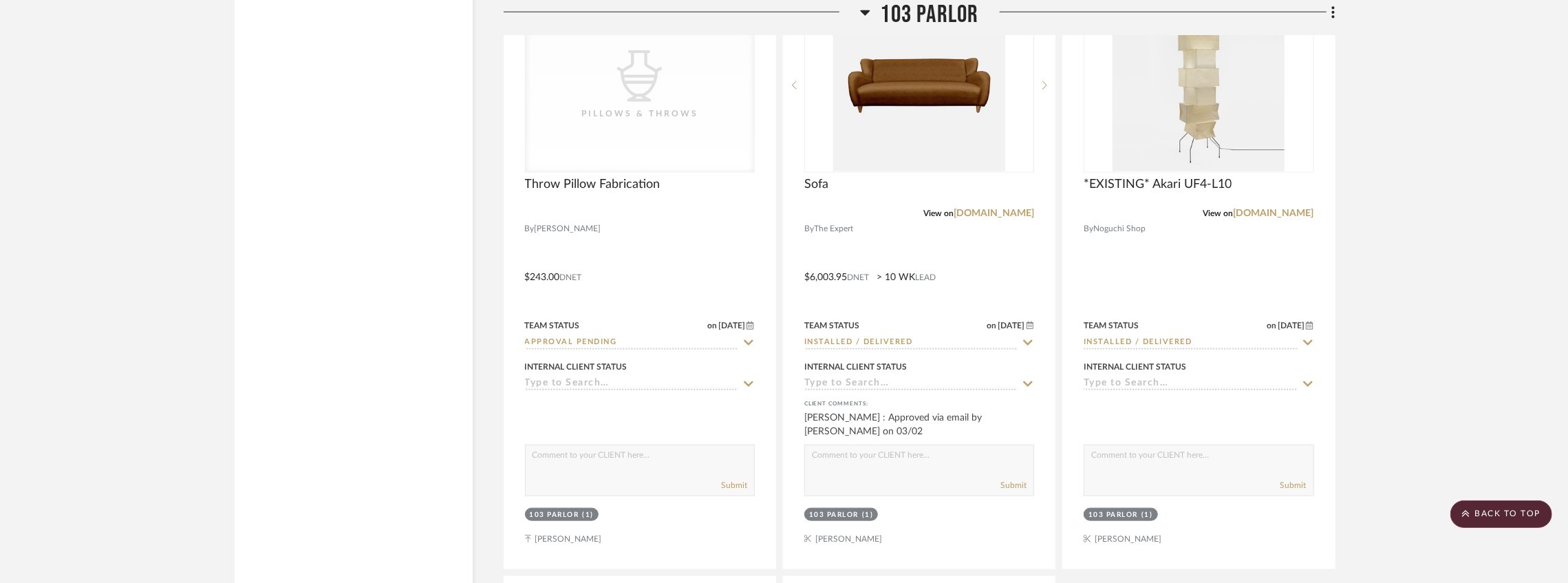
scroll to position [20206, 0]
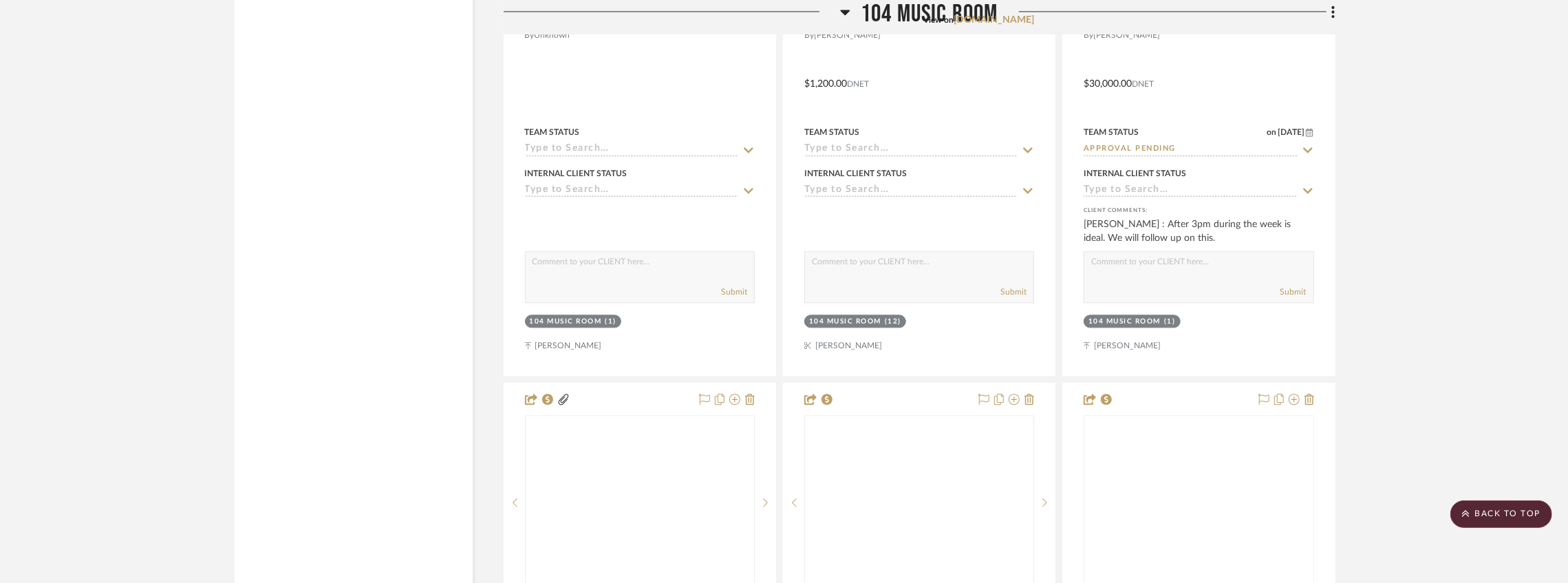
scroll to position [21811, 0]
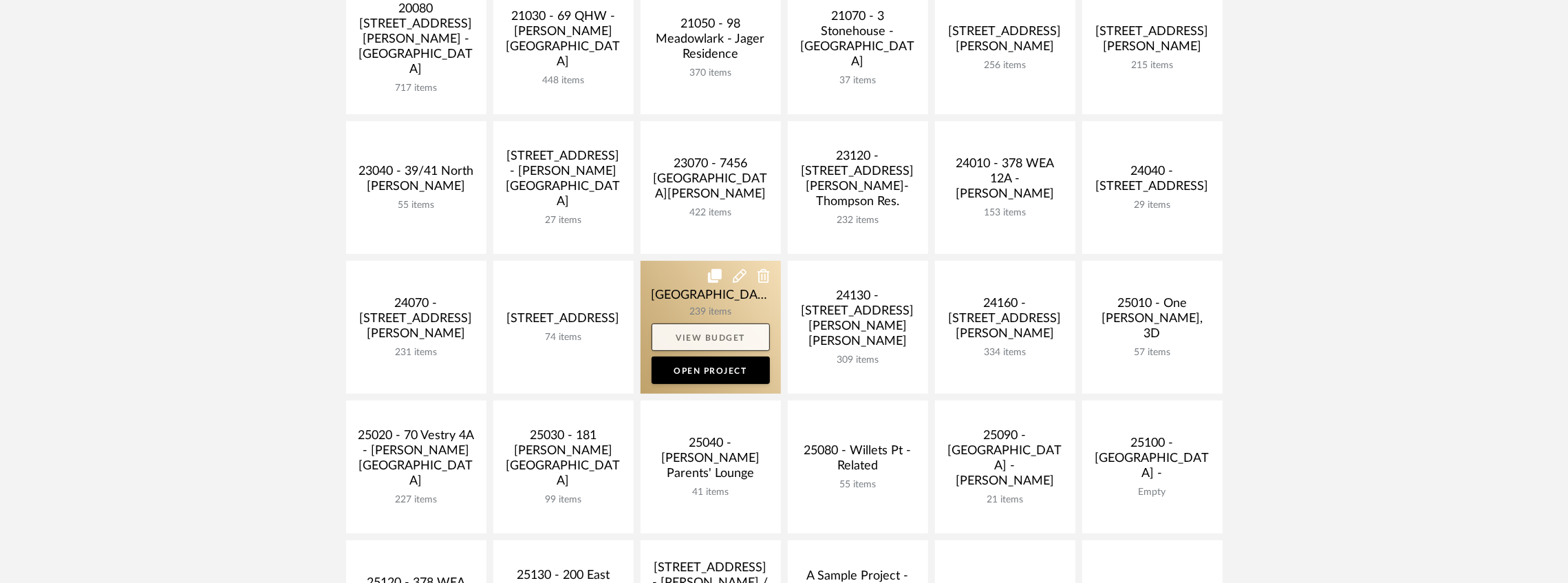
scroll to position [367, 0]
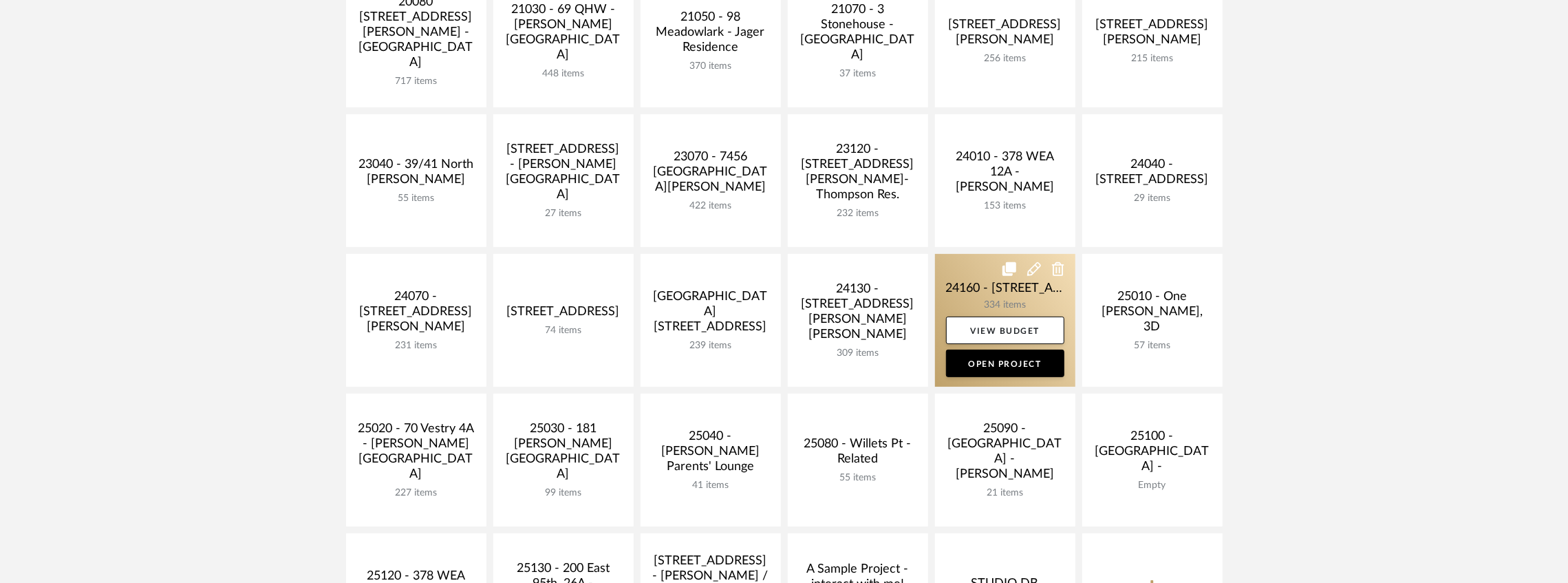
click at [957, 289] on link at bounding box center [1005, 320] width 140 height 132
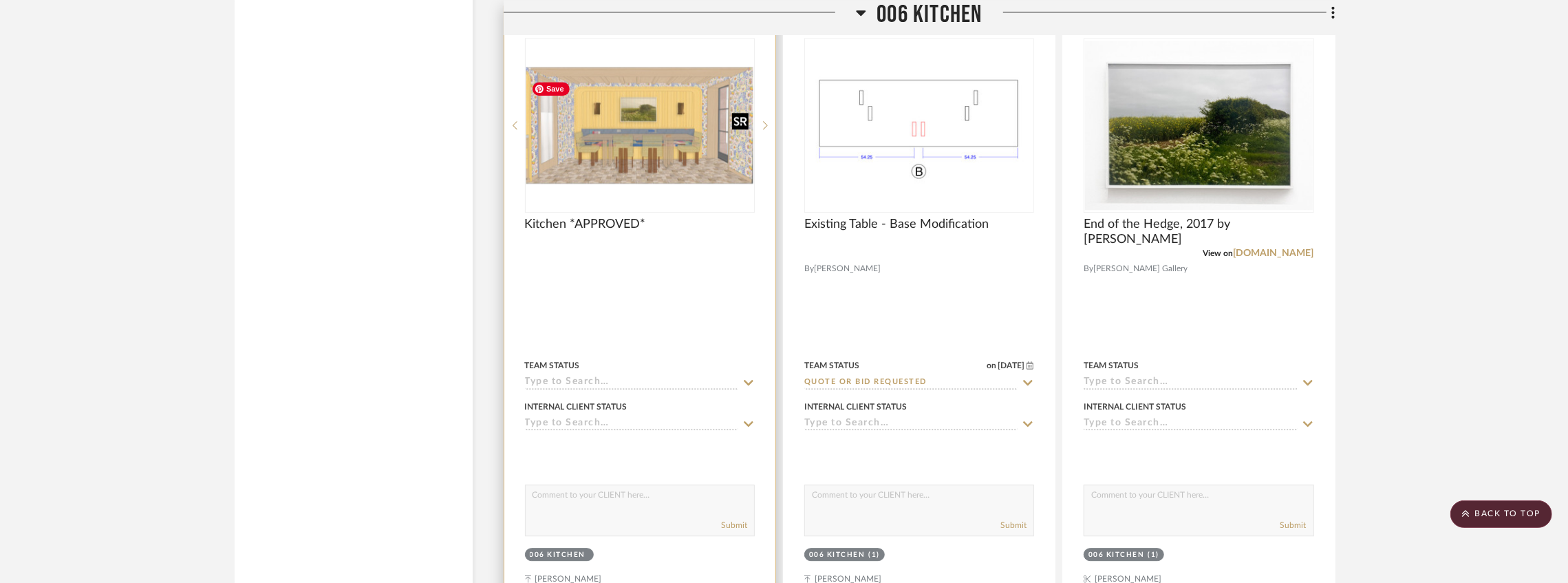
scroll to position [12750, 0]
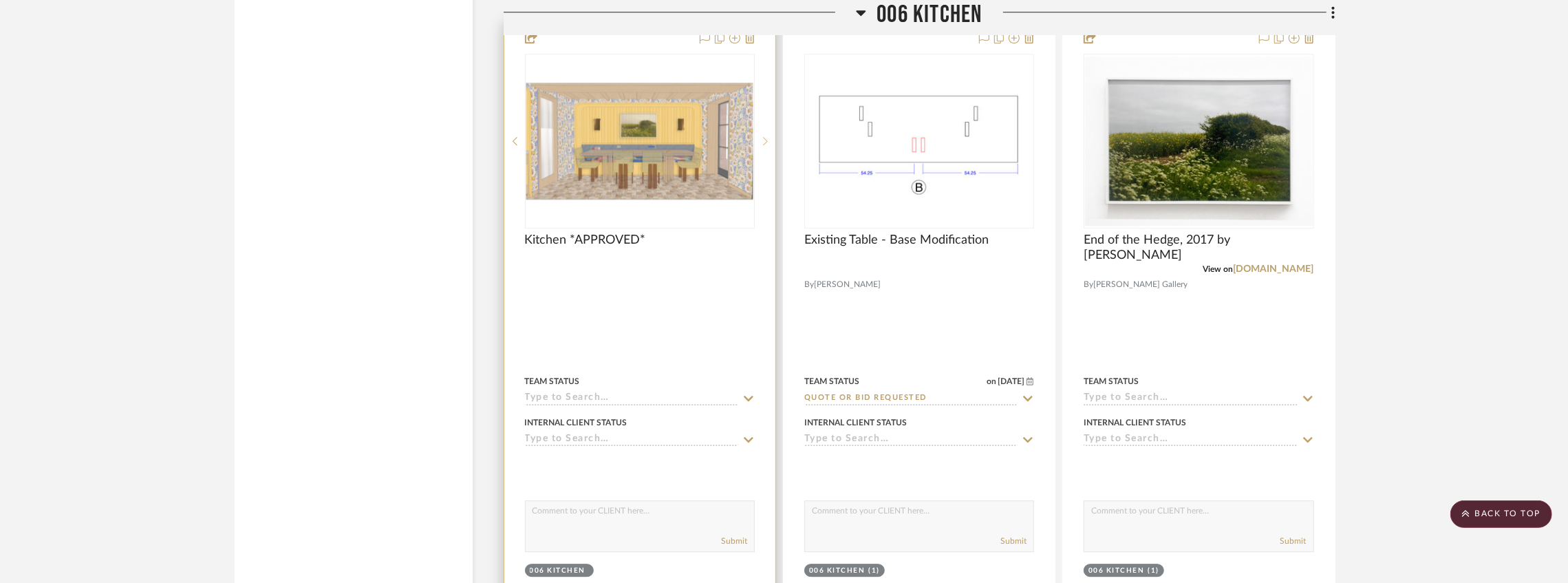
click at [770, 146] on sr-next-btn at bounding box center [765, 141] width 21 height 10
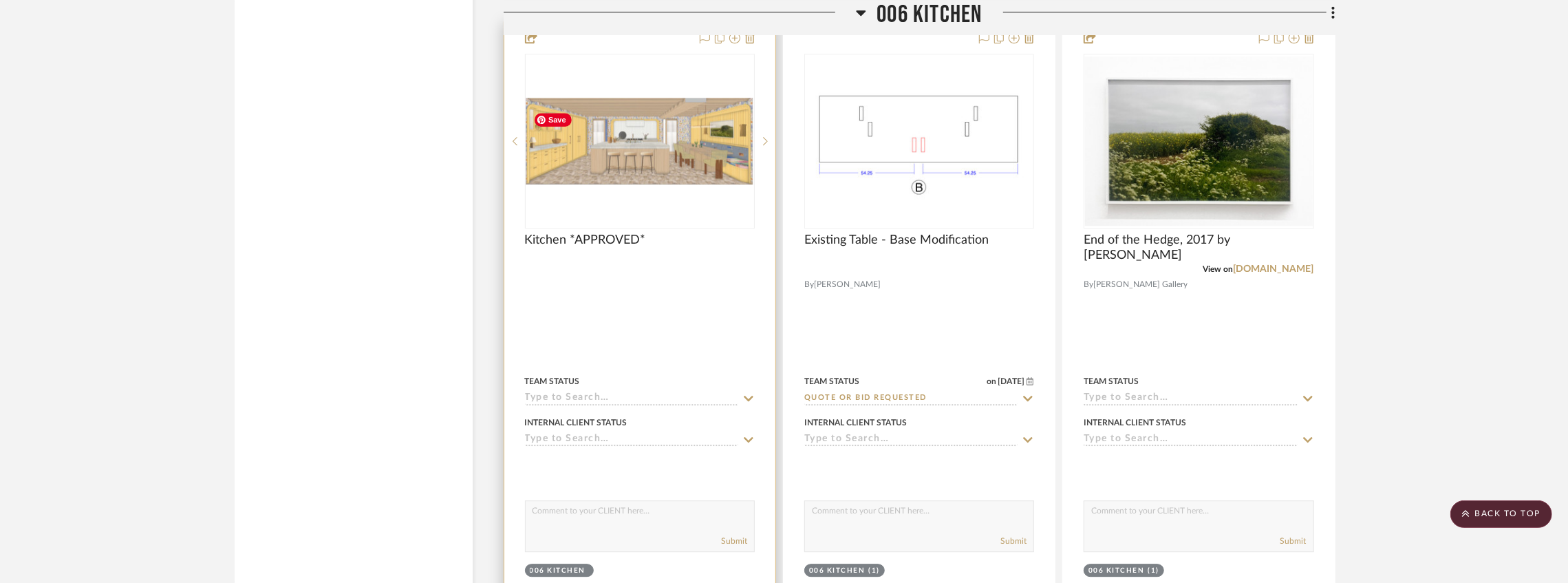
click at [674, 164] on img "1" at bounding box center [639, 141] width 227 height 87
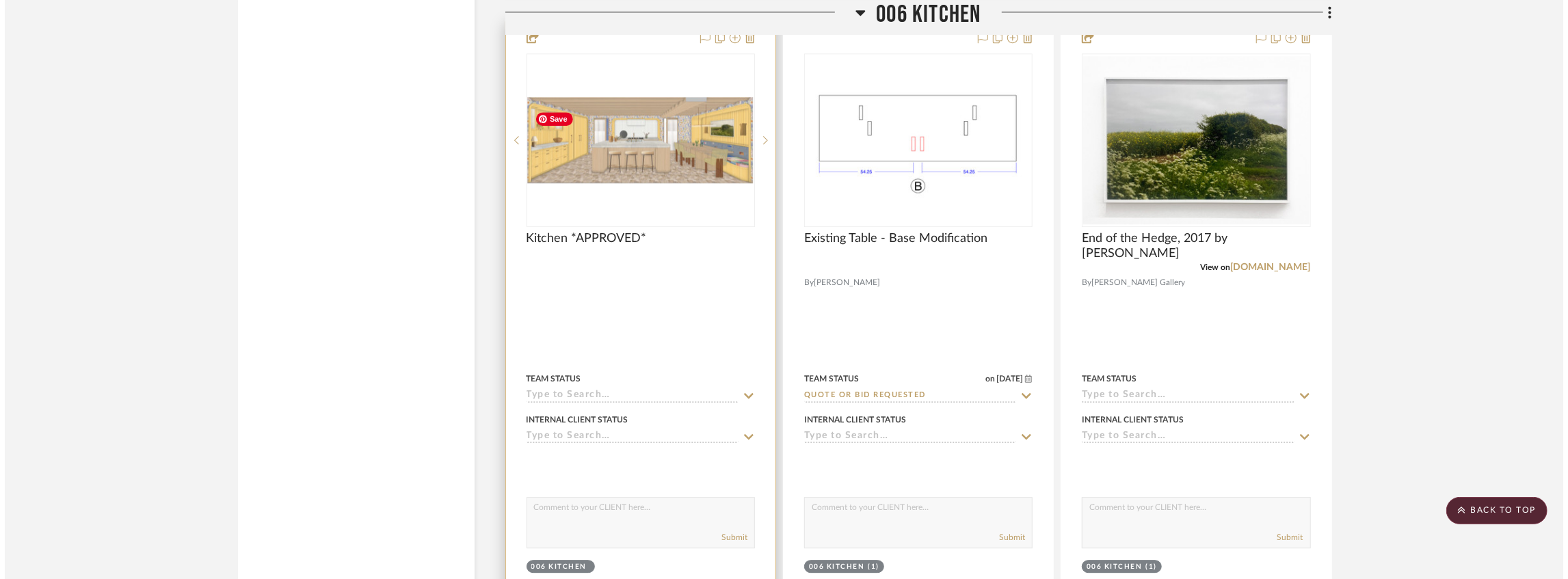
scroll to position [0, 0]
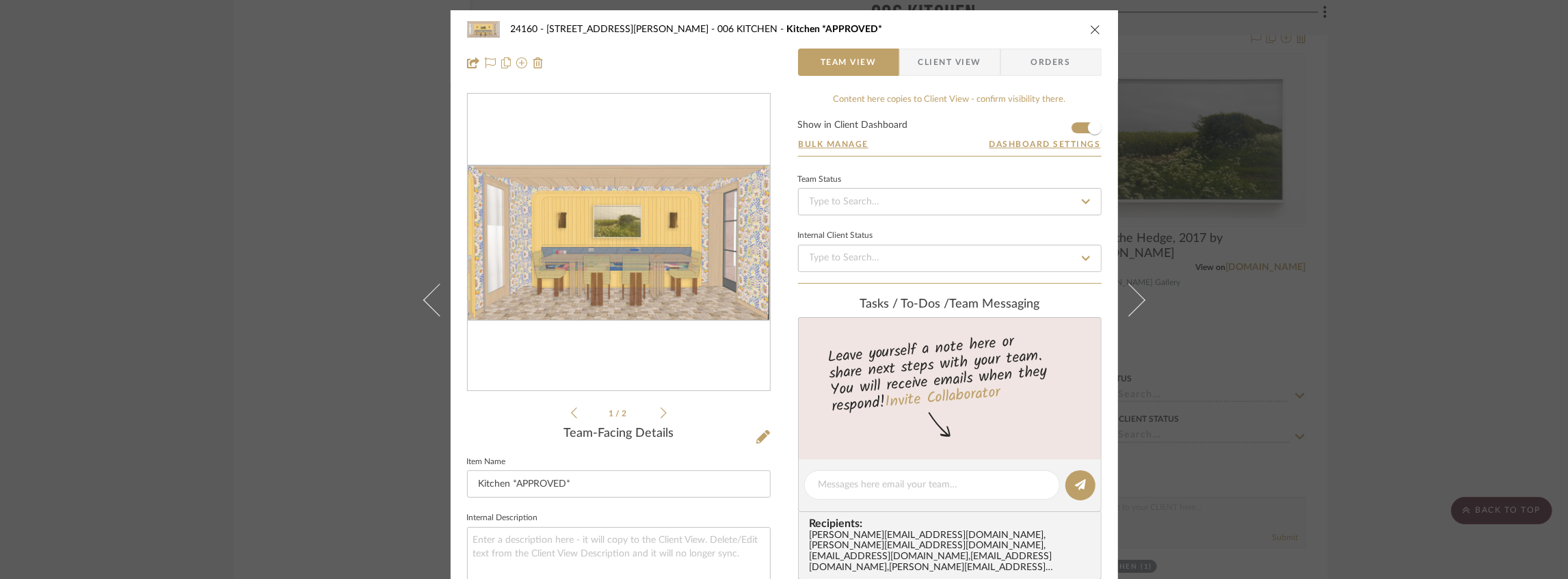
click at [654, 414] on li "1 / 2" at bounding box center [619, 413] width 83 height 17
click at [660, 410] on icon at bounding box center [663, 413] width 6 height 12
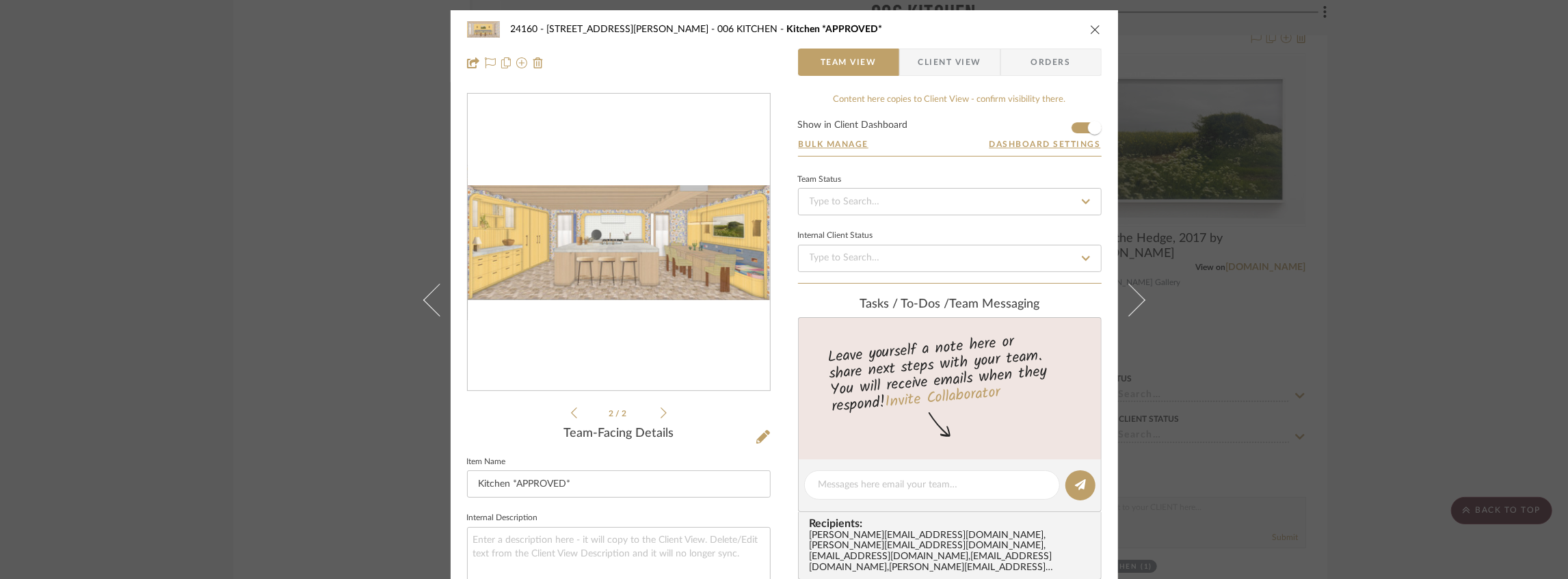
click at [505, 255] on img "1" at bounding box center [619, 243] width 303 height 115
click at [268, 207] on div "24160 - 214 E 18th Street - Satow Elliot 006 KITCHEN Kitchen *APPROVED* Team Vi…" at bounding box center [784, 290] width 1568 height 579
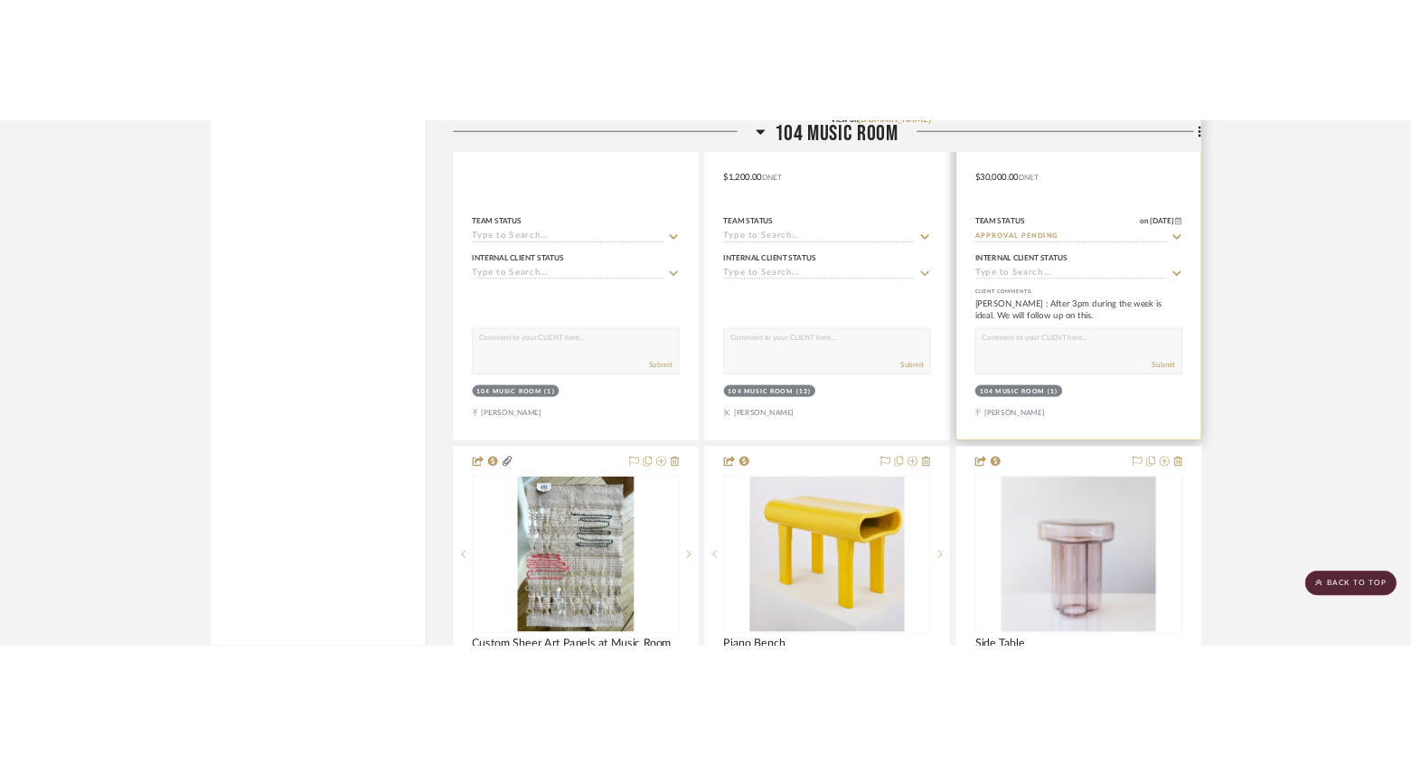
scroll to position [28407, 0]
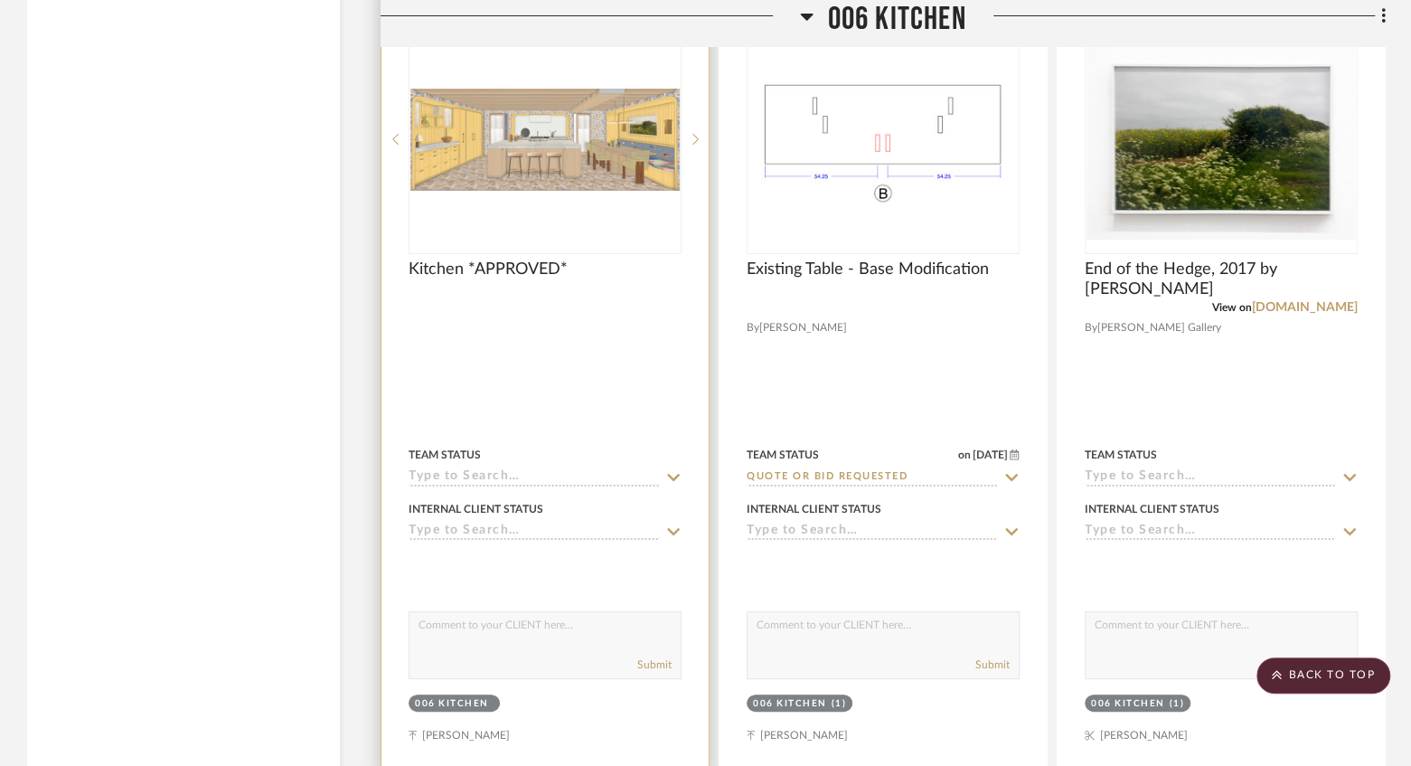
scroll to position [16872, 0]
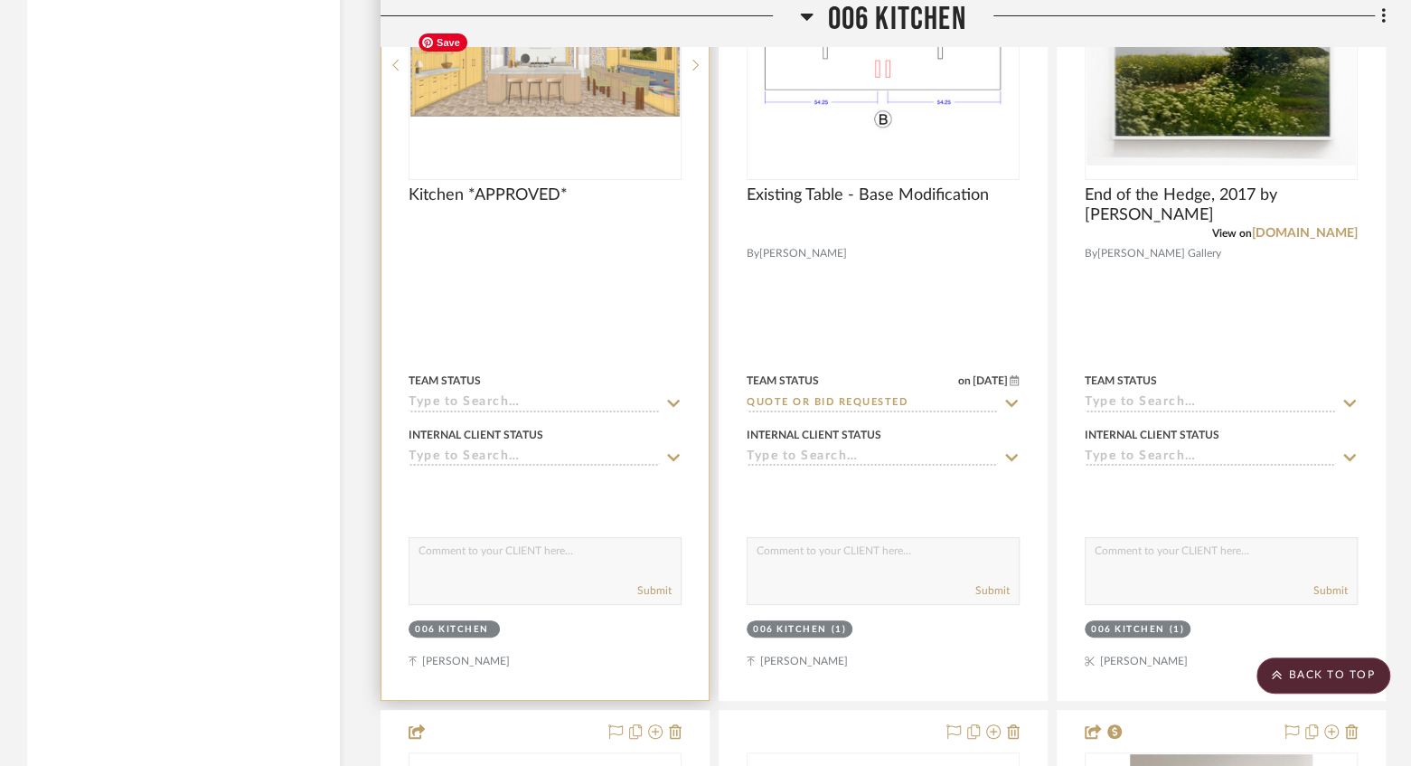
click at [492, 95] on img "1" at bounding box center [544, 65] width 269 height 102
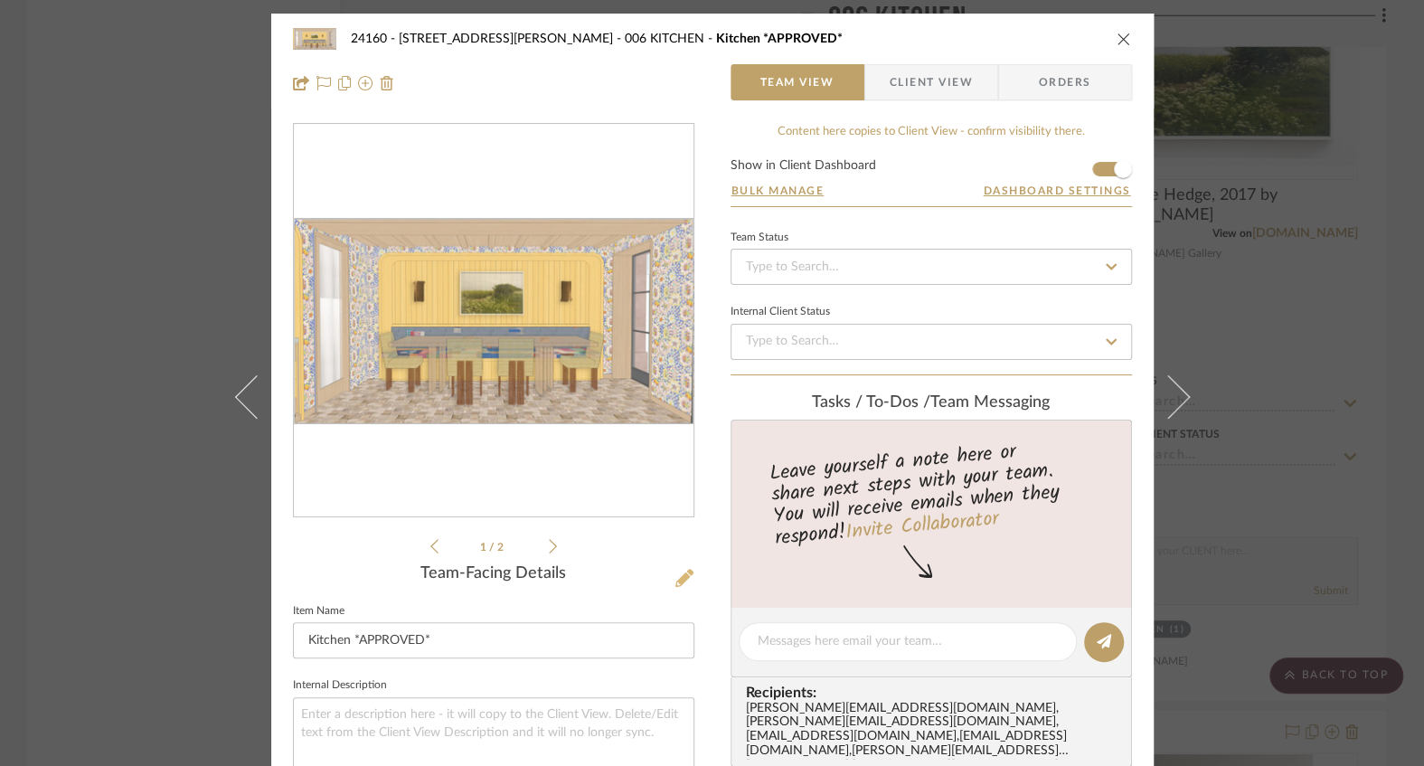
click at [675, 575] on icon at bounding box center [684, 578] width 18 height 18
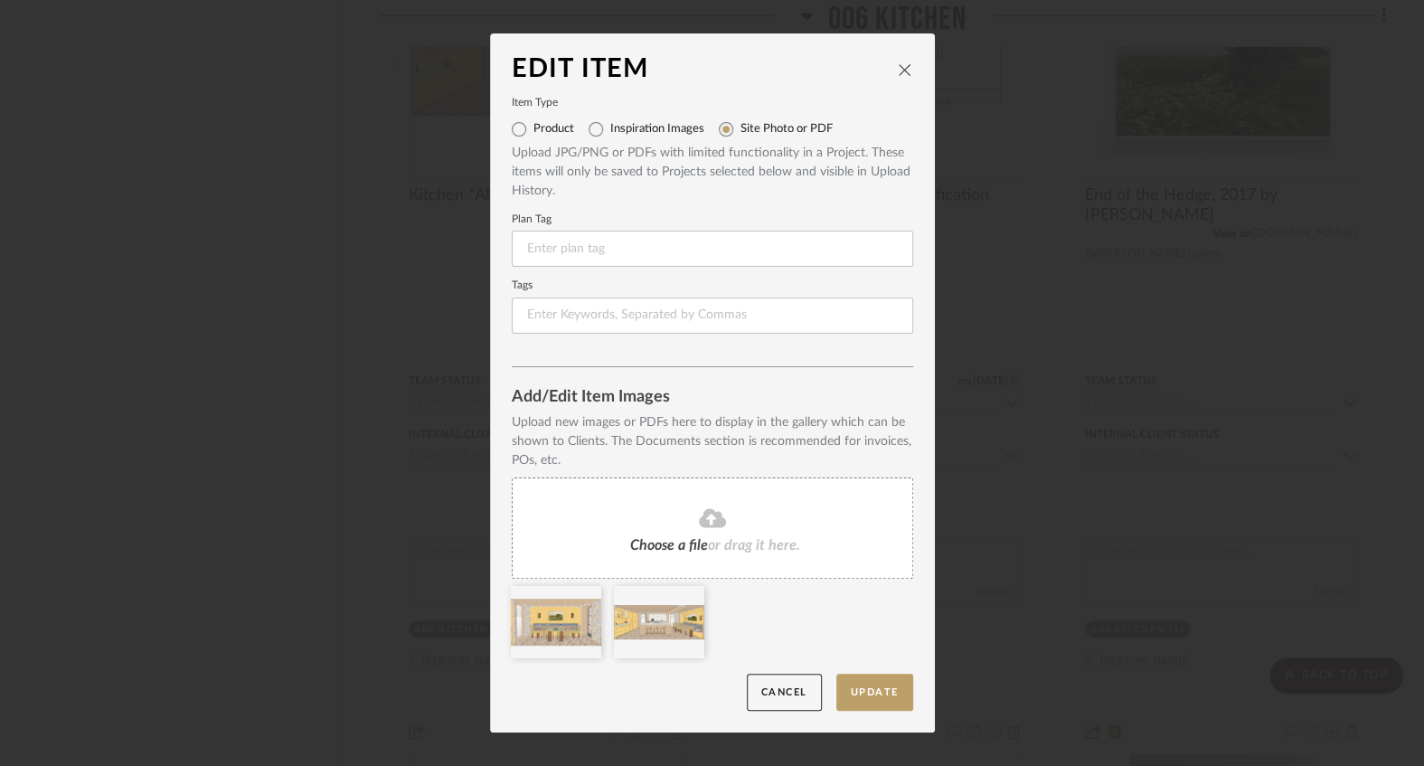
click at [662, 539] on span "Choose a file" at bounding box center [669, 545] width 78 height 14
click at [684, 590] on icon at bounding box center [690, 597] width 13 height 14
click at [848, 685] on button "Update" at bounding box center [874, 691] width 77 height 37
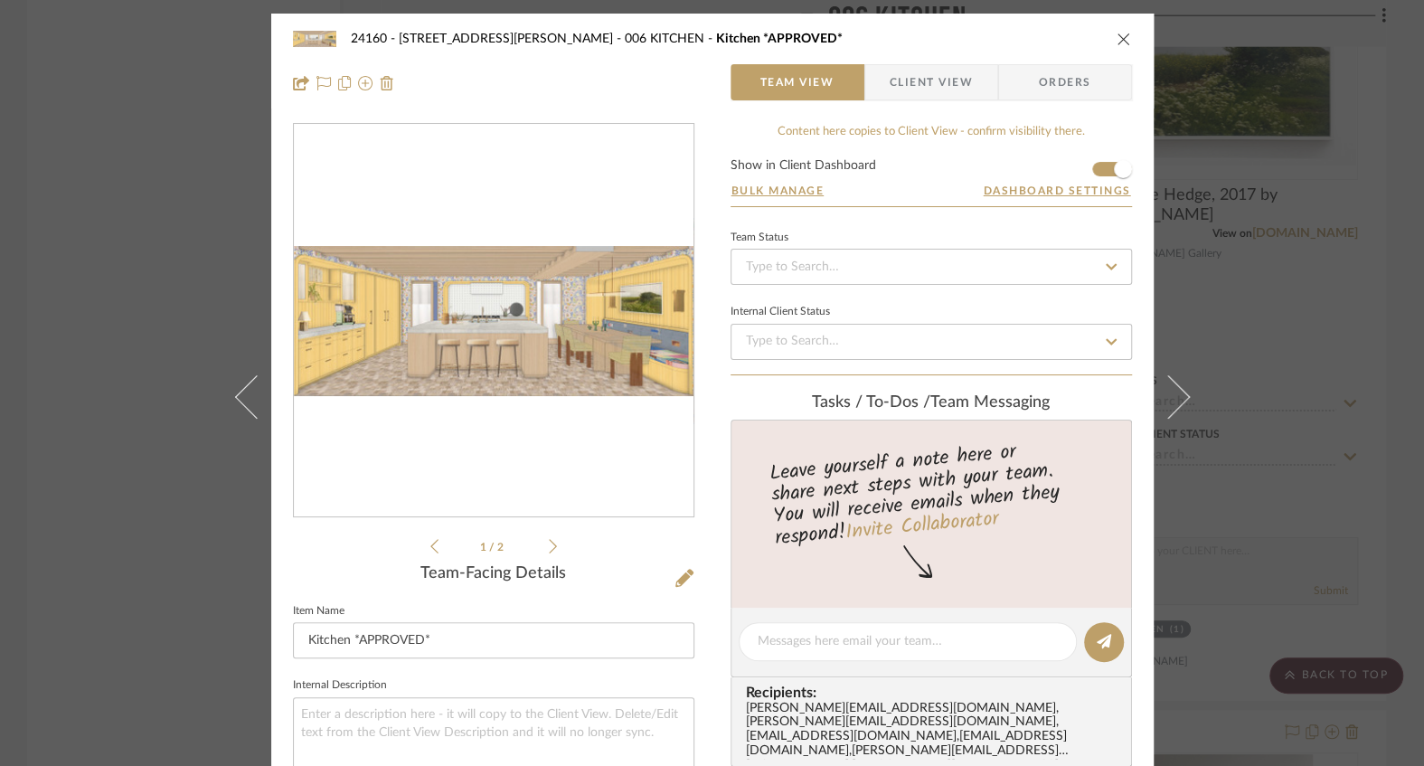
click at [188, 338] on div "24160 - 214 E 18th Street - Satow Elliot 006 KITCHEN Kitchen *APPROVED* Team Vi…" at bounding box center [712, 383] width 1424 height 766
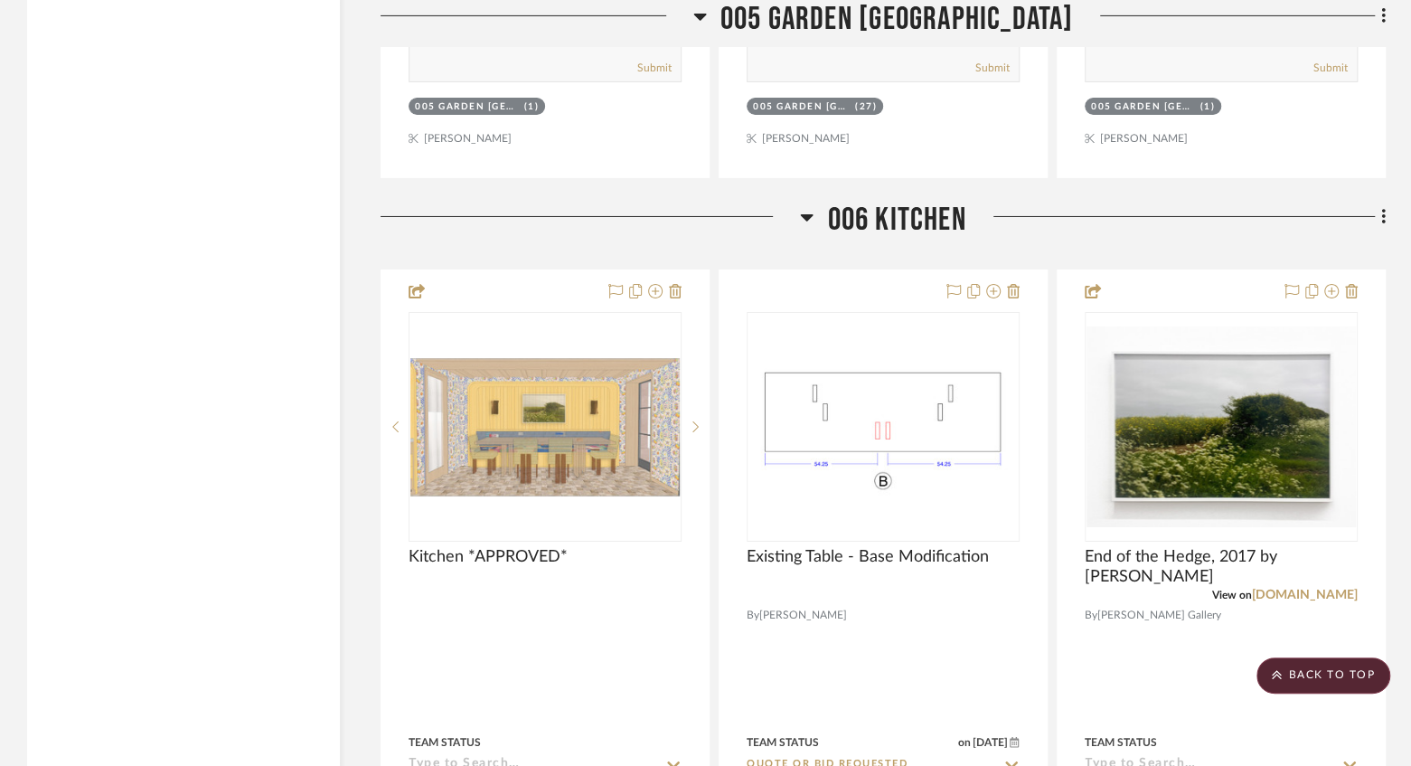
scroll to position [16691, 0]
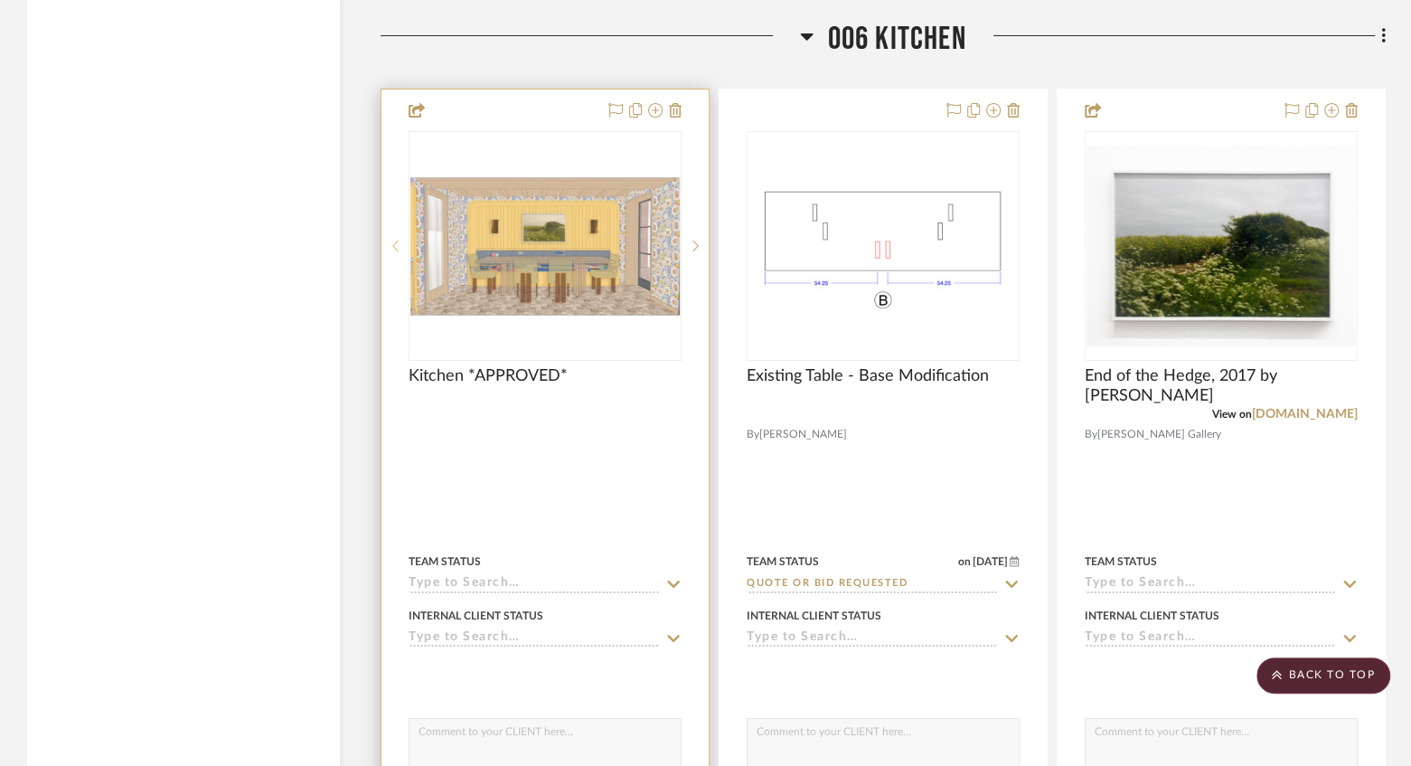
click at [390, 252] on sr-prev-btn at bounding box center [394, 246] width 27 height 13
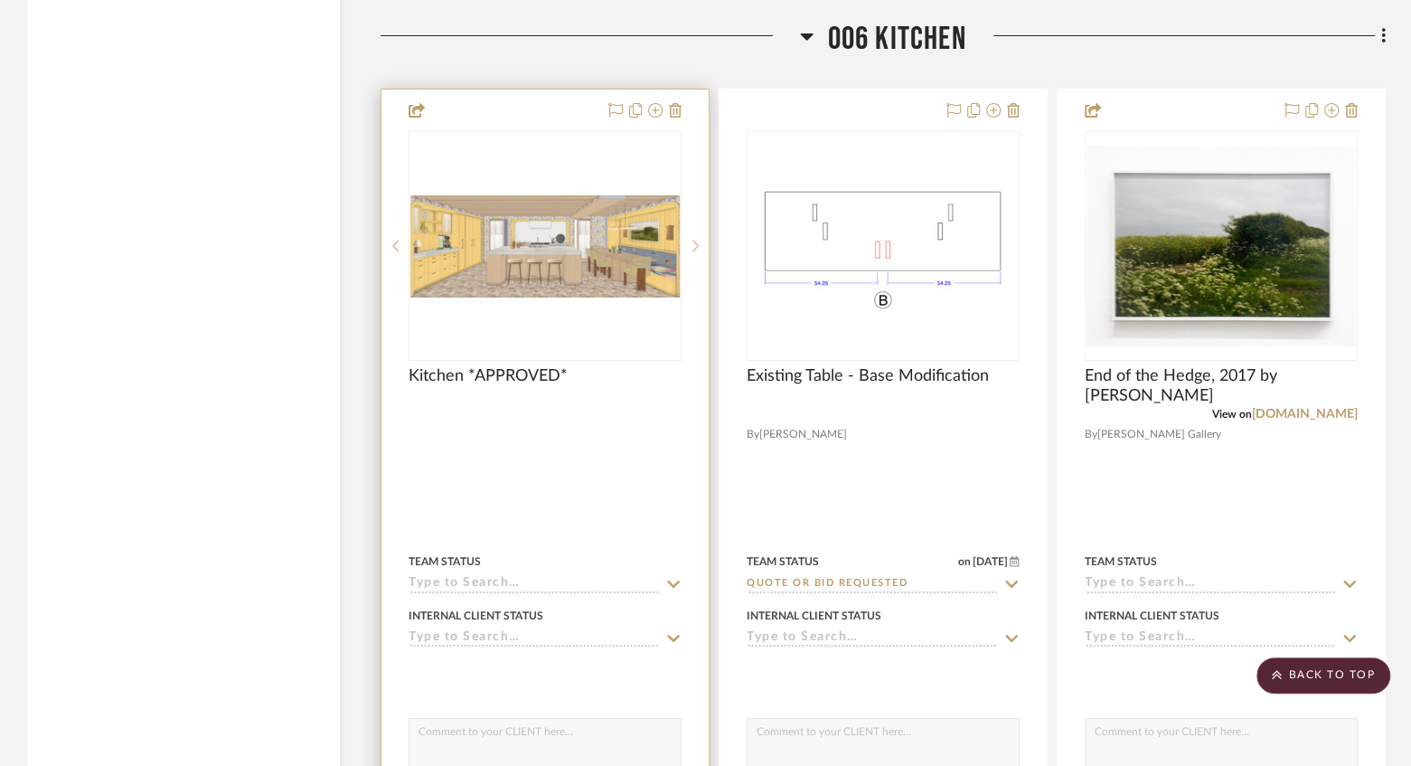
click at [602, 263] on img "0" at bounding box center [544, 246] width 269 height 102
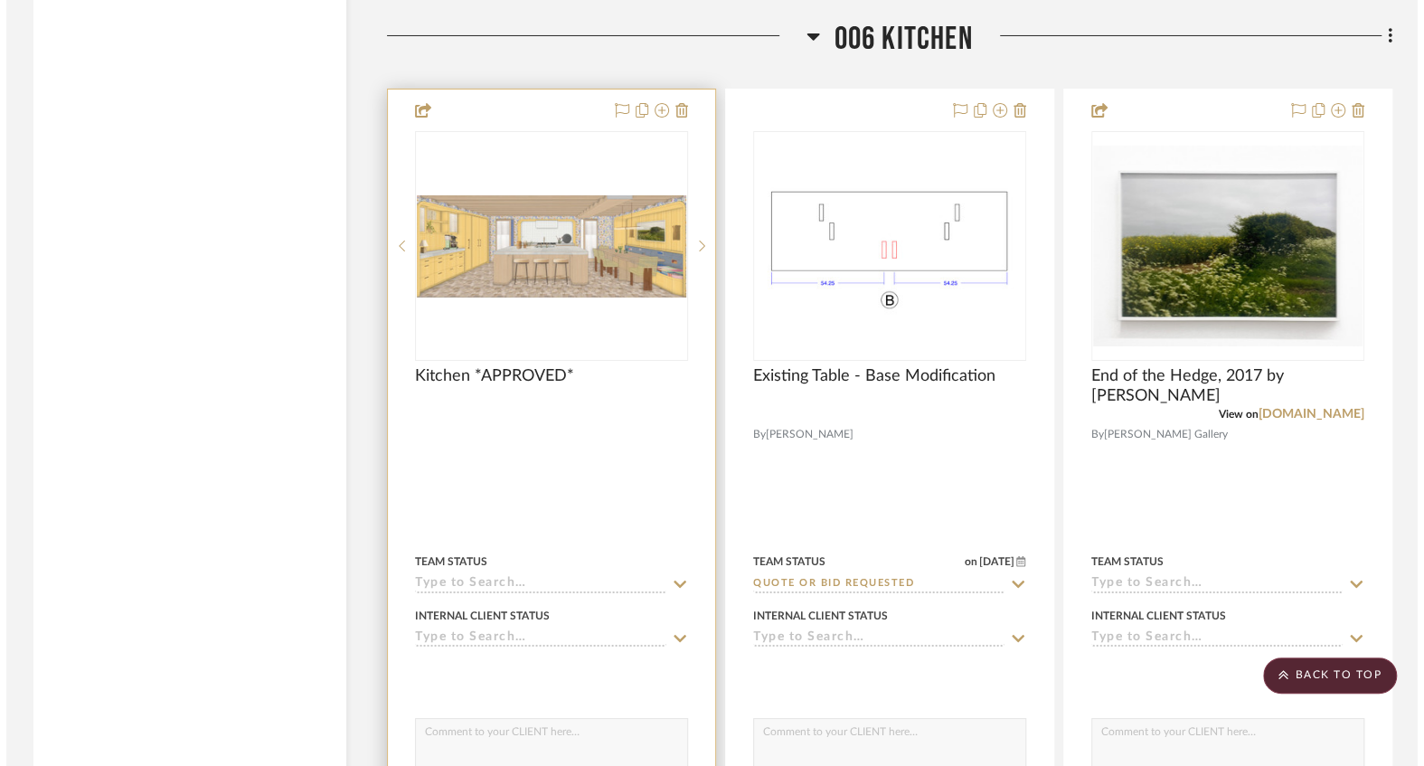
scroll to position [0, 0]
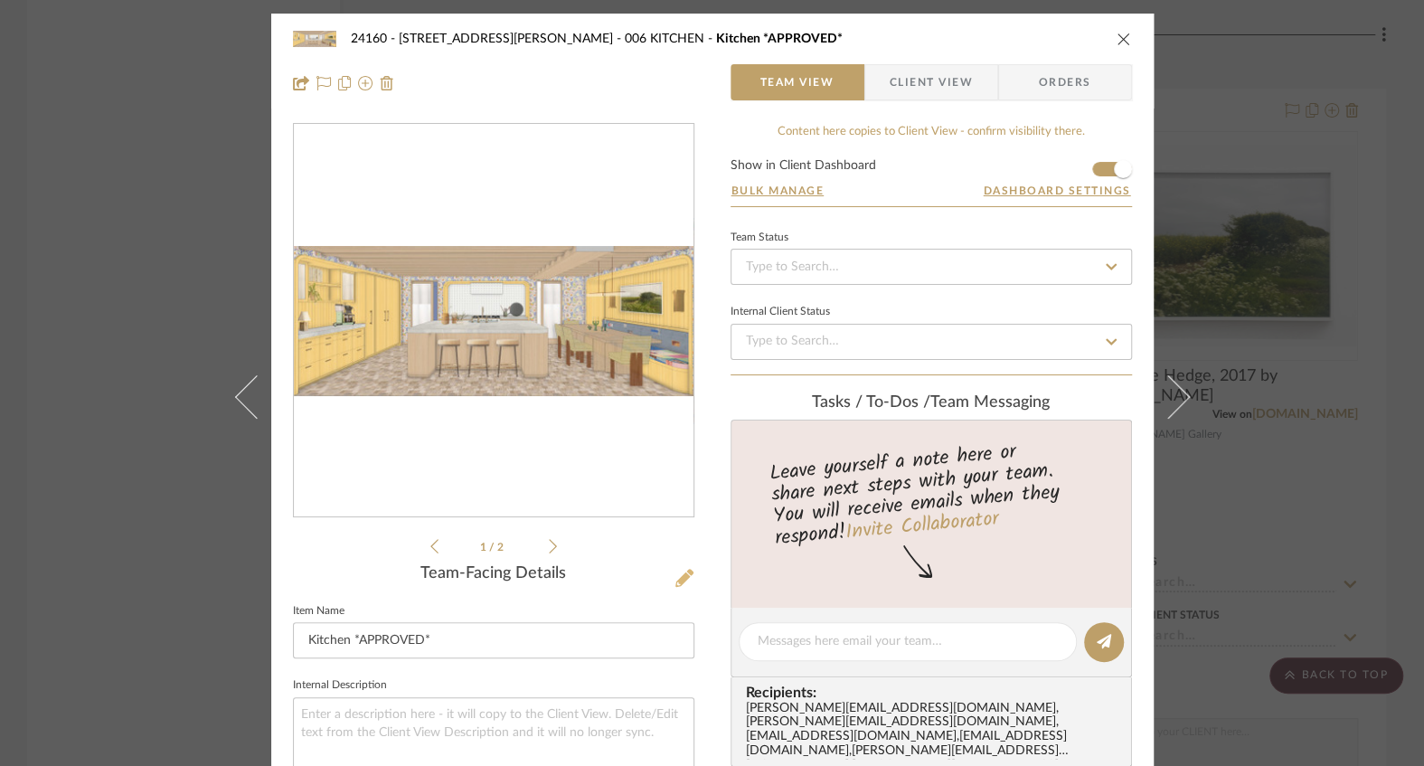
click at [676, 581] on icon at bounding box center [684, 578] width 18 height 18
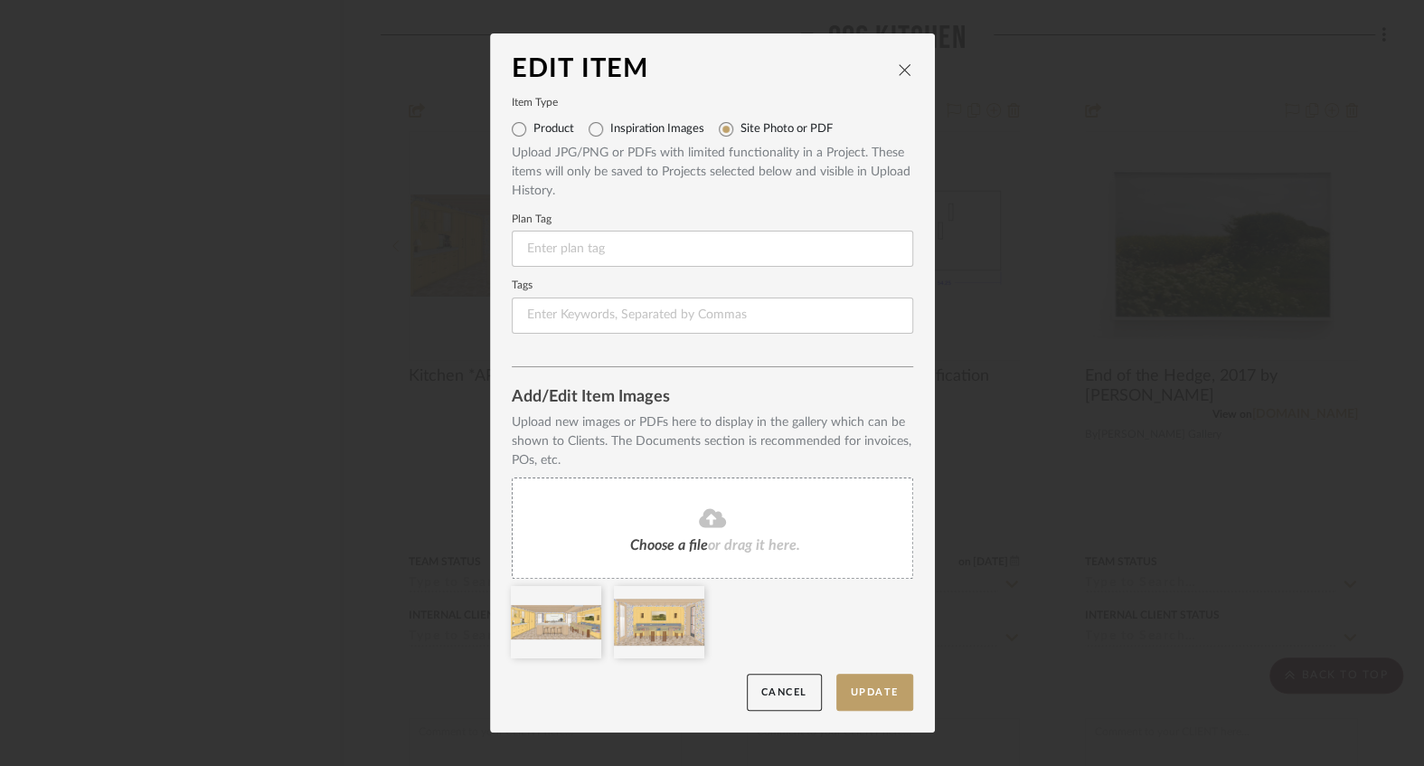
click at [691, 535] on div "Choose a file or drag it here." at bounding box center [712, 527] width 401 height 101
click at [685, 600] on icon at bounding box center [690, 597] width 13 height 14
click at [850, 691] on button "Update" at bounding box center [874, 691] width 77 height 37
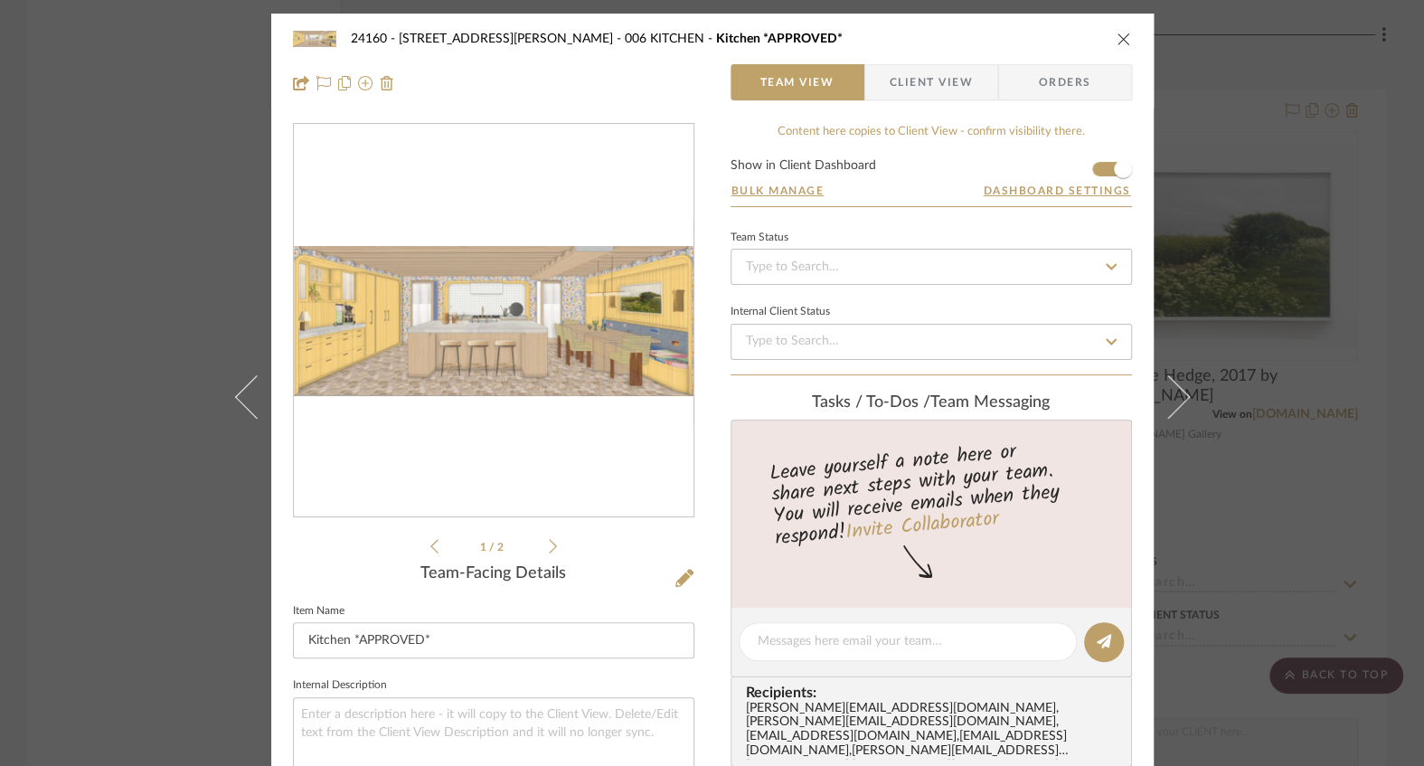
click at [120, 435] on div "24160 - 214 E 18th Street - Satow Elliot 006 KITCHEN Kitchen *APPROVED* Team Vi…" at bounding box center [712, 383] width 1424 height 766
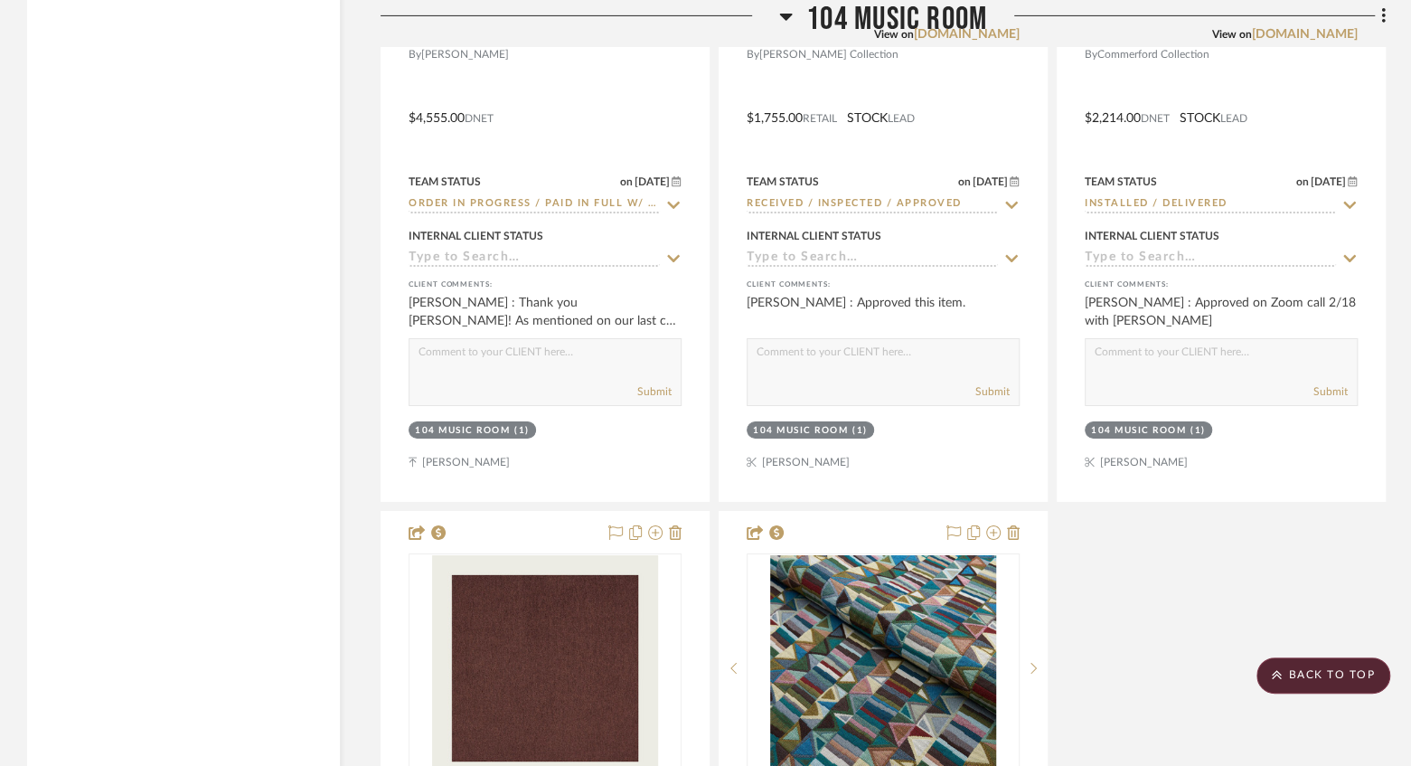
scroll to position [29521, 0]
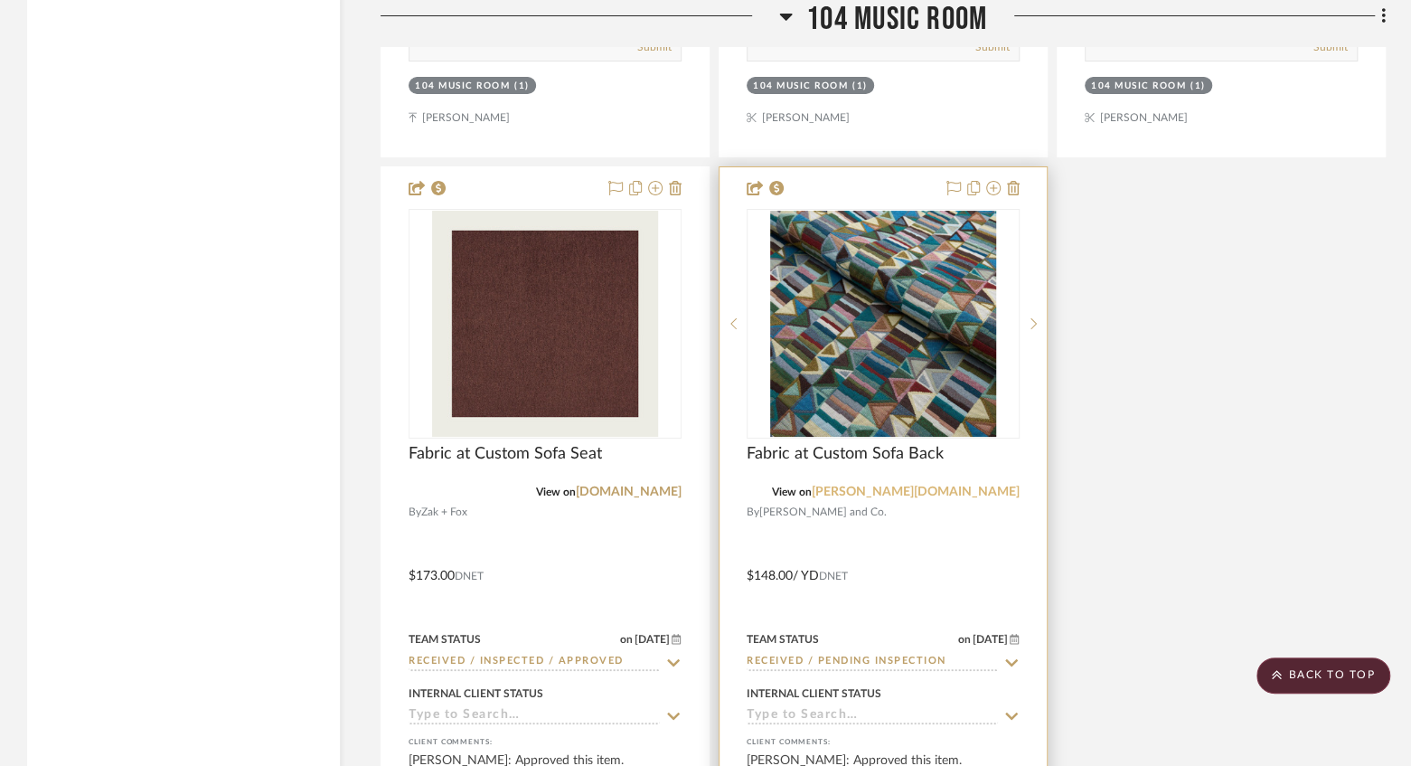
click at [941, 498] on link "schumacher.com" at bounding box center [916, 491] width 208 height 13
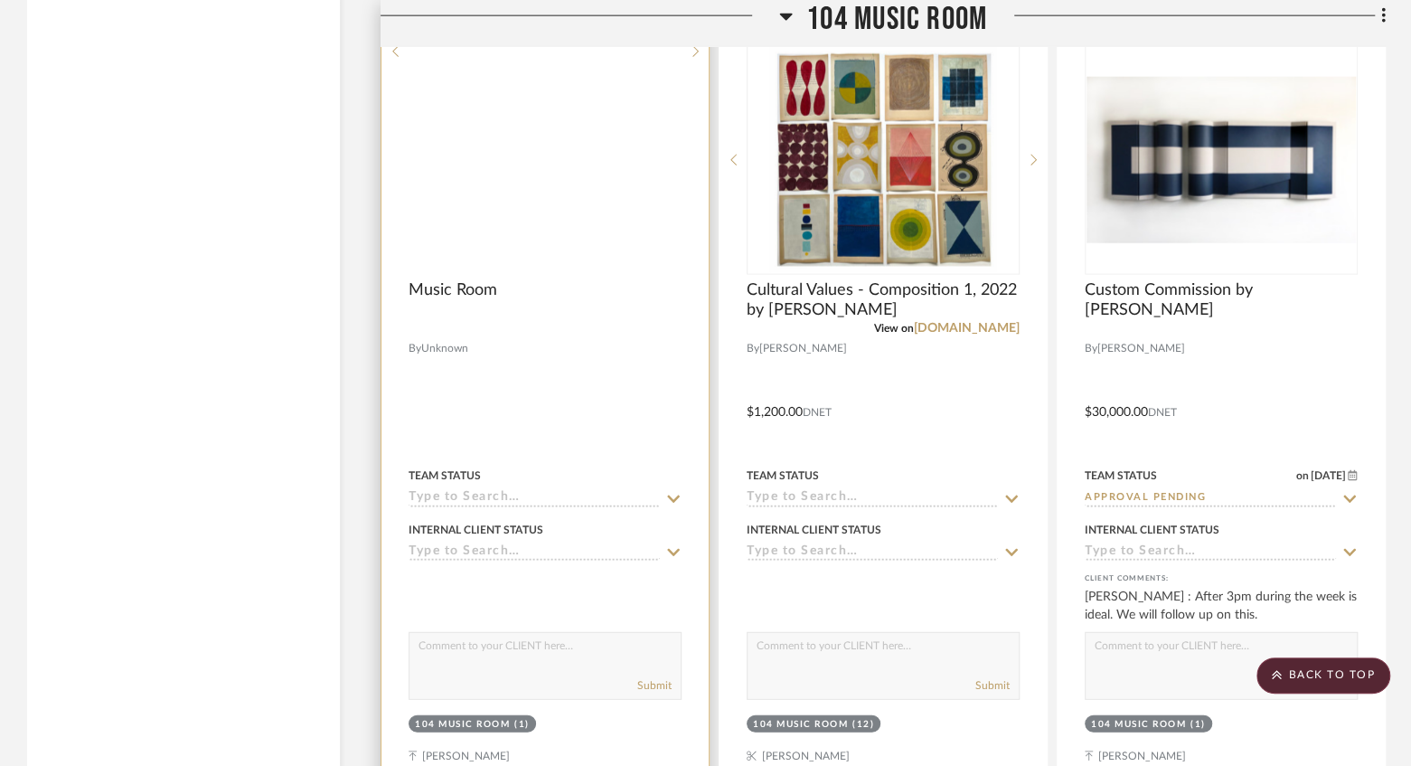
scroll to position [28015, 0]
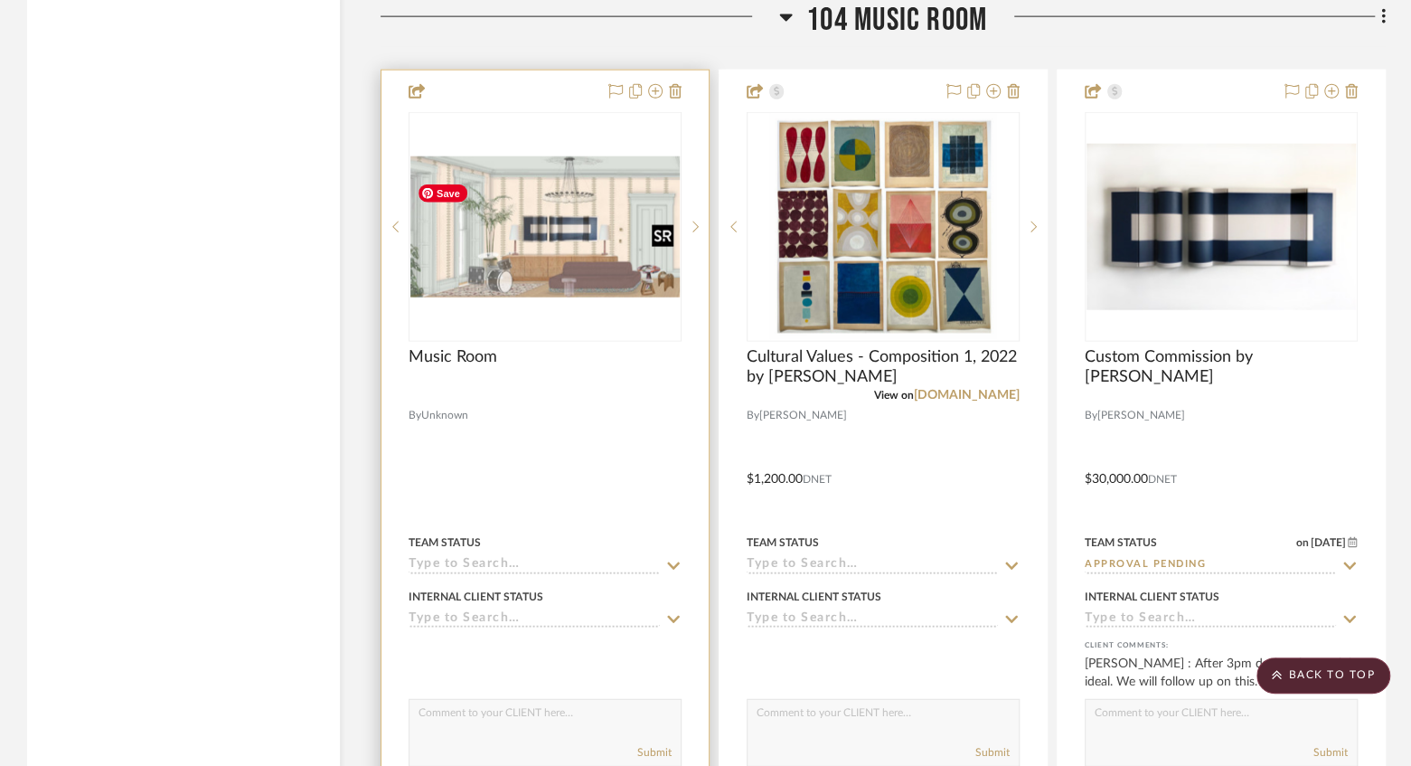
click at [0, 0] on img at bounding box center [0, 0] width 0 height 0
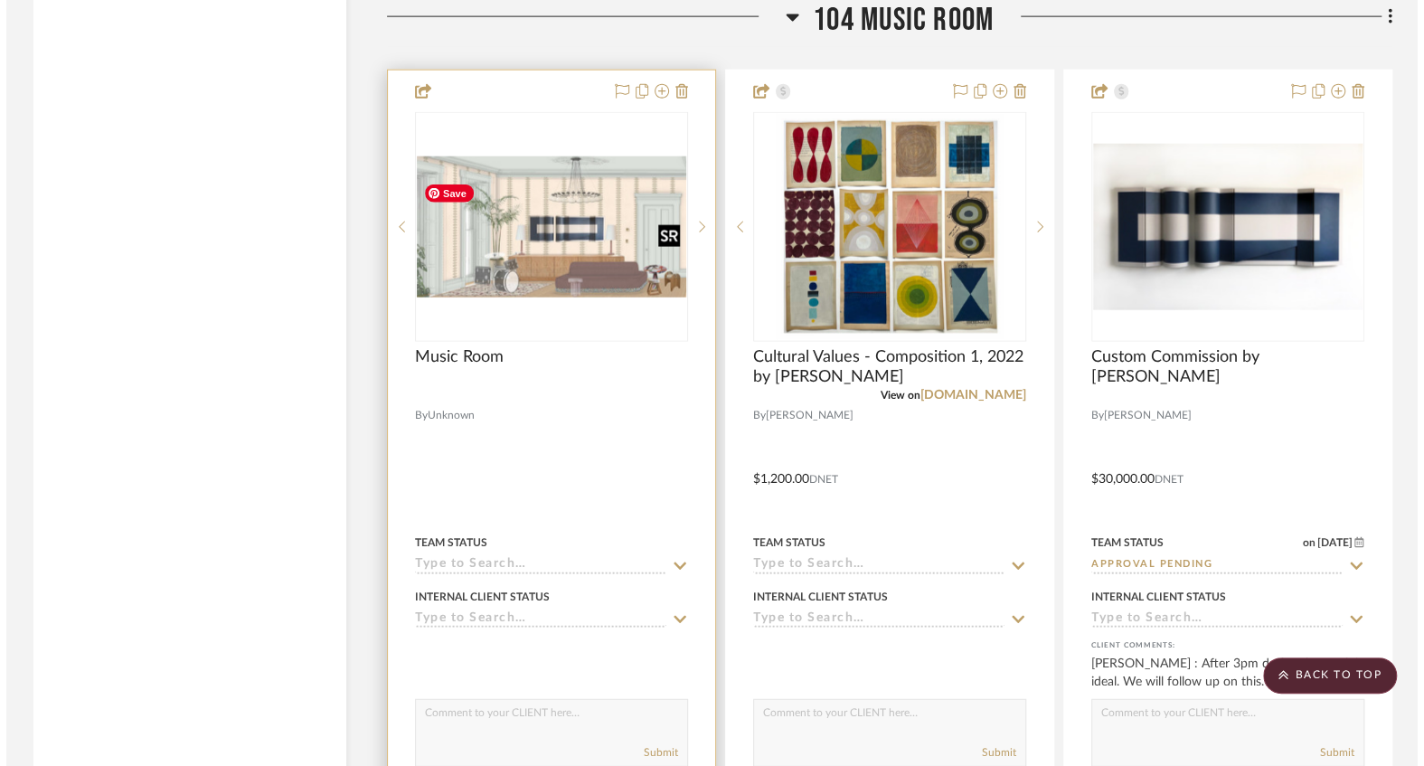
scroll to position [0, 0]
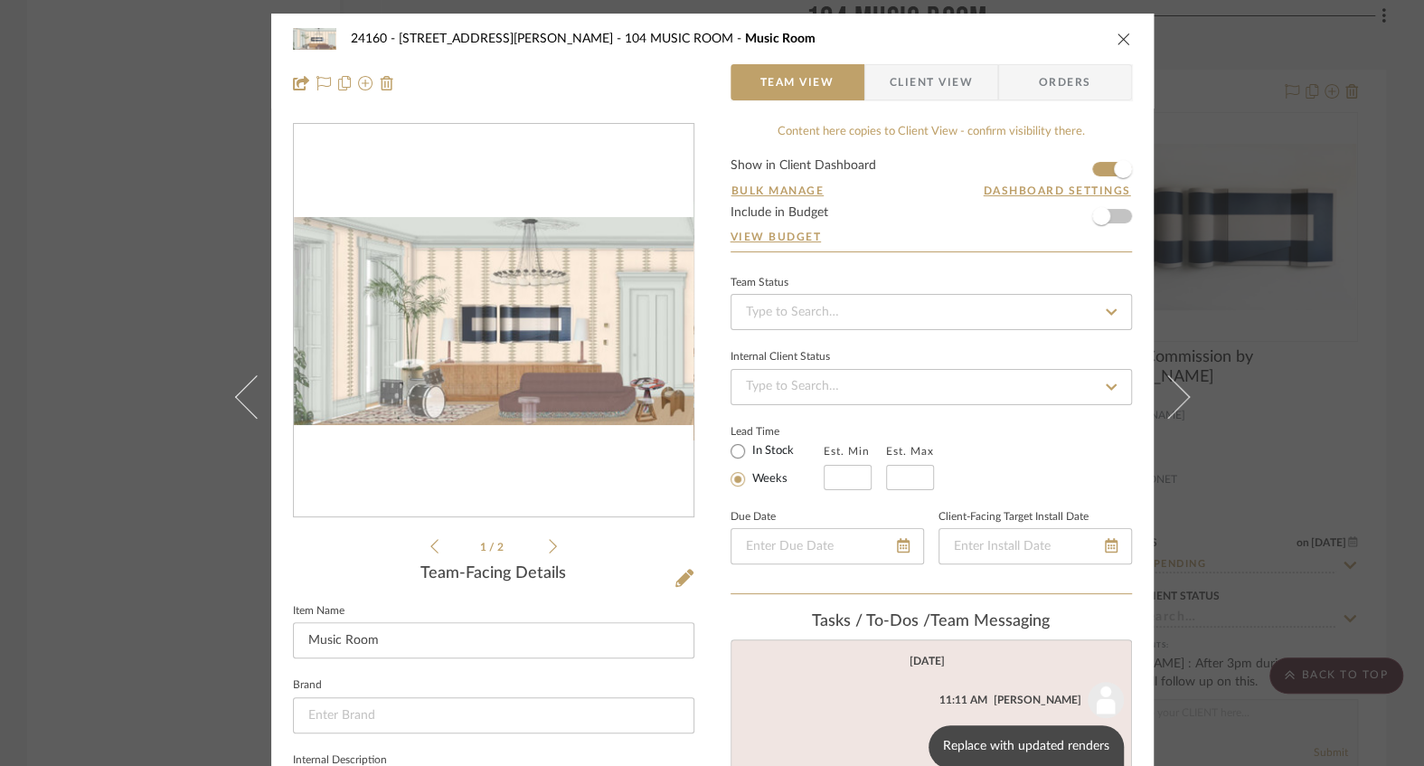
click at [666, 570] on div "Team-Facing Details" at bounding box center [493, 574] width 401 height 20
click at [675, 578] on icon at bounding box center [684, 578] width 18 height 18
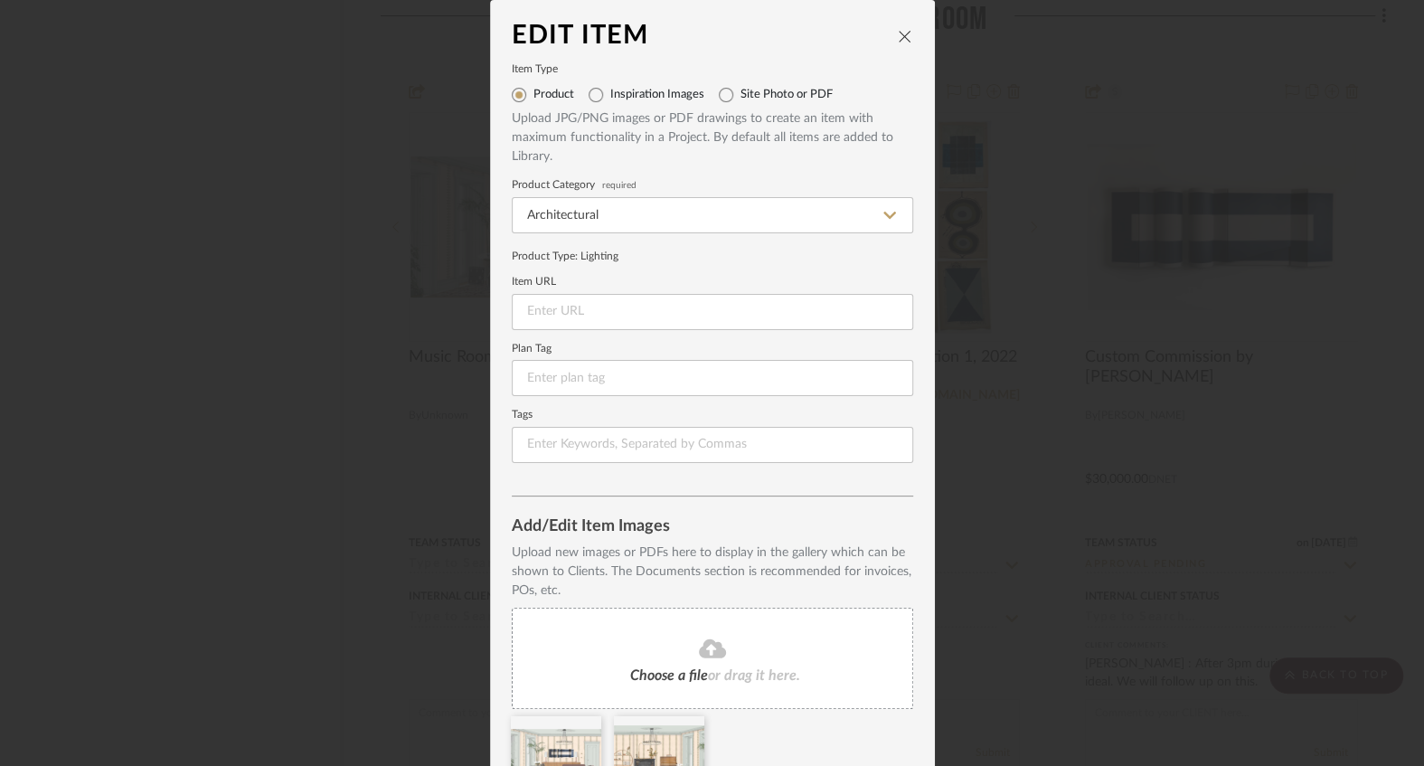
click at [655, 659] on fa-icon at bounding box center [712, 649] width 165 height 24
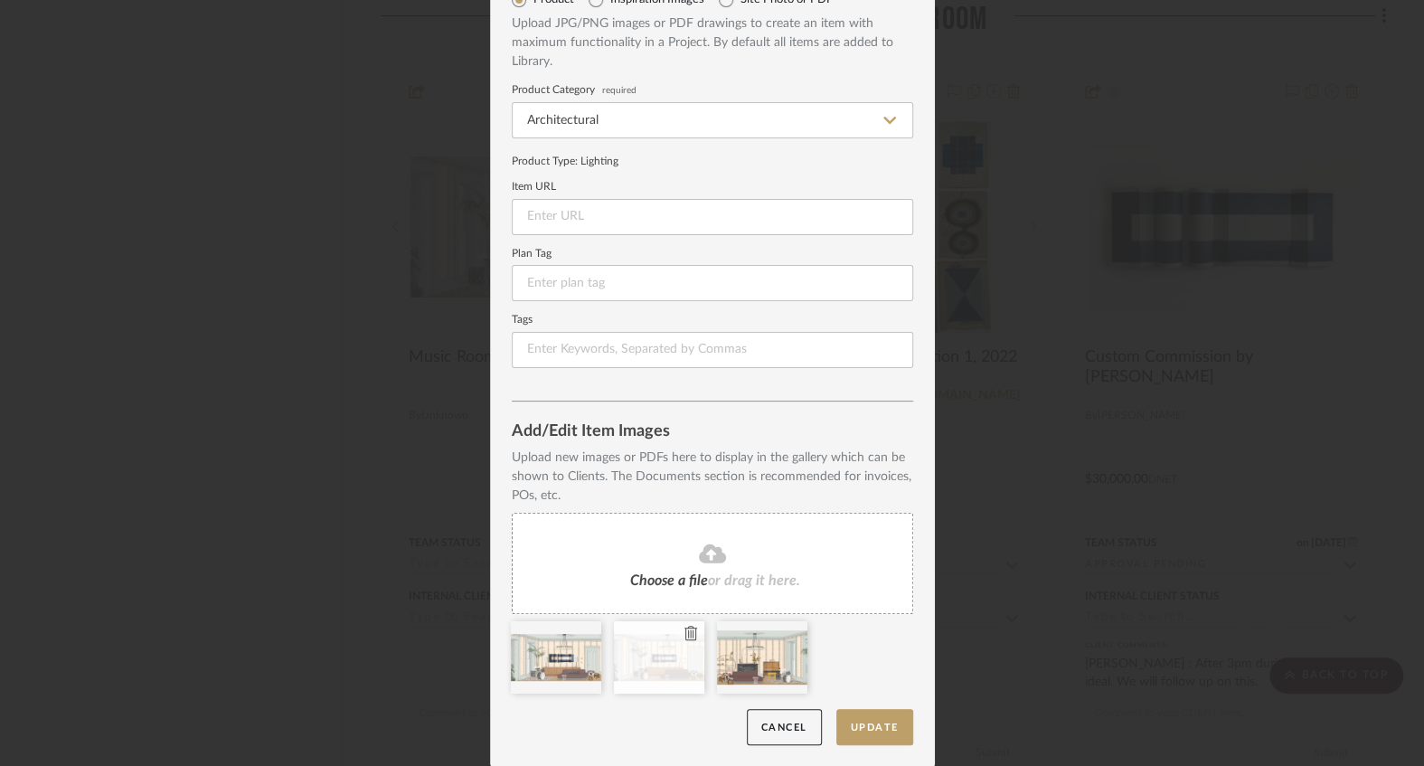
click at [684, 634] on icon at bounding box center [690, 632] width 13 height 14
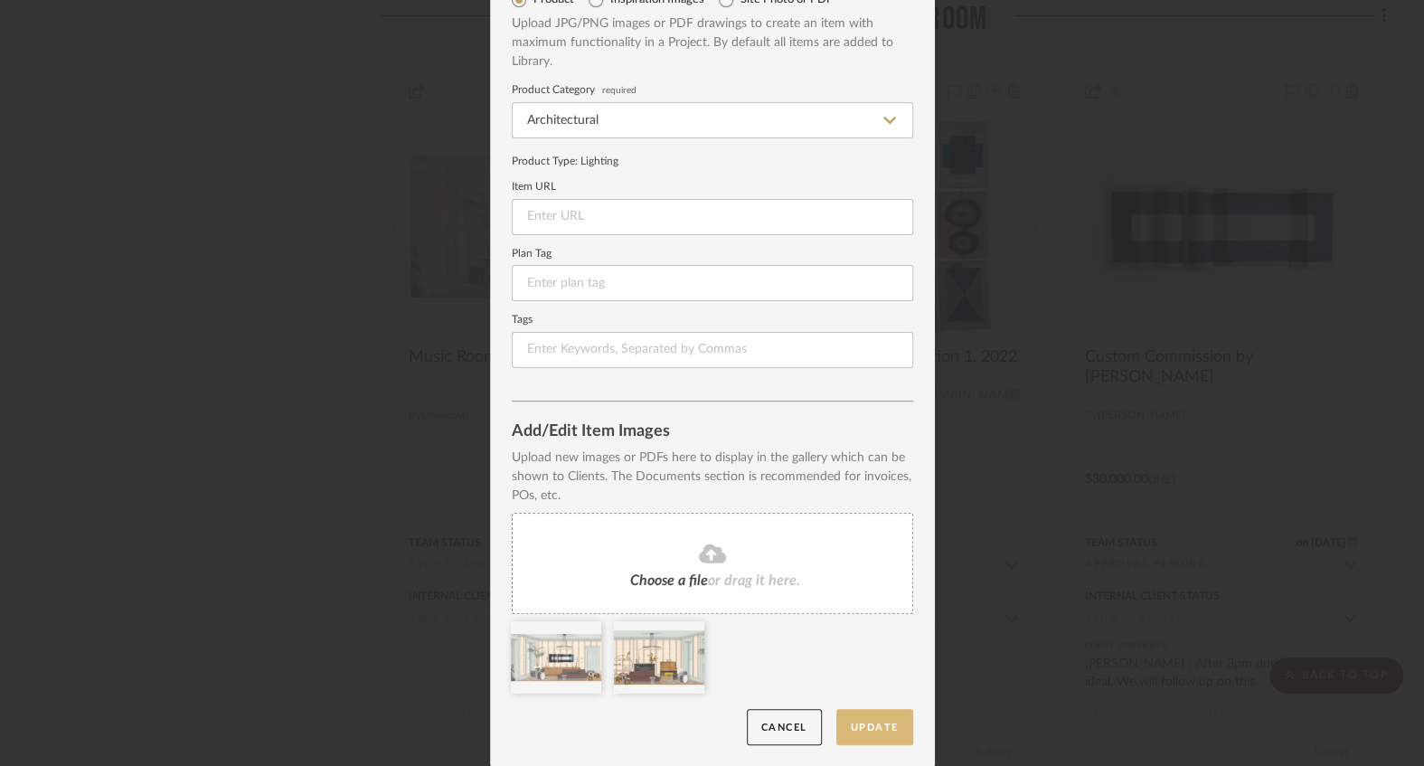
click at [857, 725] on button "Update" at bounding box center [874, 727] width 77 height 37
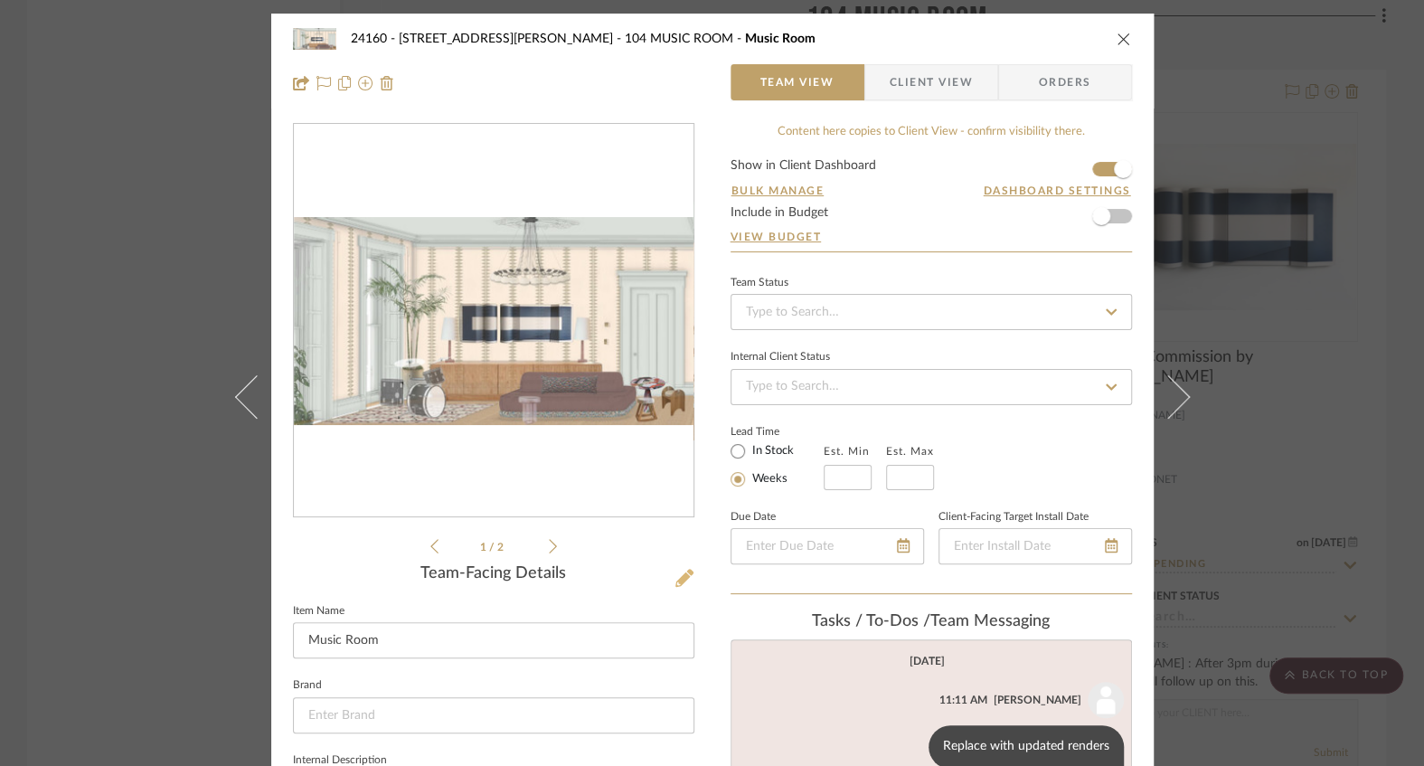
click at [678, 571] on icon at bounding box center [684, 578] width 18 height 18
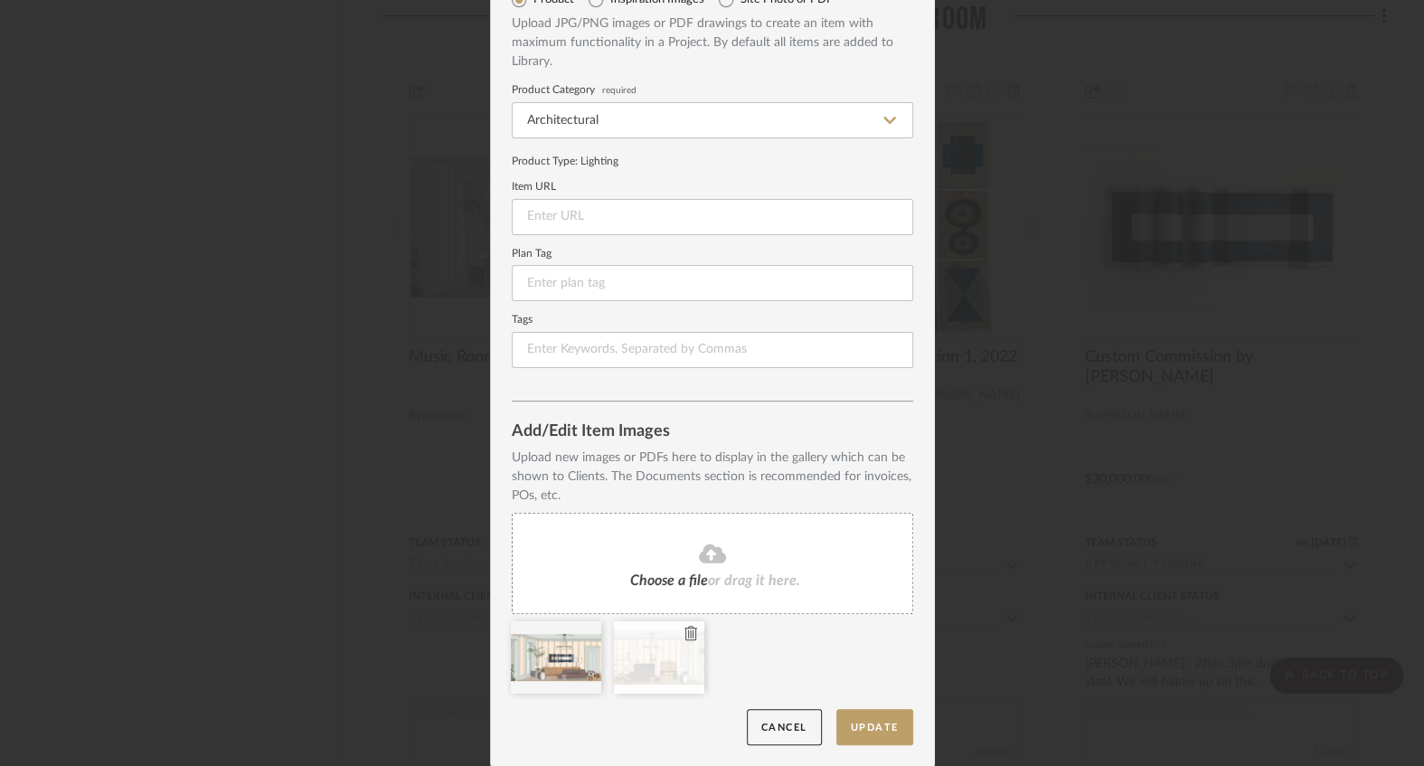
click at [684, 633] on icon at bounding box center [690, 632] width 13 height 14
click at [699, 550] on icon at bounding box center [712, 552] width 27 height 19
click at [855, 724] on button "Update" at bounding box center [874, 727] width 77 height 37
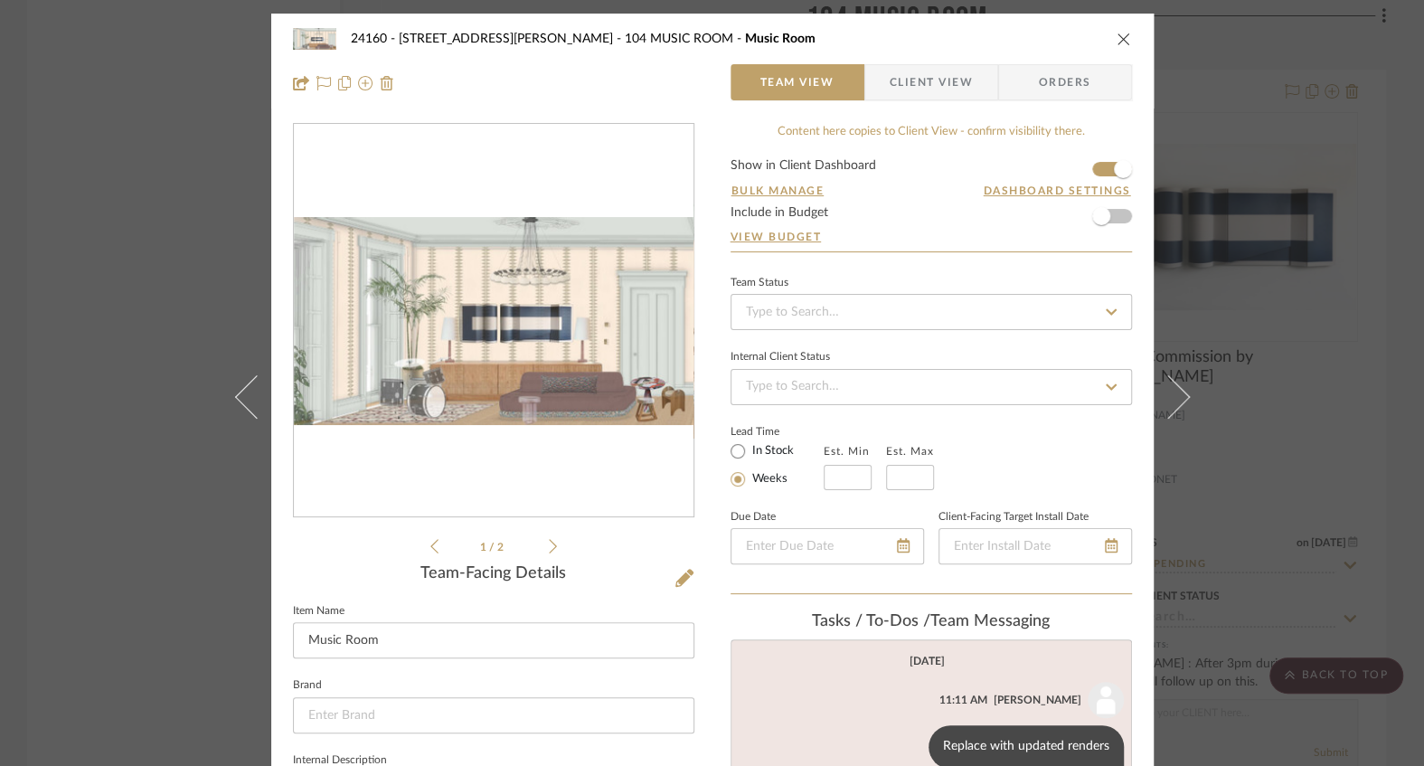
click at [1116, 32] on icon "close" at bounding box center [1123, 39] width 14 height 14
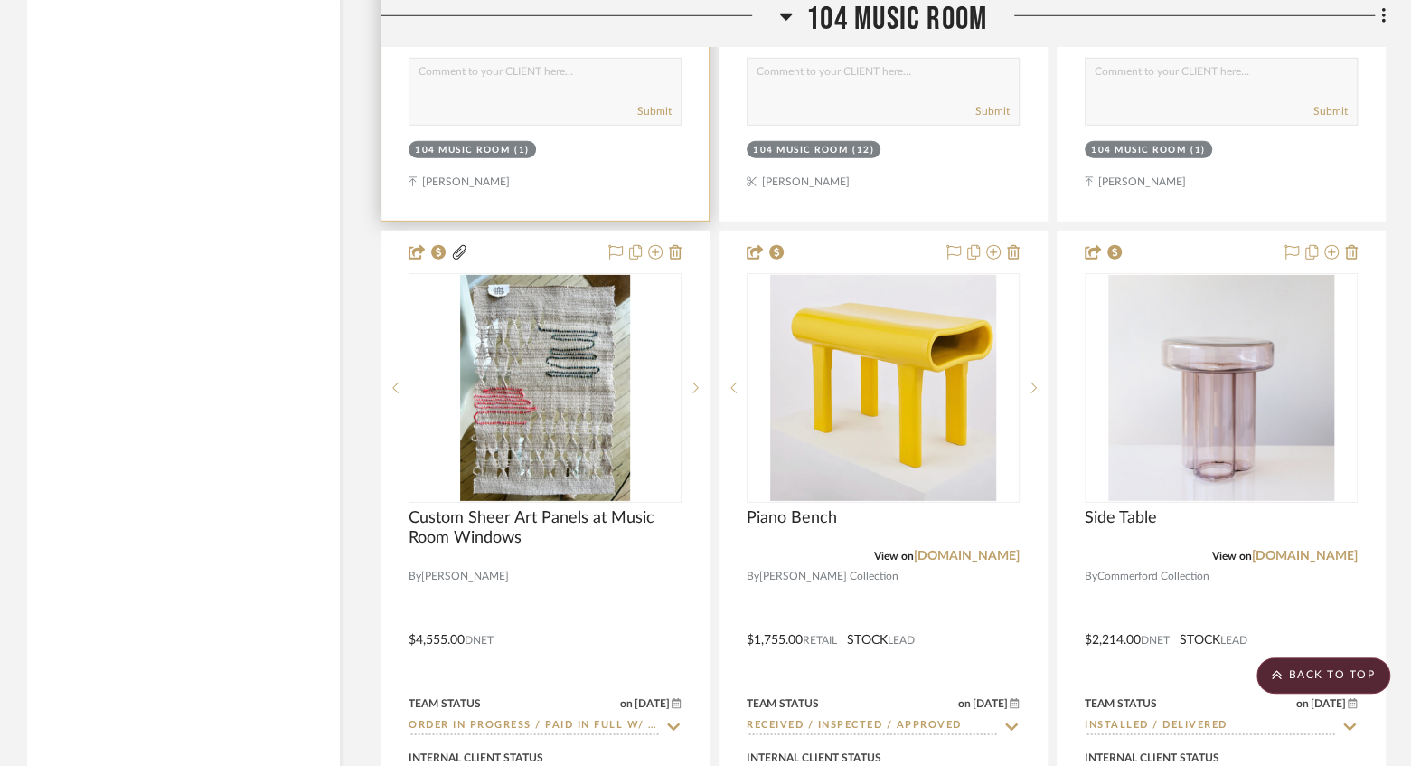
scroll to position [28798, 0]
